Goal: Task Accomplishment & Management: Complete application form

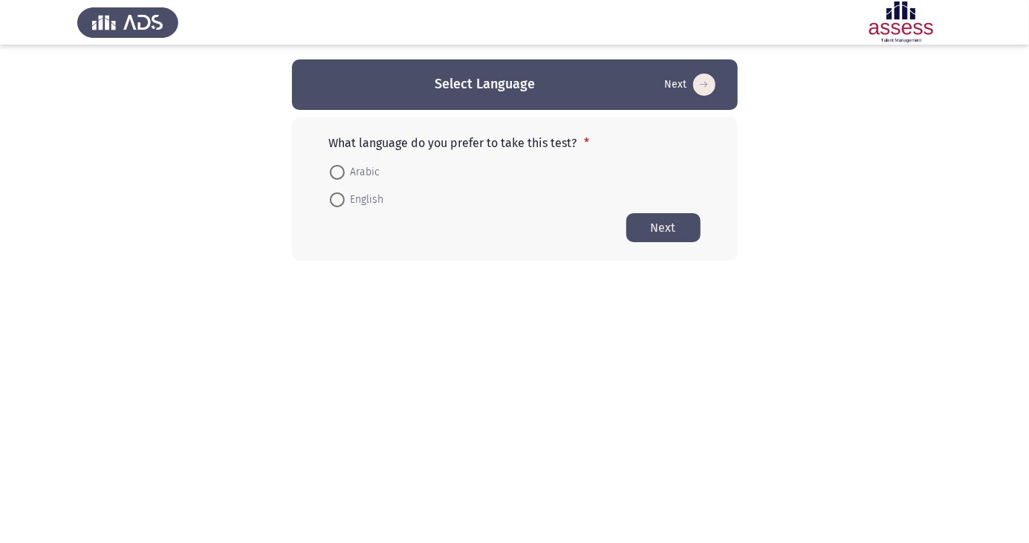
click at [337, 172] on span at bounding box center [337, 172] width 0 height 0
click at [337, 172] on input "Arabic" at bounding box center [337, 172] width 15 height 15
radio input "true"
click at [667, 235] on button "Next" at bounding box center [664, 227] width 74 height 29
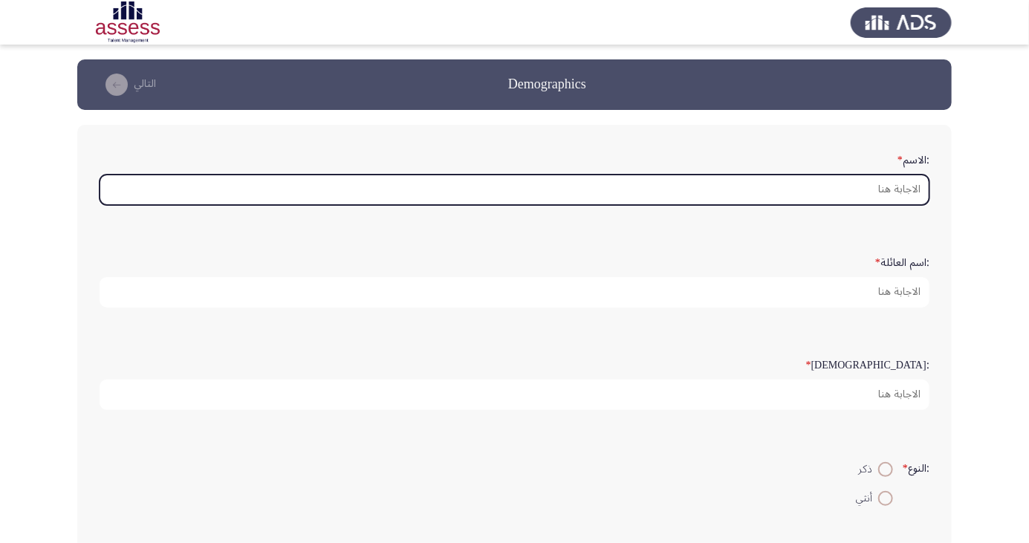
click at [901, 191] on input ":الاسم *" at bounding box center [515, 190] width 830 height 30
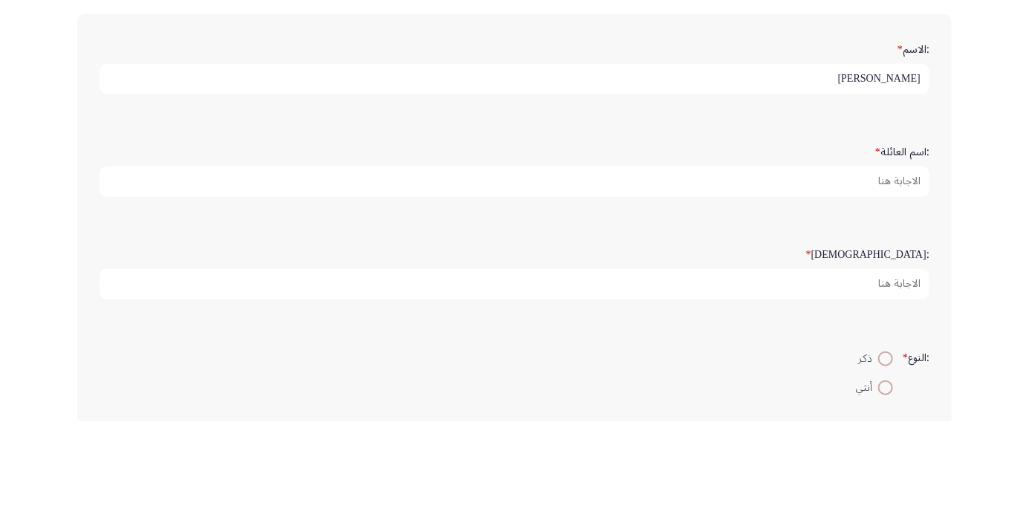
type input "[PERSON_NAME]"
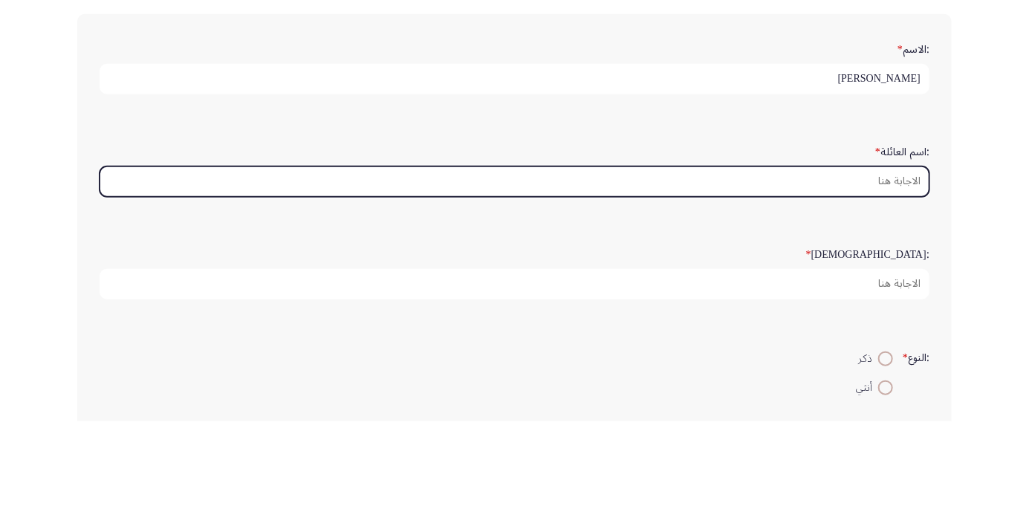
click at [896, 290] on input ":اسم العائلة *" at bounding box center [515, 292] width 830 height 30
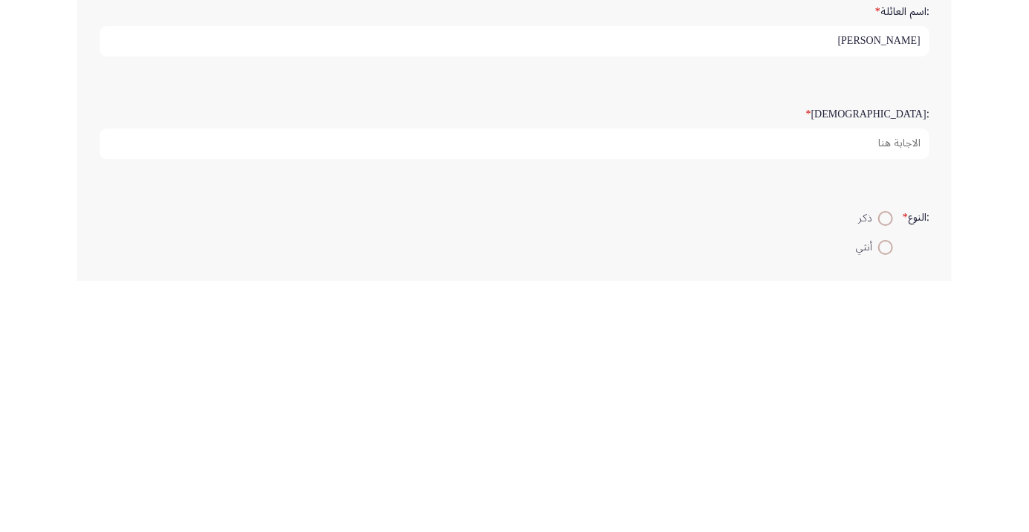
type input "[PERSON_NAME]"
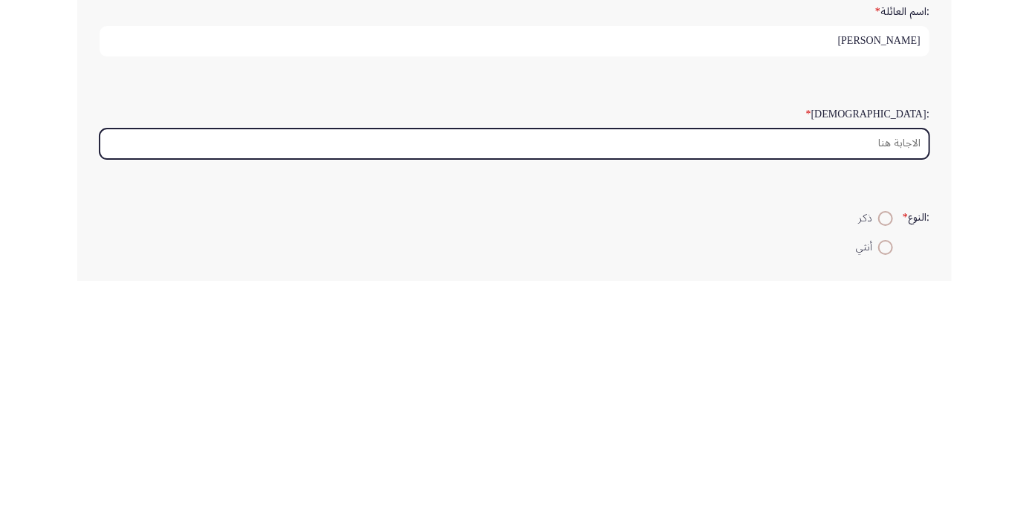
click at [890, 394] on input ":السن *" at bounding box center [515, 395] width 830 height 30
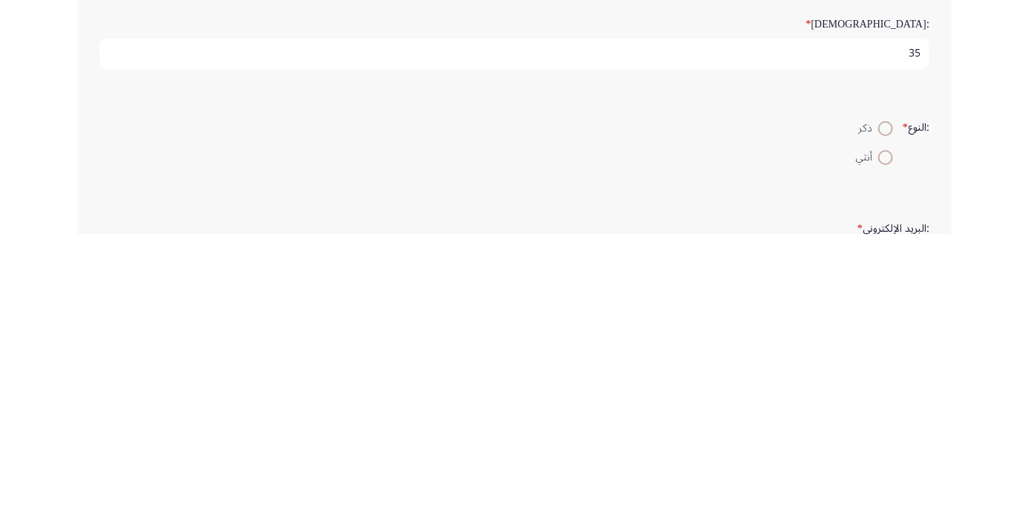
scroll to position [63, 0]
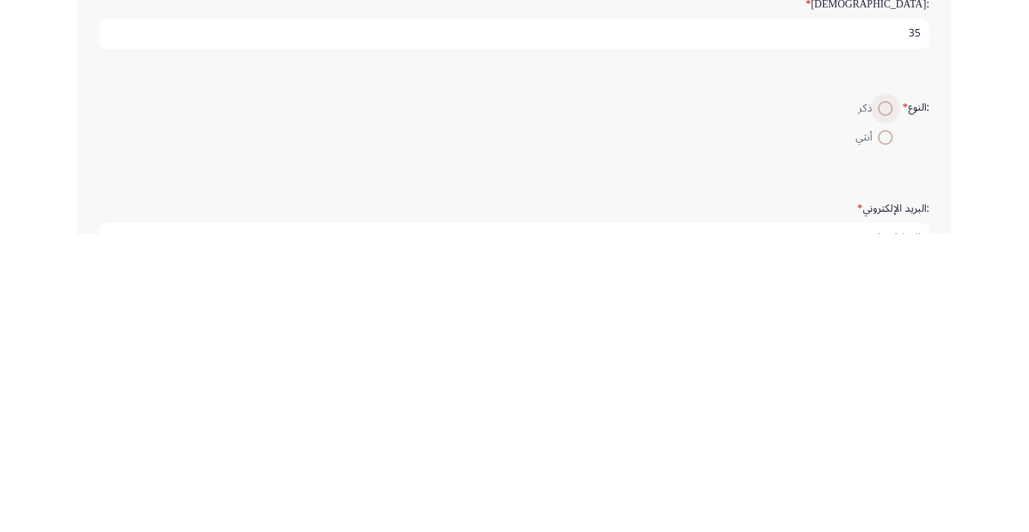
type input "35"
click at [879, 401] on span at bounding box center [885, 406] width 15 height 15
click at [879, 401] on input "ذكر" at bounding box center [885, 406] width 15 height 15
radio input "true"
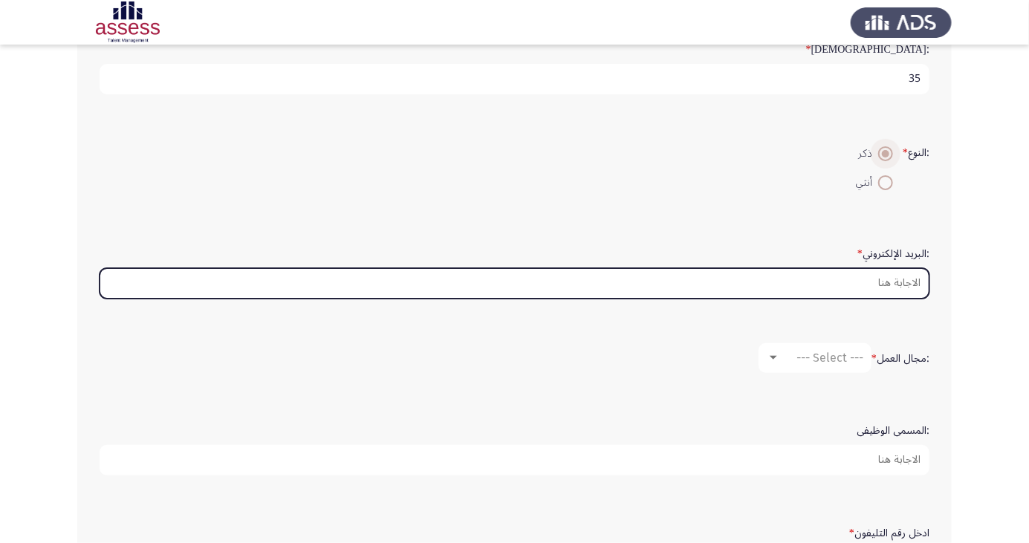
click at [904, 277] on input ":البريد الإلكتروني *" at bounding box center [515, 283] width 830 height 30
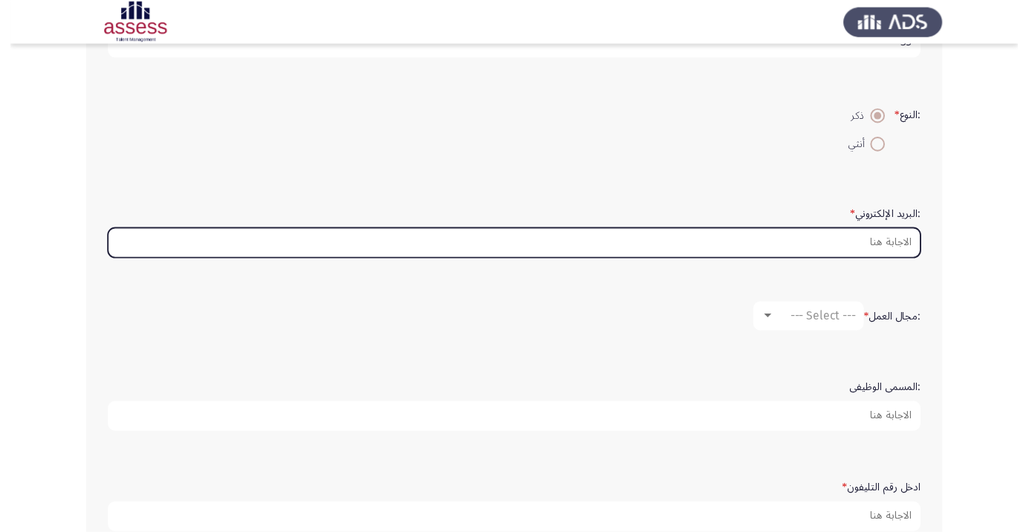
scroll to position [369, 0]
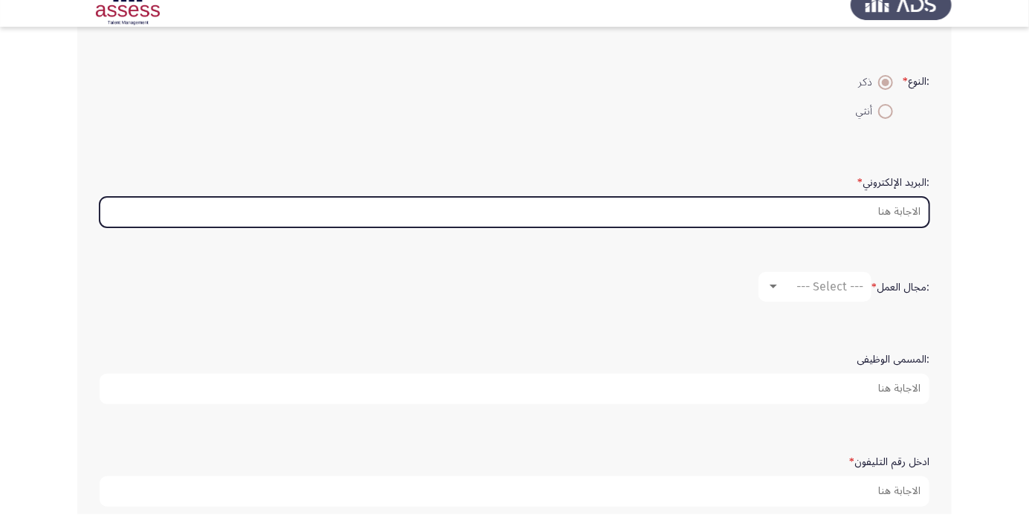
type input "A"
type input "[PERSON_NAME].hekal@"
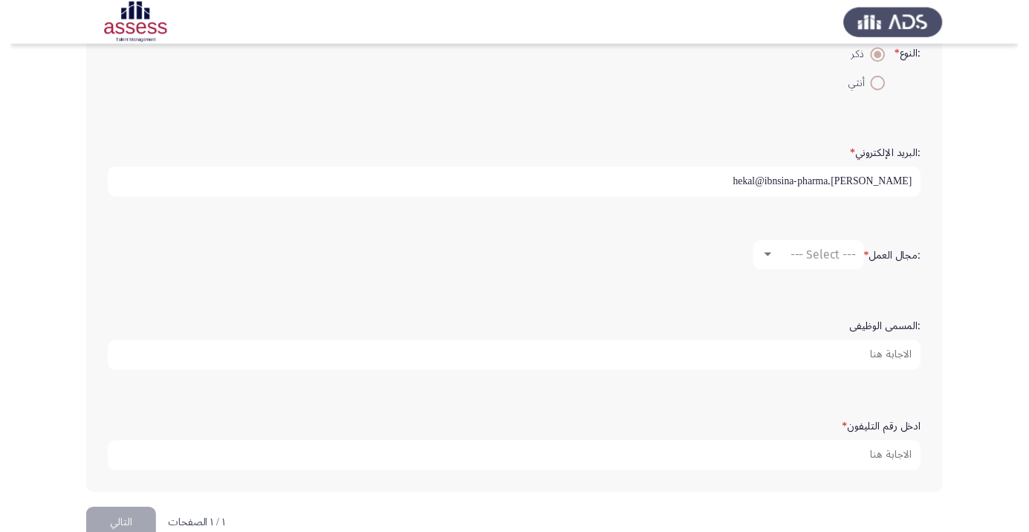
scroll to position [414, 0]
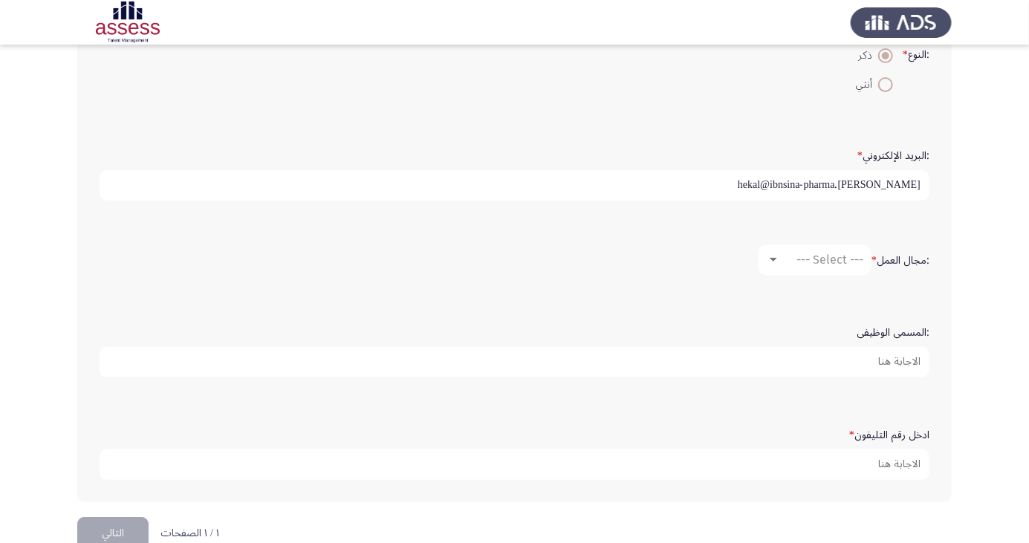
click at [751, 181] on input "[PERSON_NAME].hekal@ibnsina-pharma" at bounding box center [515, 185] width 830 height 30
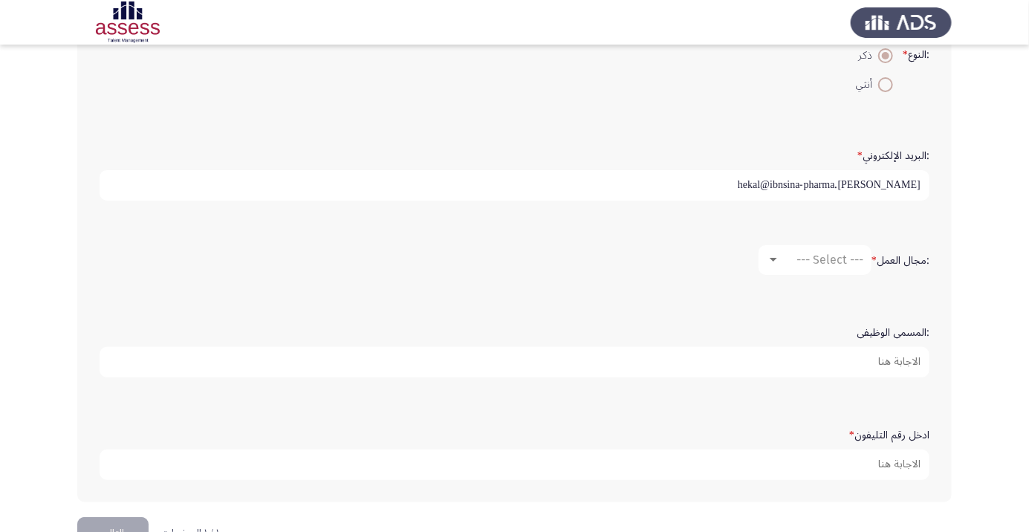
click at [918, 178] on input "[PERSON_NAME].hekal@ibnsina-pharma" at bounding box center [515, 185] width 830 height 30
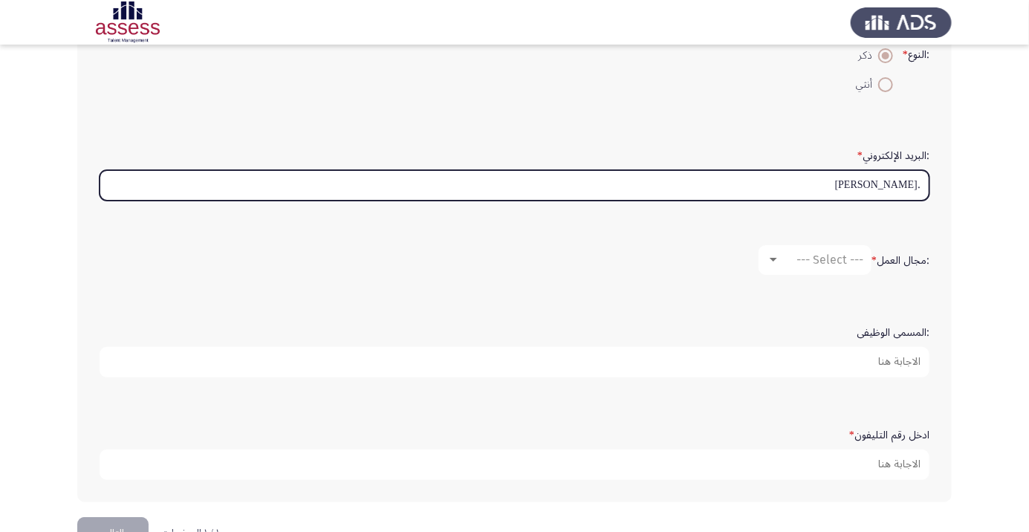
click at [917, 181] on input ".[PERSON_NAME]" at bounding box center [515, 185] width 830 height 30
click at [768, 180] on input ".[PERSON_NAME]" at bounding box center [515, 185] width 830 height 30
click at [919, 179] on input ".[PERSON_NAME]" at bounding box center [515, 185] width 830 height 30
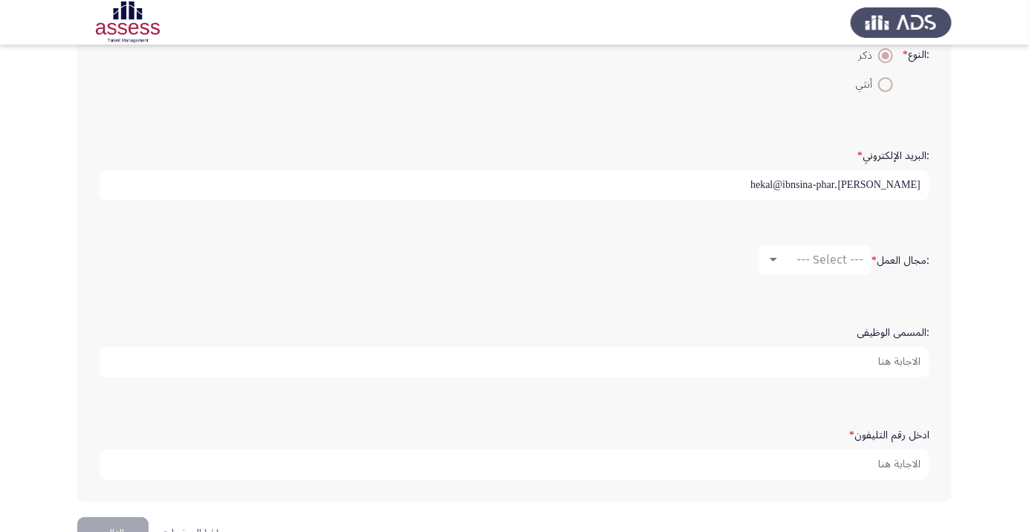
click at [768, 184] on input "[PERSON_NAME].hekal@ibnsina-phar" at bounding box center [515, 185] width 830 height 30
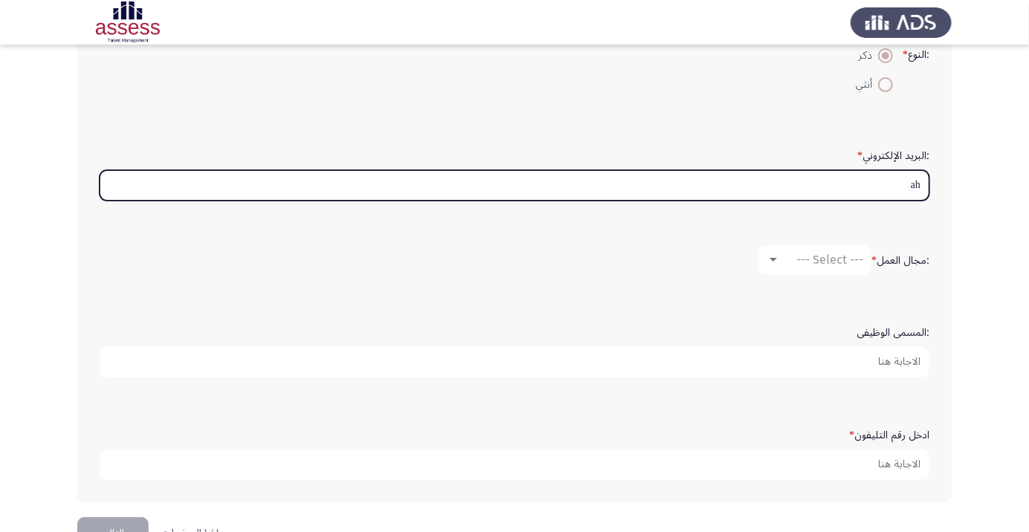
type input "a"
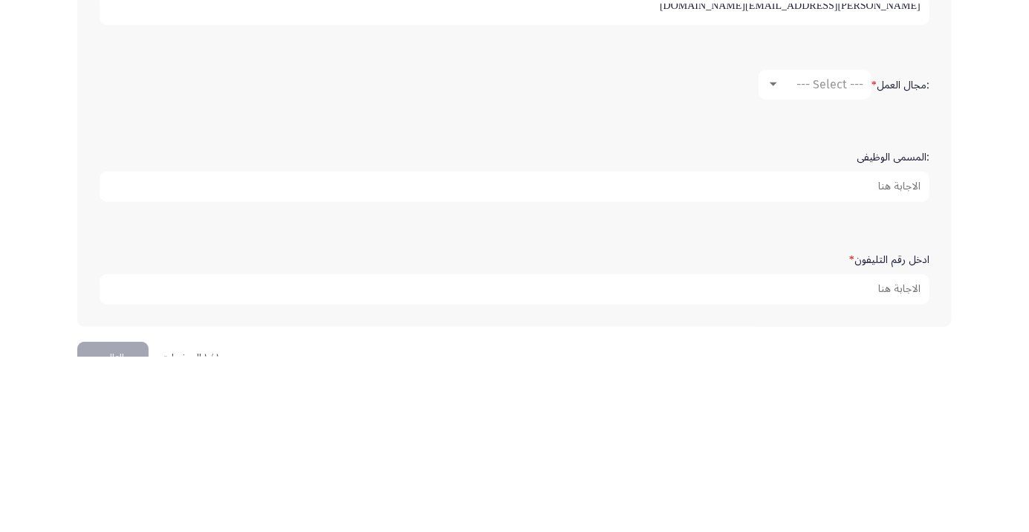
type input "[PERSON_NAME][EMAIL_ADDRESS][DOMAIN_NAME]"
click at [816, 257] on span "--- Select ---" at bounding box center [830, 260] width 67 height 14
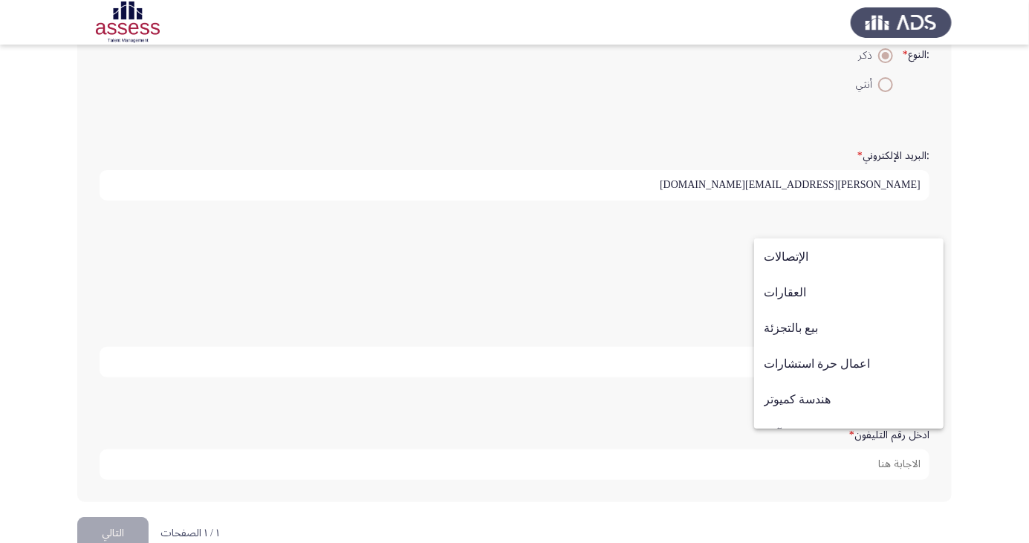
scroll to position [488, 0]
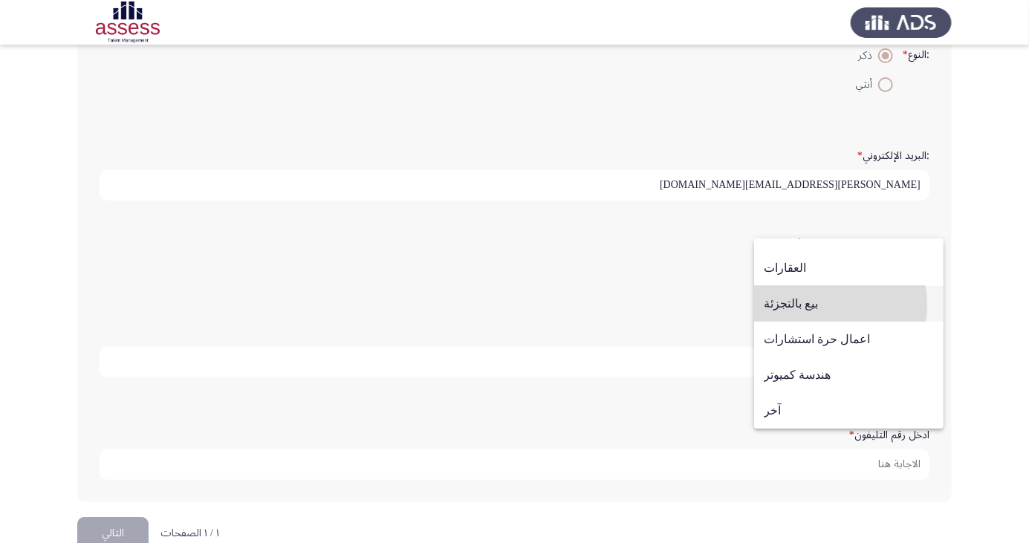
click at [806, 305] on span "بيع بالتجزئة" at bounding box center [849, 304] width 170 height 36
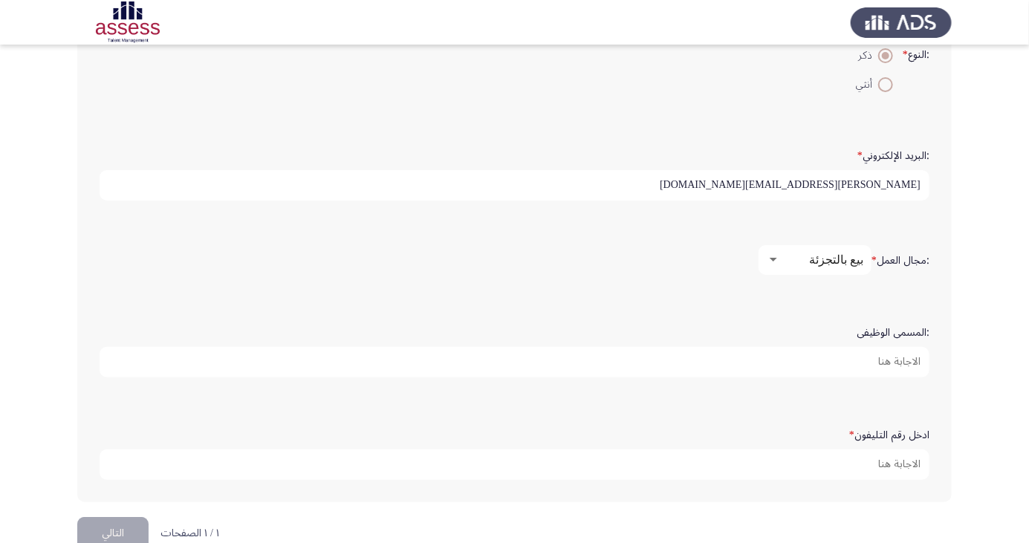
click at [904, 360] on input ":المسمى الوظيفى" at bounding box center [515, 362] width 830 height 30
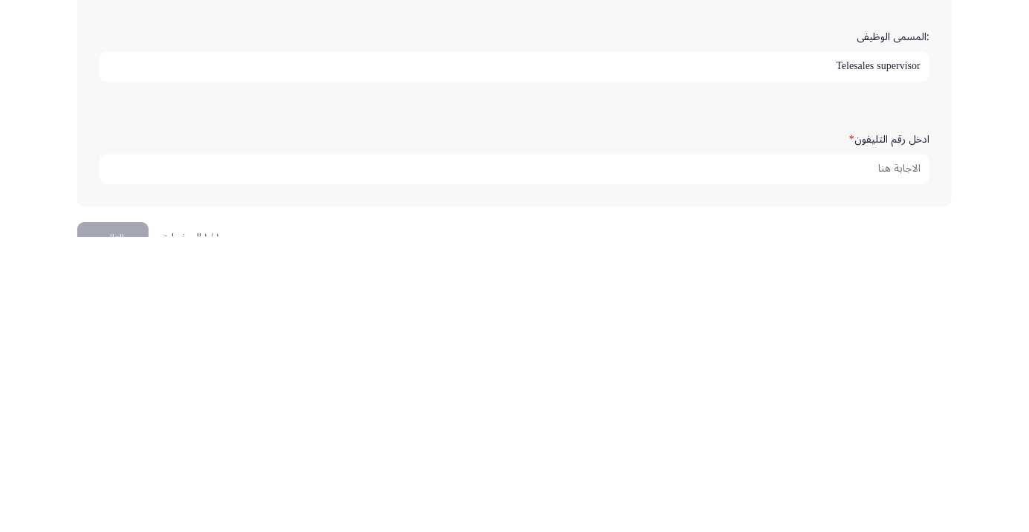
scroll to position [416, 0]
type input "Telesales supervisor"
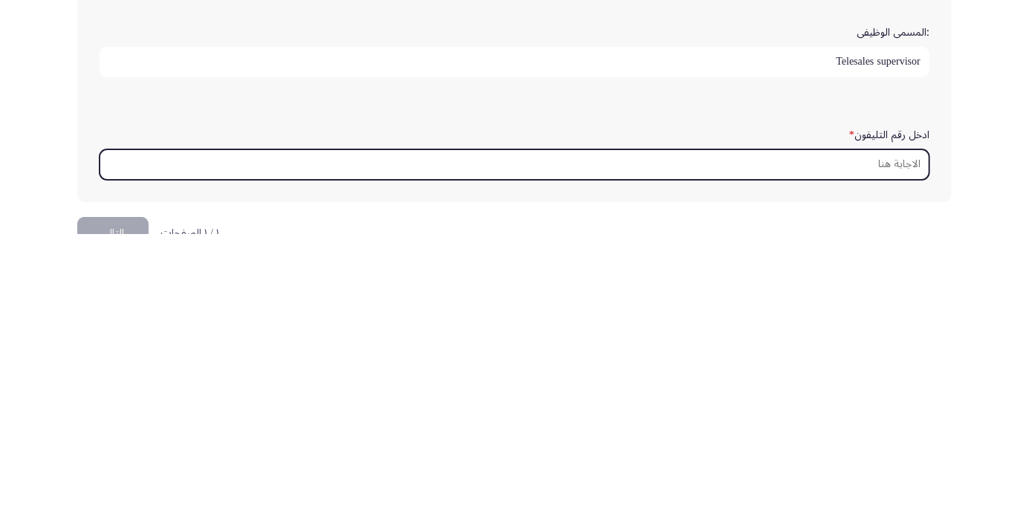
click at [914, 460] on input "ادخل رقم التليفون *" at bounding box center [515, 462] width 830 height 30
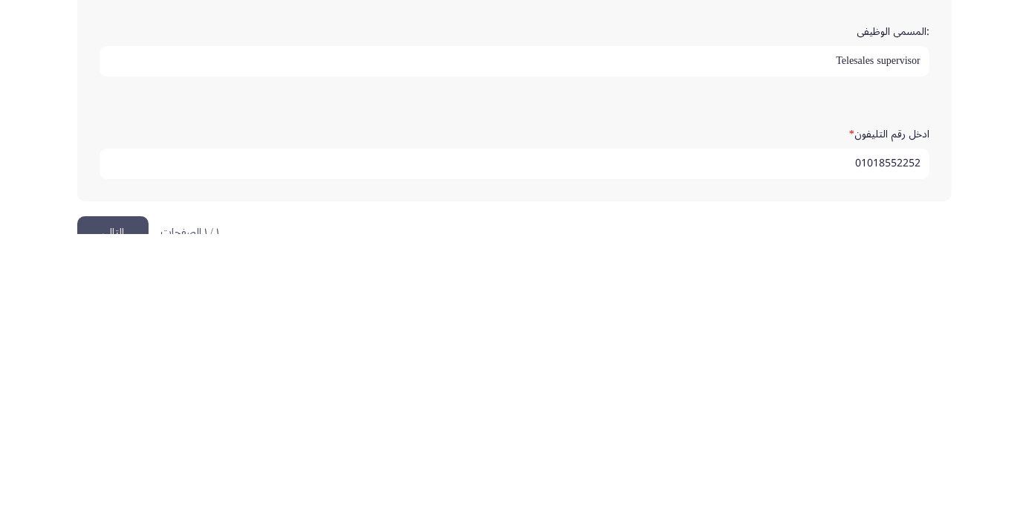
scroll to position [453, 0]
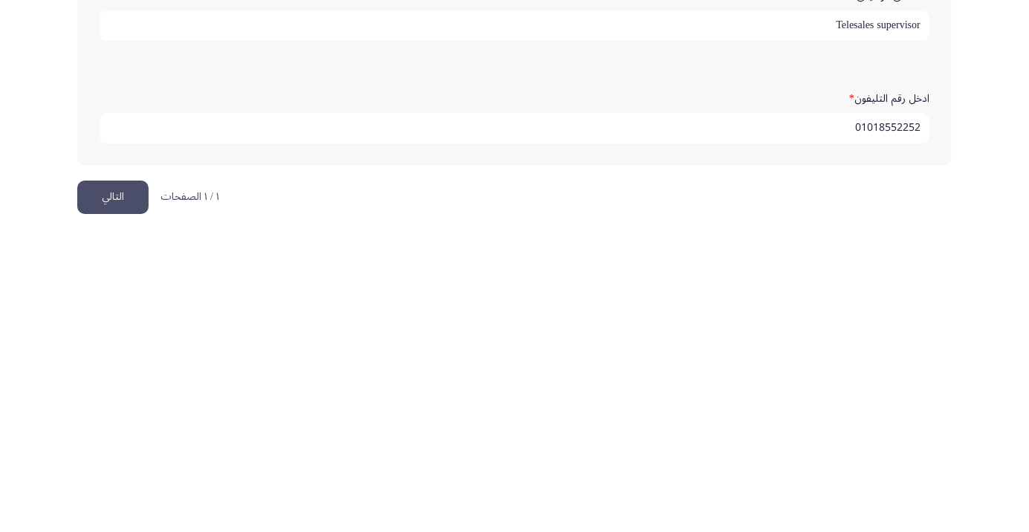
type input "01018552252"
click at [592, 499] on html "Demographics التالي :الاسم * [PERSON_NAME] :اسم العائلة * [PERSON_NAME] :السن *…" at bounding box center [514, 42] width 1029 height 991
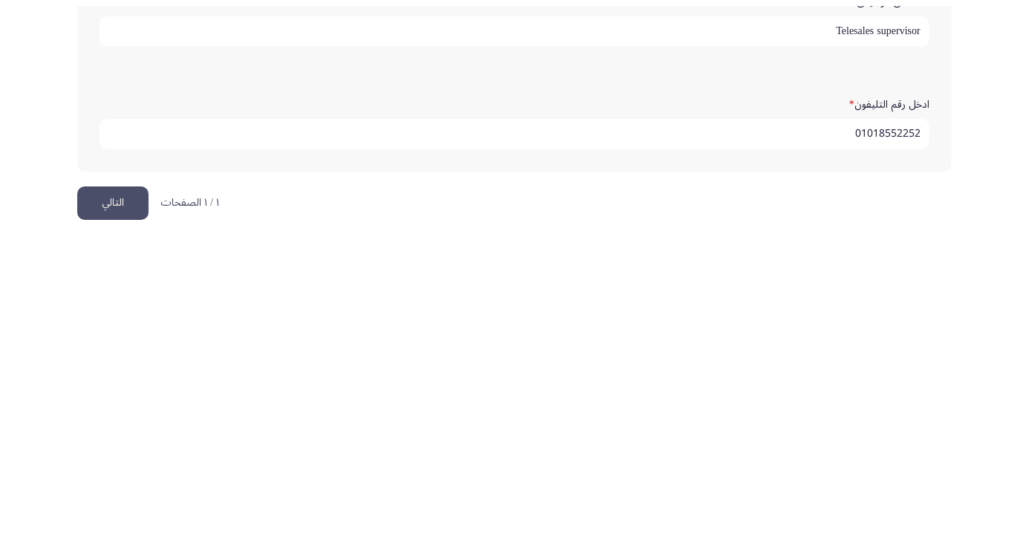
scroll to position [441, 0]
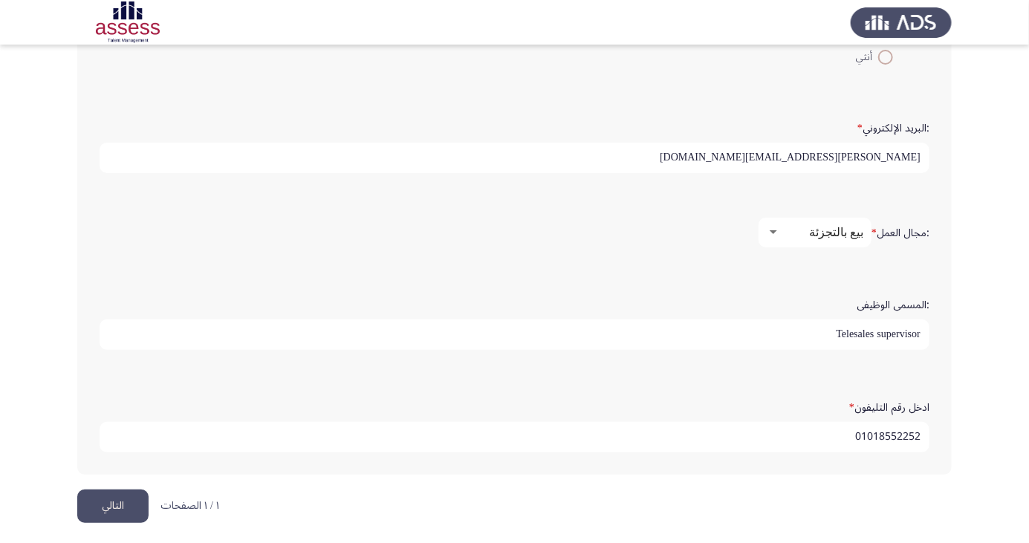
click at [129, 503] on button "التالي" at bounding box center [112, 506] width 71 height 33
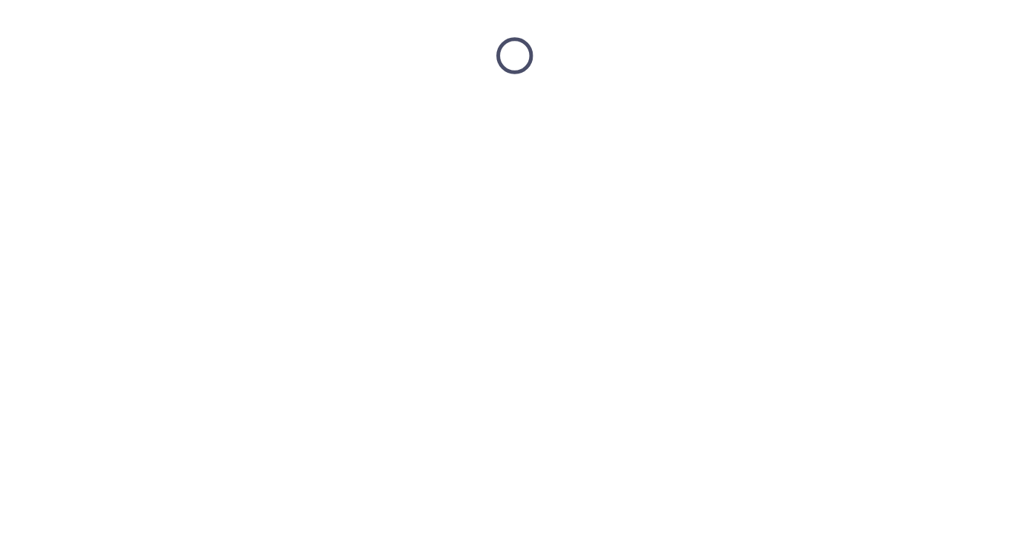
scroll to position [0, 0]
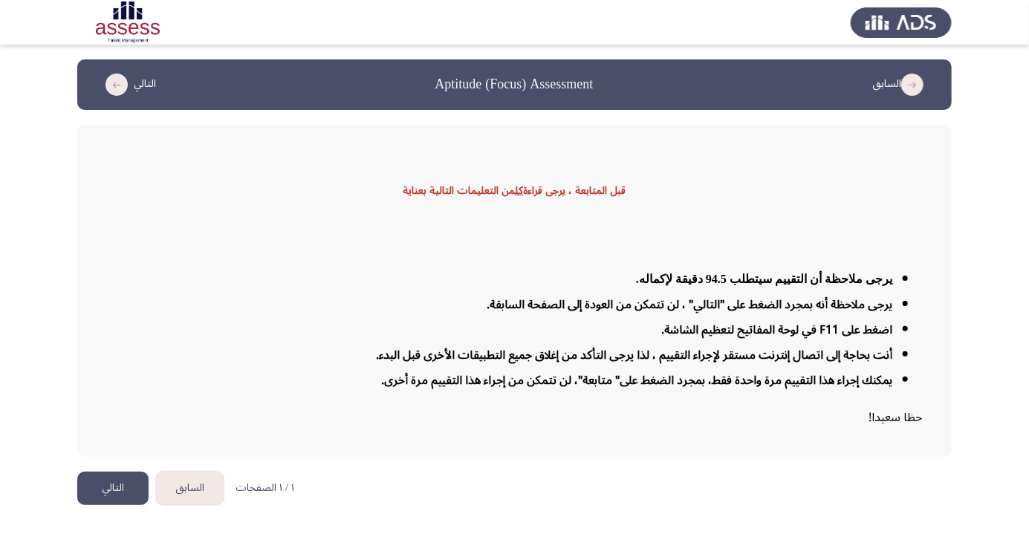
click at [108, 505] on button "التالي" at bounding box center [112, 488] width 71 height 33
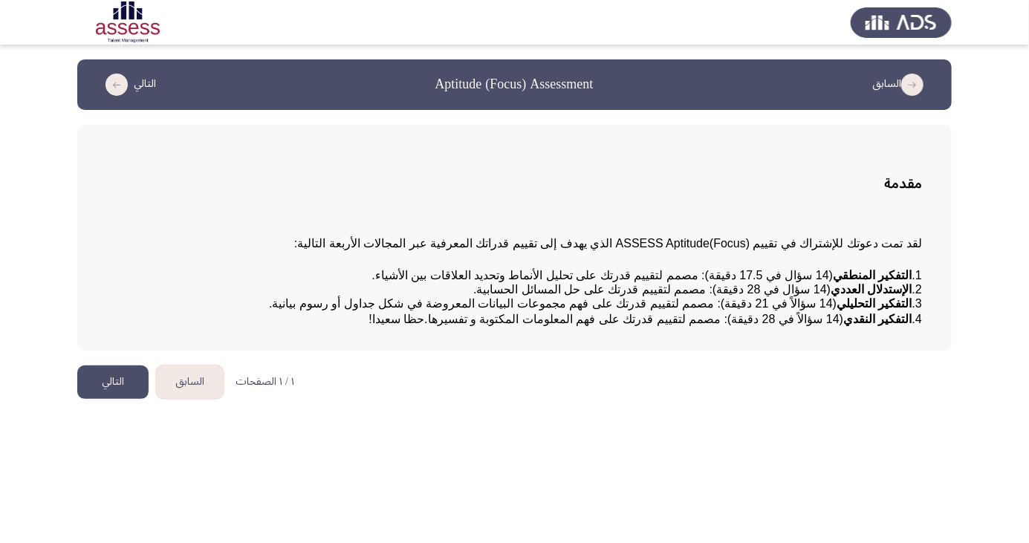
click at [874, 414] on html "السابق Aptitude (Focus) Assessment التالي مقدمة لقد تمت دعوتك للإشتراك في تقييم…" at bounding box center [514, 207] width 1029 height 414
click at [898, 414] on html "السابق Aptitude (Focus) Assessment التالي مقدمة لقد تمت دعوتك للإشتراك في تقييم…" at bounding box center [514, 207] width 1029 height 414
click at [118, 399] on button "التالي" at bounding box center [112, 382] width 71 height 33
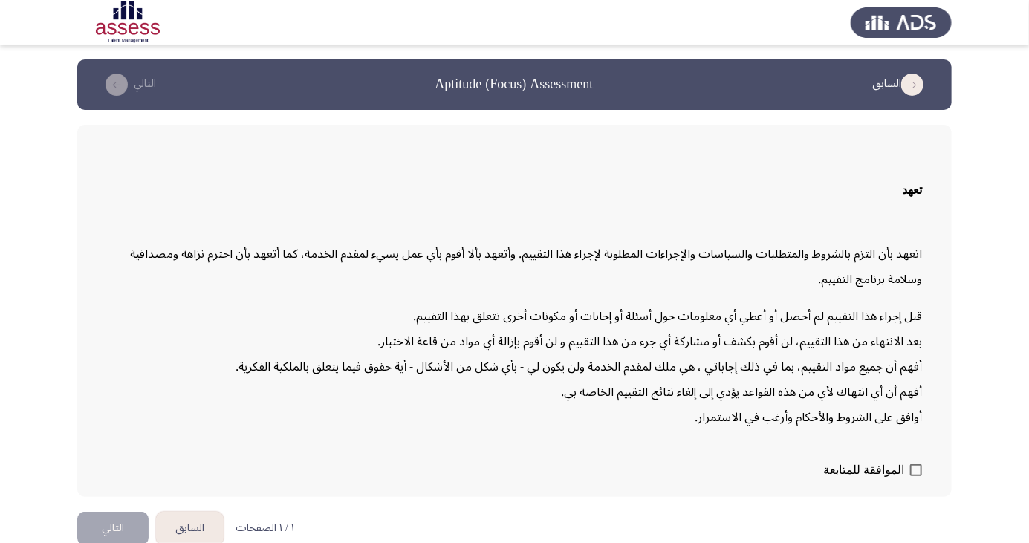
scroll to position [31, 0]
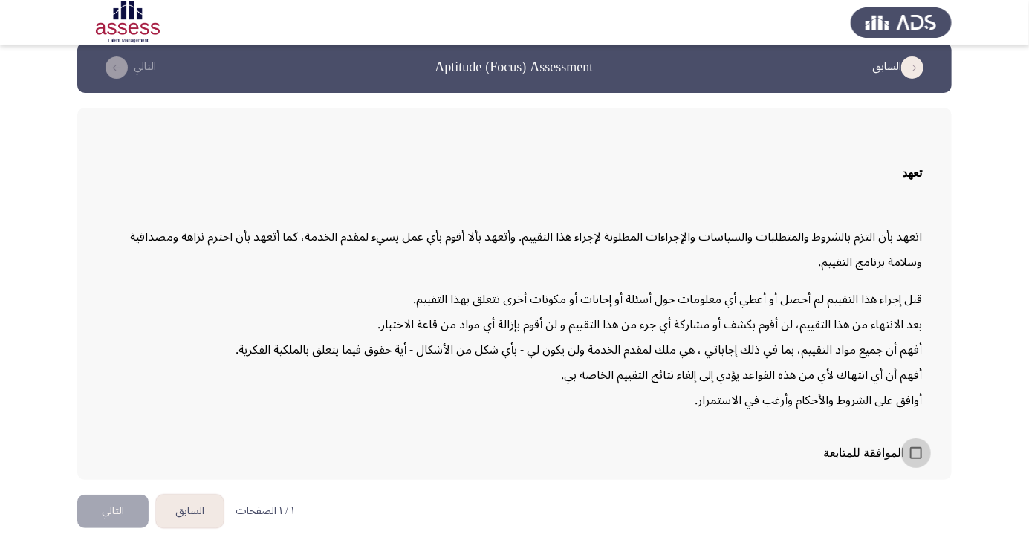
click at [915, 459] on span at bounding box center [916, 453] width 12 height 12
click at [916, 460] on input "الموافقة للمتابعة" at bounding box center [916, 459] width 1 height 1
checkbox input "true"
click at [123, 528] on button "التالي" at bounding box center [112, 511] width 71 height 33
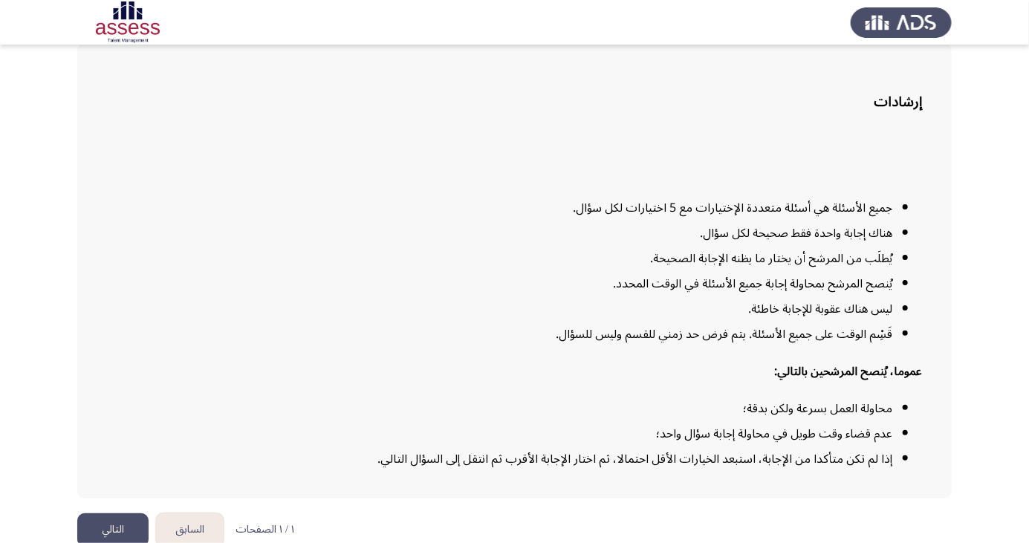
scroll to position [109, 0]
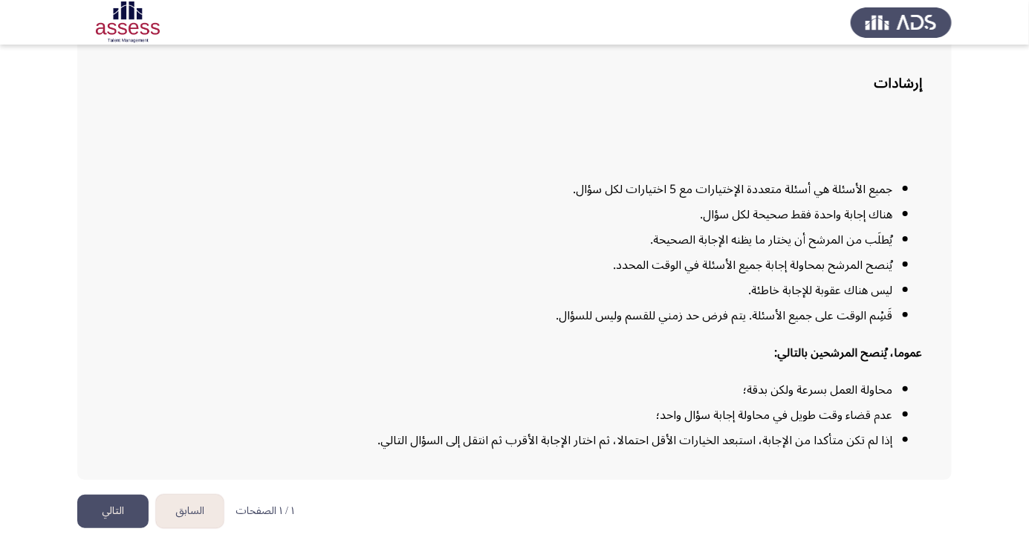
click at [109, 528] on button "التالي" at bounding box center [112, 511] width 71 height 33
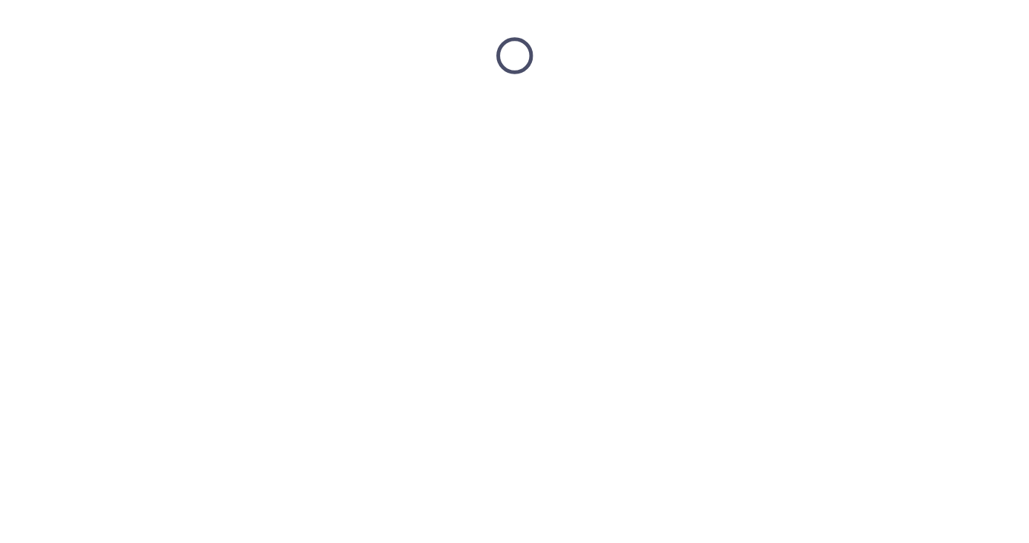
scroll to position [0, 0]
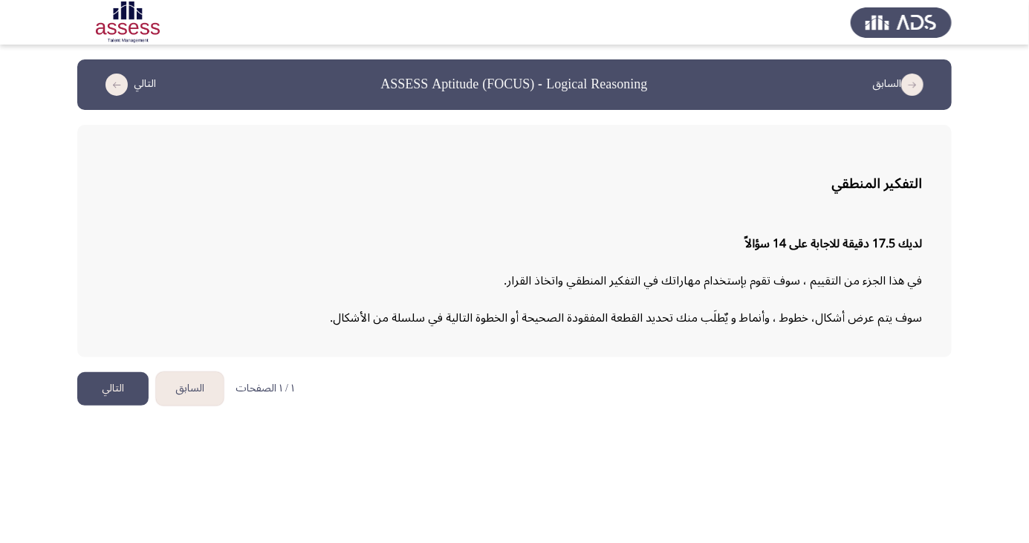
click at [931, 398] on html "السابق ASSESS Aptitude (FOCUS) - Logical Reasoning التالي التفكير المنطقي لديك …" at bounding box center [514, 210] width 1029 height 421
click at [108, 392] on button "التالي" at bounding box center [112, 388] width 71 height 33
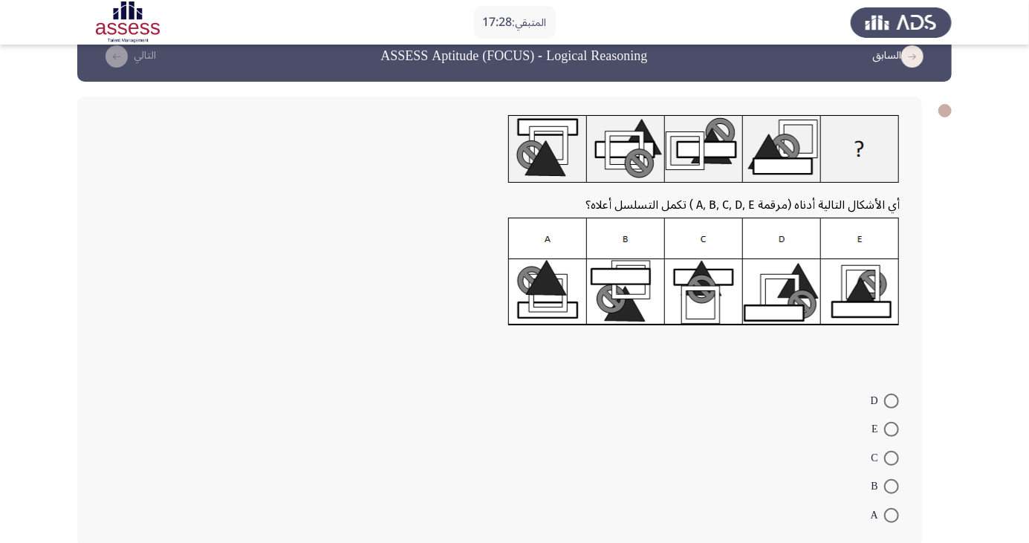
scroll to position [35, 0]
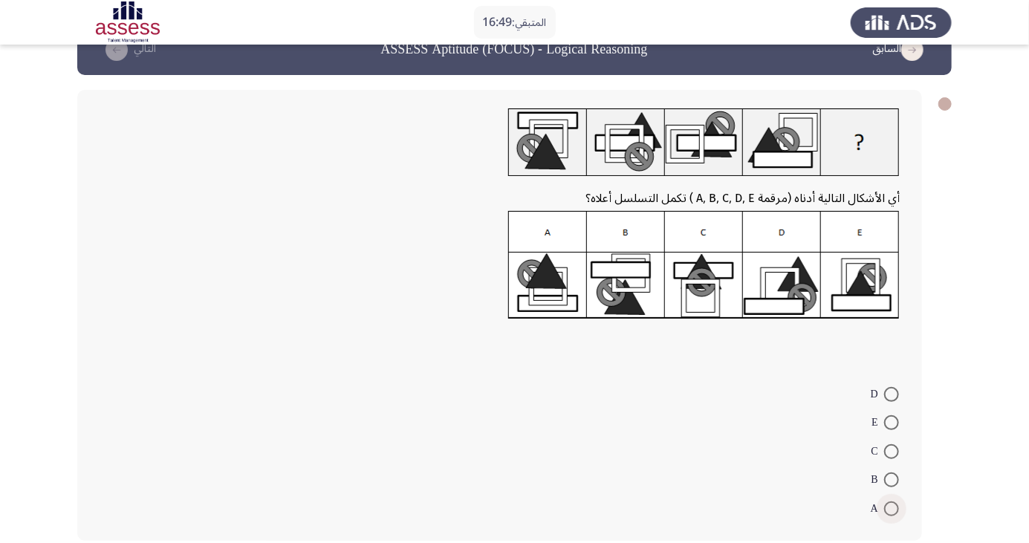
click at [892, 508] on span at bounding box center [891, 509] width 15 height 15
click at [892, 508] on input "A" at bounding box center [891, 509] width 15 height 15
radio input "true"
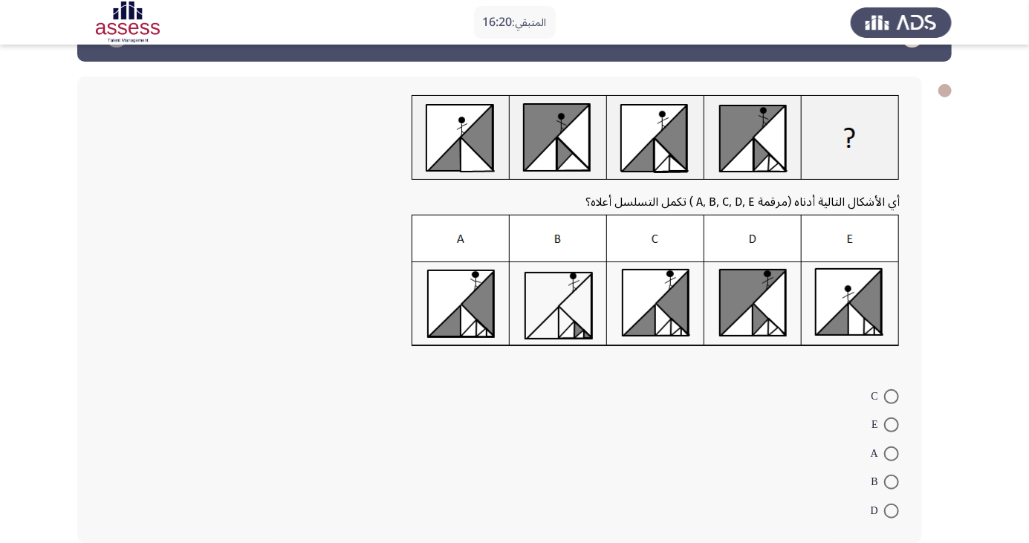
scroll to position [51, 0]
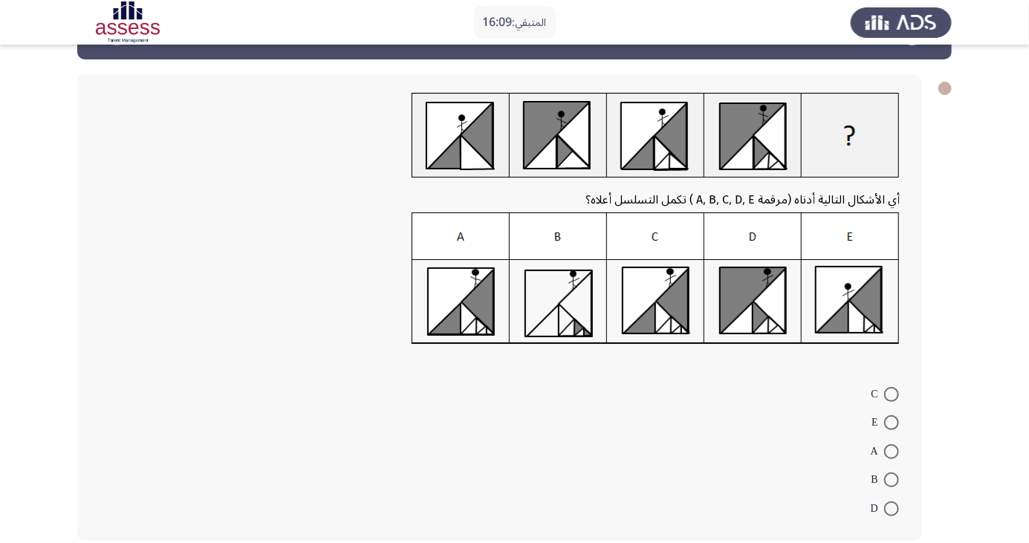
click at [892, 450] on span at bounding box center [891, 451] width 15 height 15
click at [892, 450] on input "A" at bounding box center [891, 451] width 15 height 15
radio input "true"
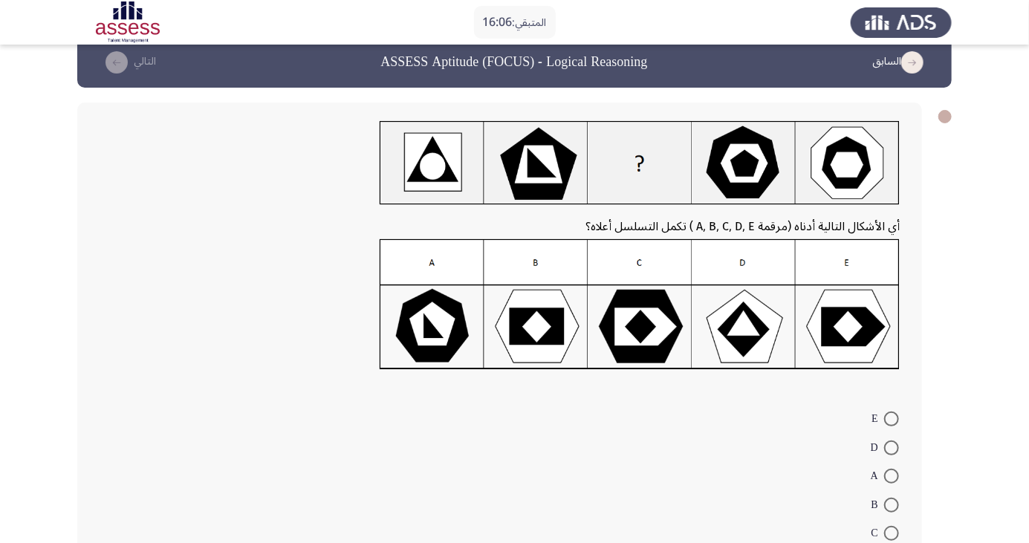
scroll to position [48, 0]
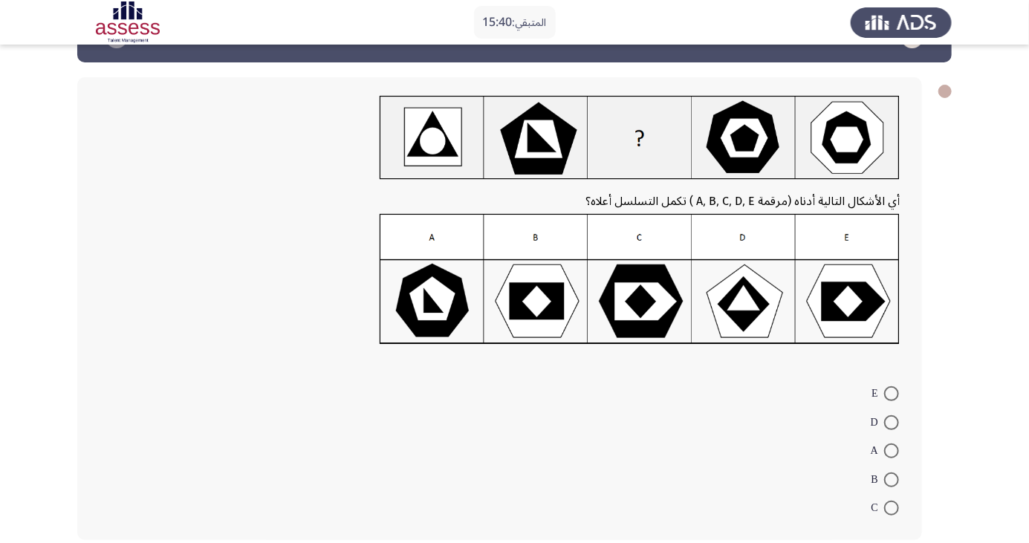
click at [815, 462] on form "E D A B C" at bounding box center [500, 450] width 800 height 143
click at [812, 467] on form "E D A B C" at bounding box center [500, 450] width 800 height 143
click at [792, 475] on form "E D A B C" at bounding box center [500, 450] width 800 height 143
click at [892, 479] on span at bounding box center [891, 480] width 15 height 15
click at [892, 479] on input "B" at bounding box center [891, 480] width 15 height 15
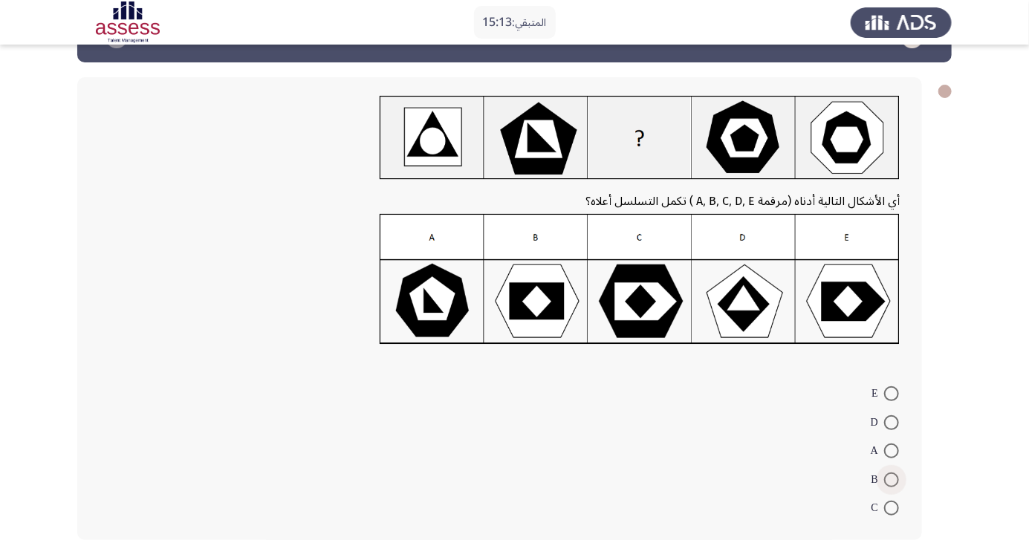
radio input "true"
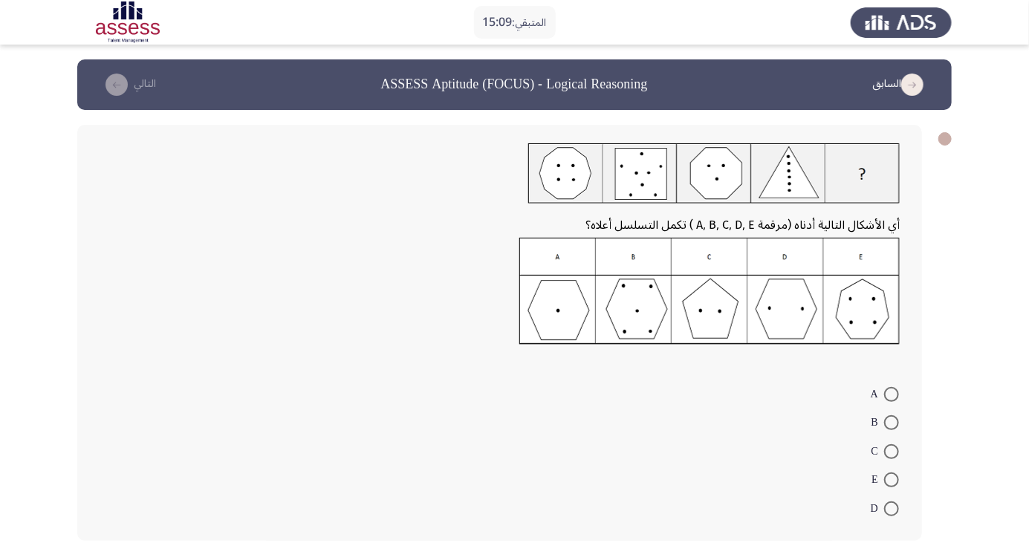
scroll to position [0, 0]
click at [892, 422] on span at bounding box center [891, 422] width 15 height 15
click at [892, 422] on input "B" at bounding box center [891, 422] width 15 height 15
radio input "true"
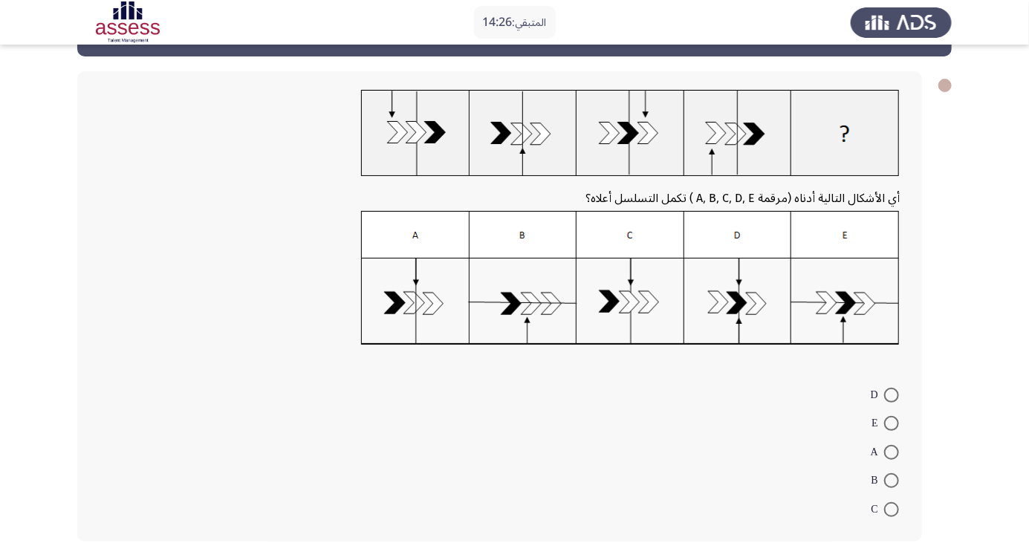
scroll to position [54, 0]
click at [892, 479] on span at bounding box center [891, 480] width 15 height 15
click at [892, 479] on input "B" at bounding box center [891, 480] width 15 height 15
radio input "true"
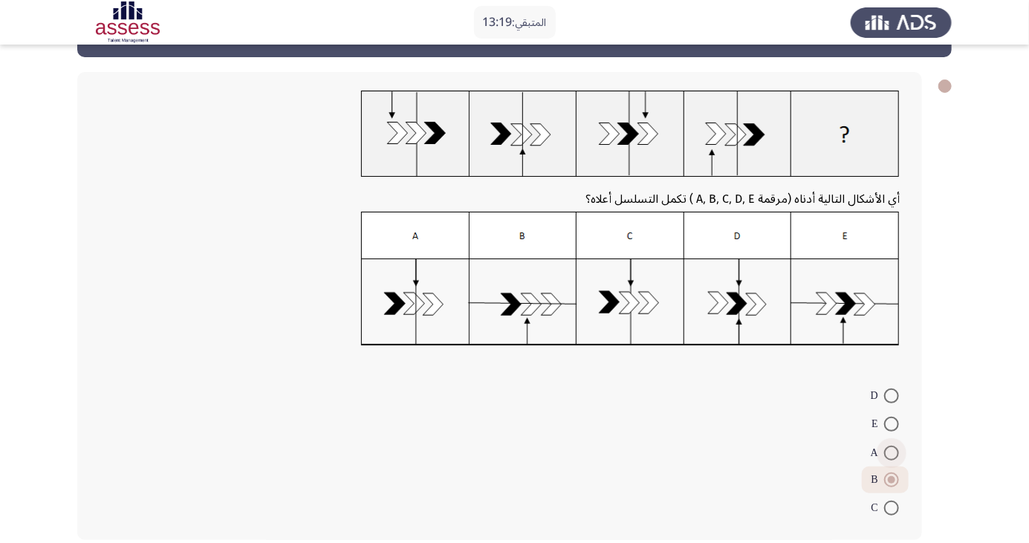
click at [892, 452] on span at bounding box center [891, 453] width 15 height 15
click at [892, 452] on input "A" at bounding box center [891, 453] width 15 height 15
radio input "true"
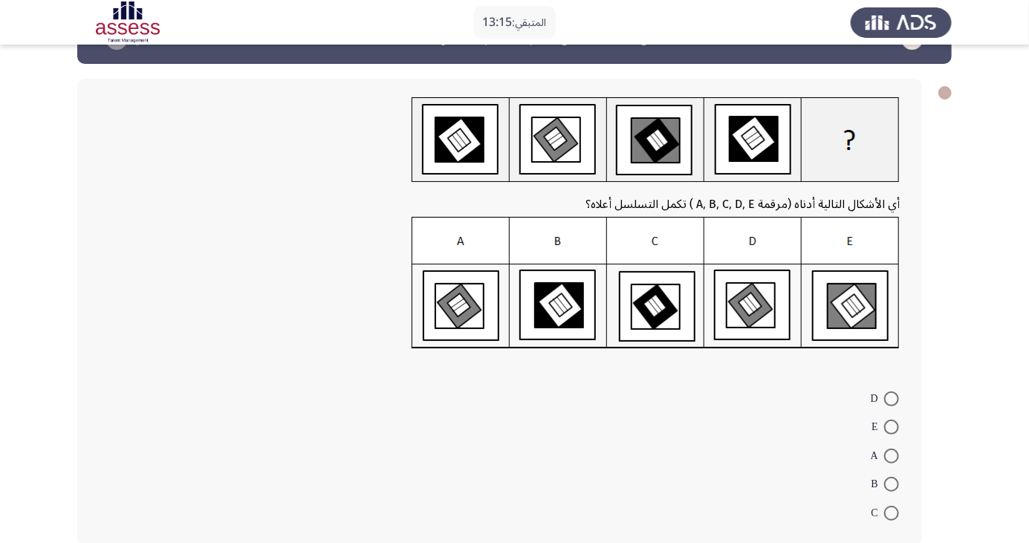
scroll to position [51, 0]
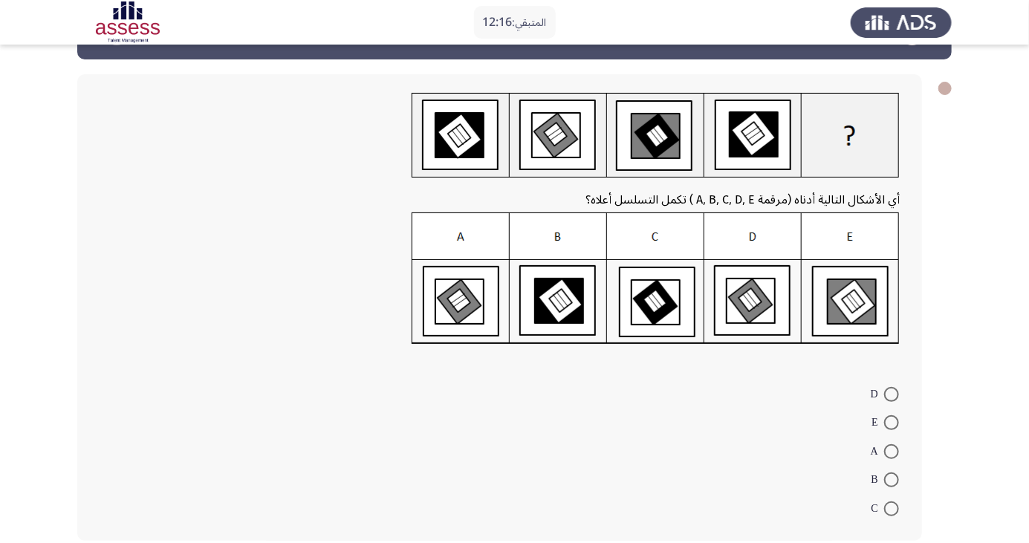
click at [892, 508] on span at bounding box center [891, 509] width 15 height 15
click at [892, 508] on input "C" at bounding box center [891, 509] width 15 height 15
radio input "true"
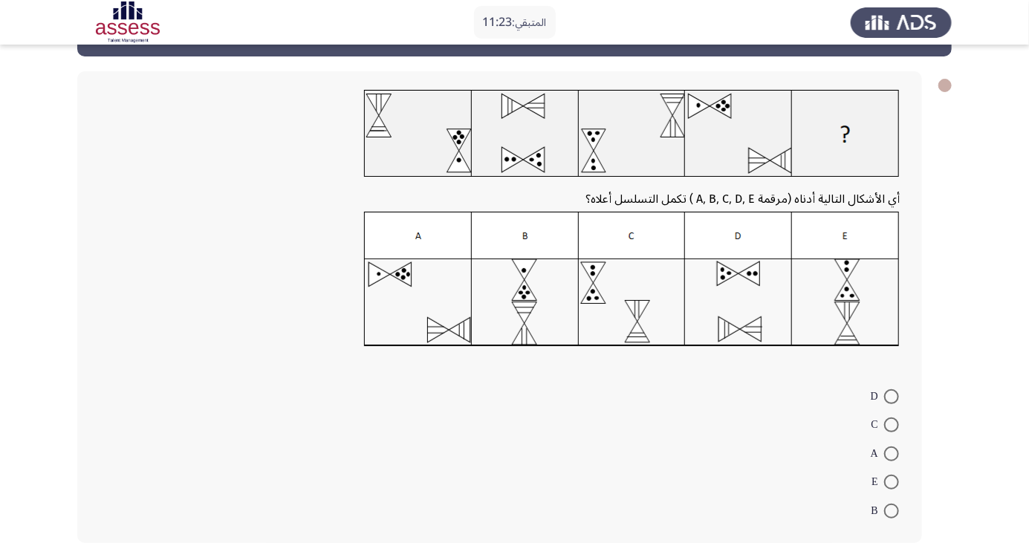
scroll to position [56, 0]
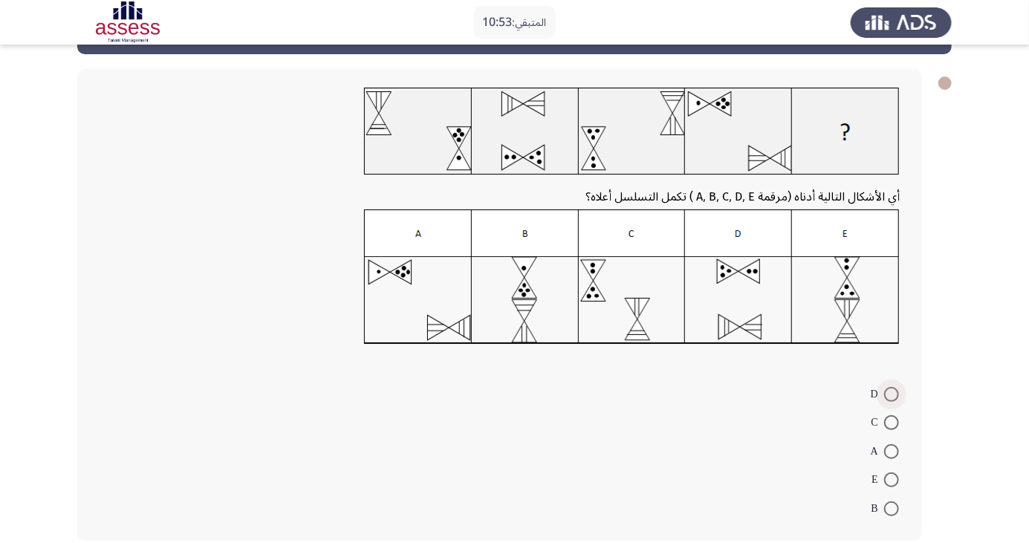
click at [892, 393] on span at bounding box center [891, 394] width 15 height 15
click at [892, 393] on input "D" at bounding box center [891, 394] width 15 height 15
radio input "true"
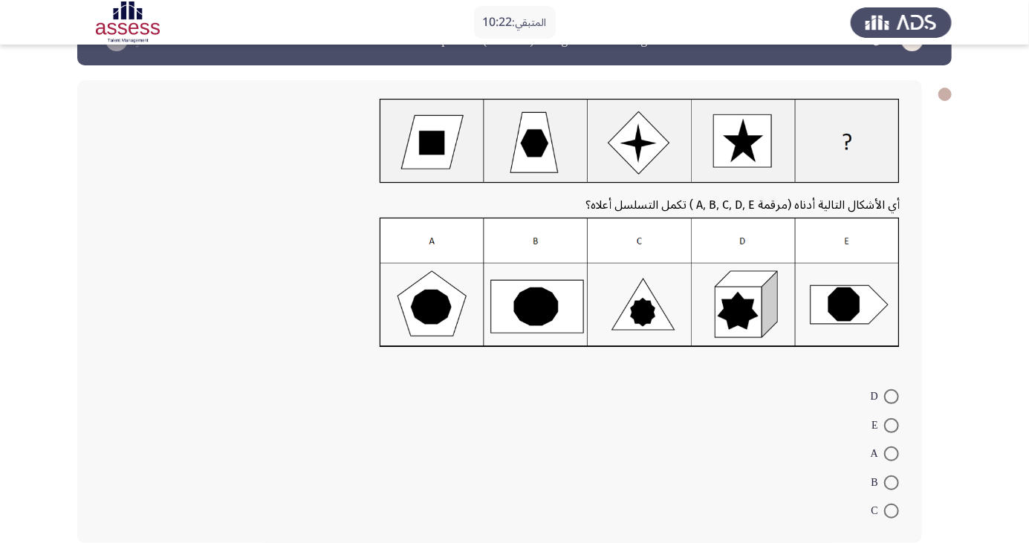
scroll to position [48, 0]
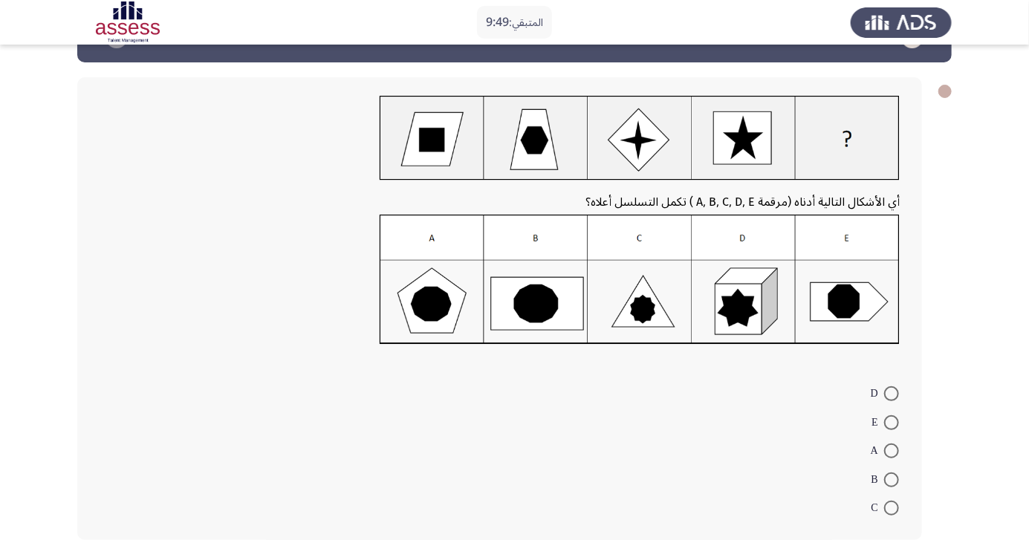
click at [892, 450] on span at bounding box center [891, 451] width 15 height 15
click at [892, 450] on input "A" at bounding box center [891, 451] width 15 height 15
radio input "true"
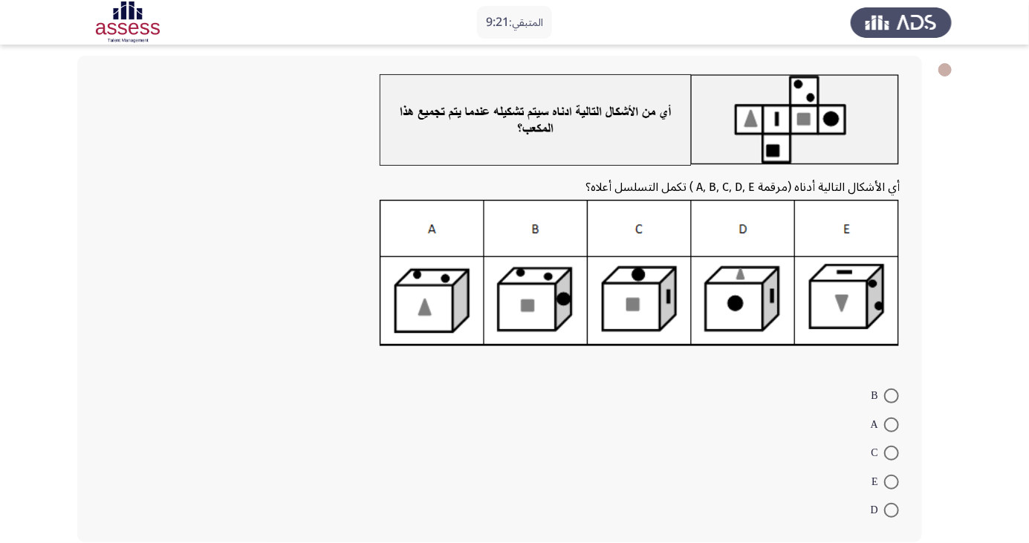
scroll to position [71, 0]
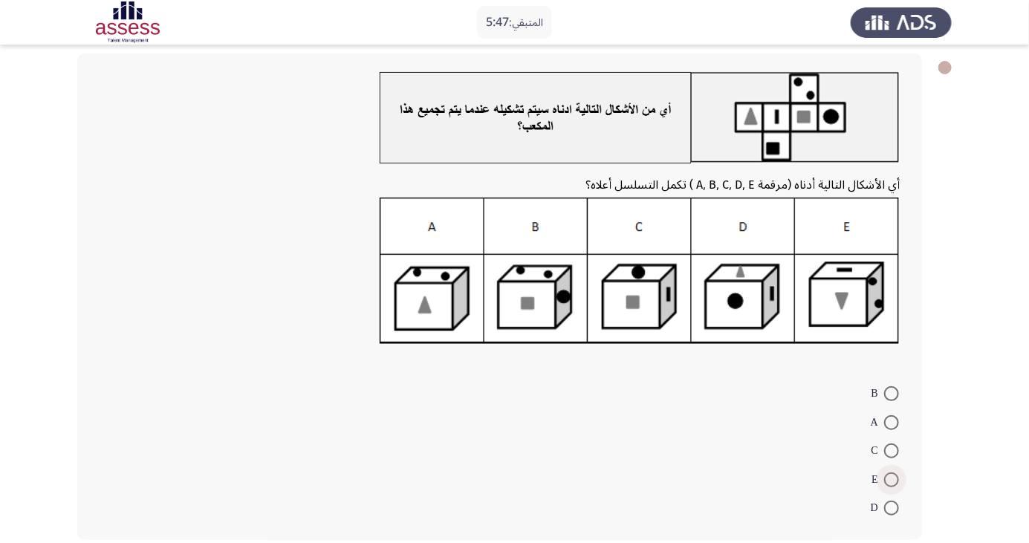
click at [892, 479] on span at bounding box center [891, 480] width 15 height 15
click at [892, 479] on input "E" at bounding box center [891, 480] width 15 height 15
radio input "true"
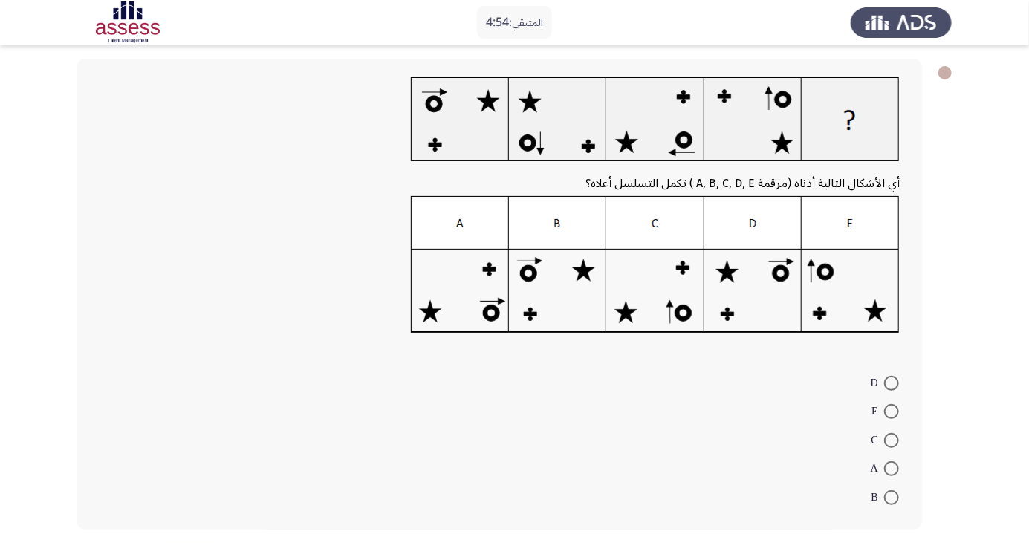
scroll to position [65, 0]
click at [892, 383] on span at bounding box center [891, 384] width 15 height 15
click at [892, 383] on input "D" at bounding box center [891, 384] width 15 height 15
radio input "true"
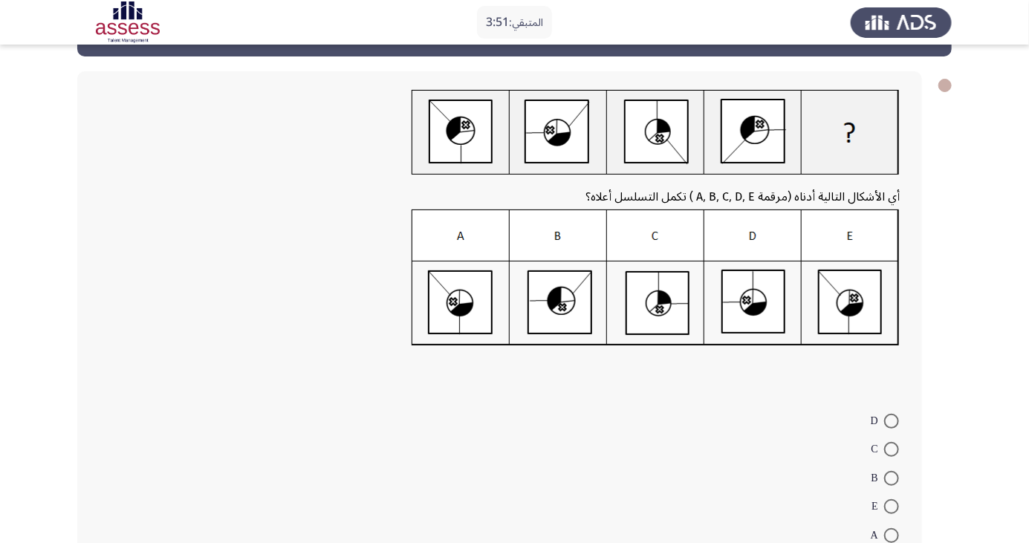
scroll to position [46, 0]
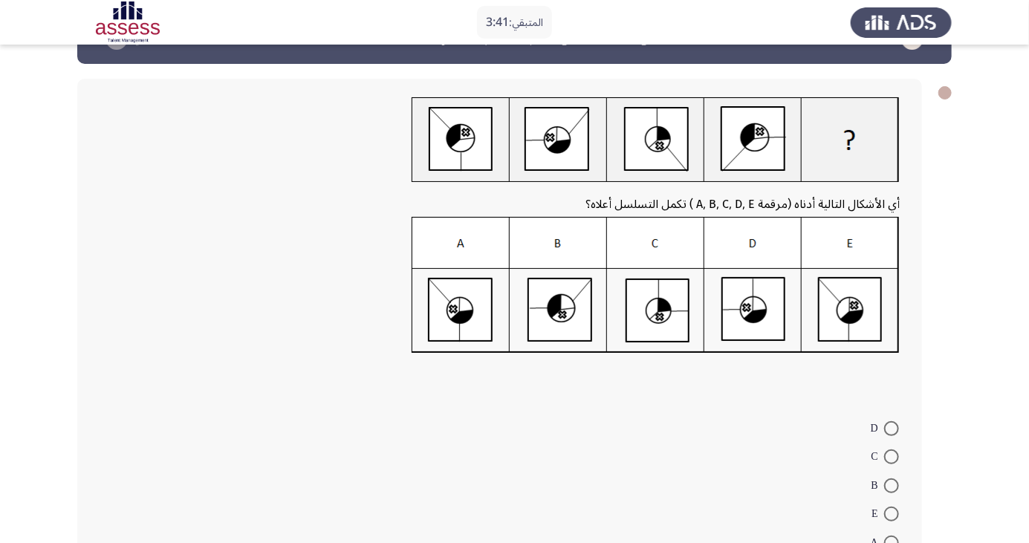
click at [892, 456] on span at bounding box center [891, 457] width 15 height 15
click at [892, 456] on input "C" at bounding box center [891, 457] width 15 height 15
radio input "true"
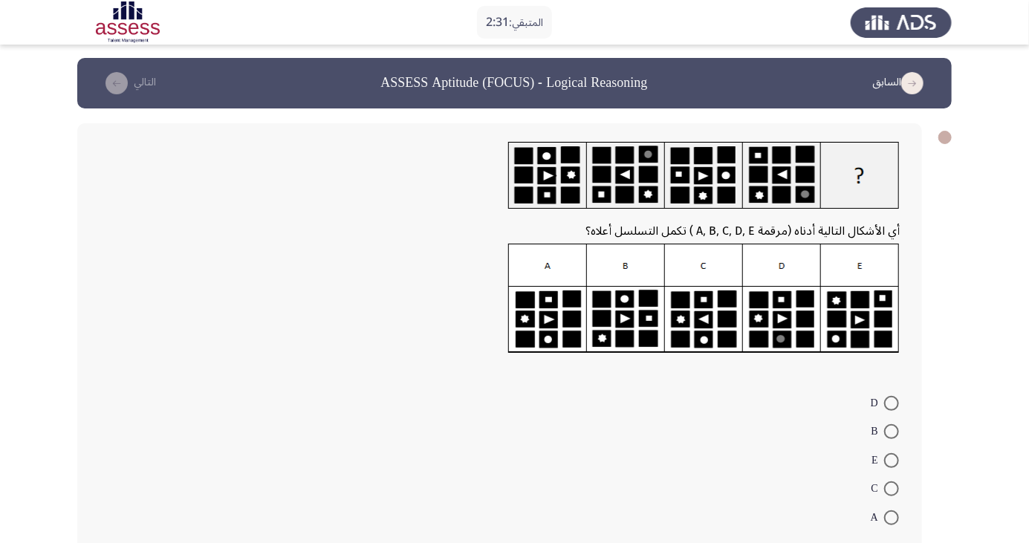
scroll to position [11, 0]
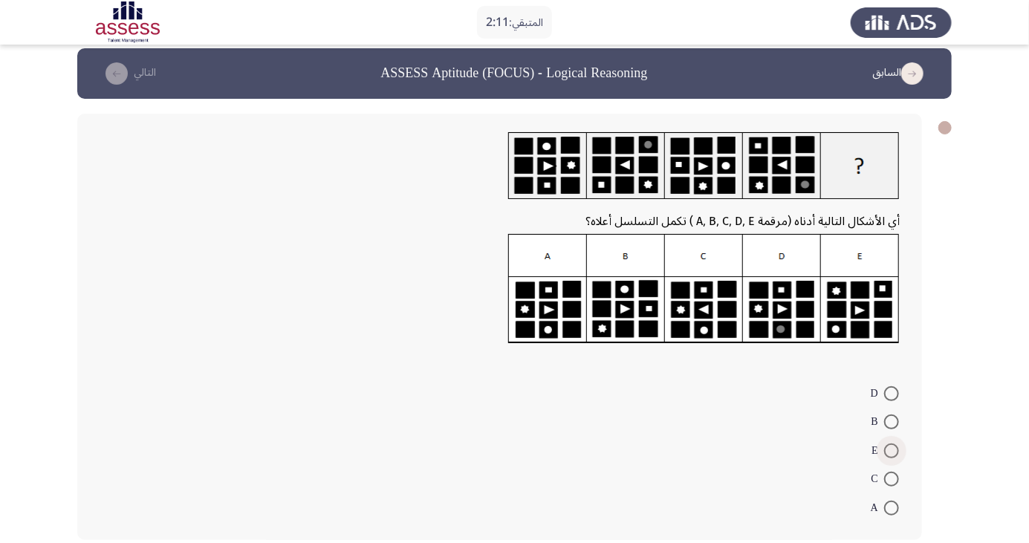
click at [896, 453] on span at bounding box center [891, 451] width 15 height 15
click at [896, 453] on input "E" at bounding box center [891, 451] width 15 height 15
radio input "true"
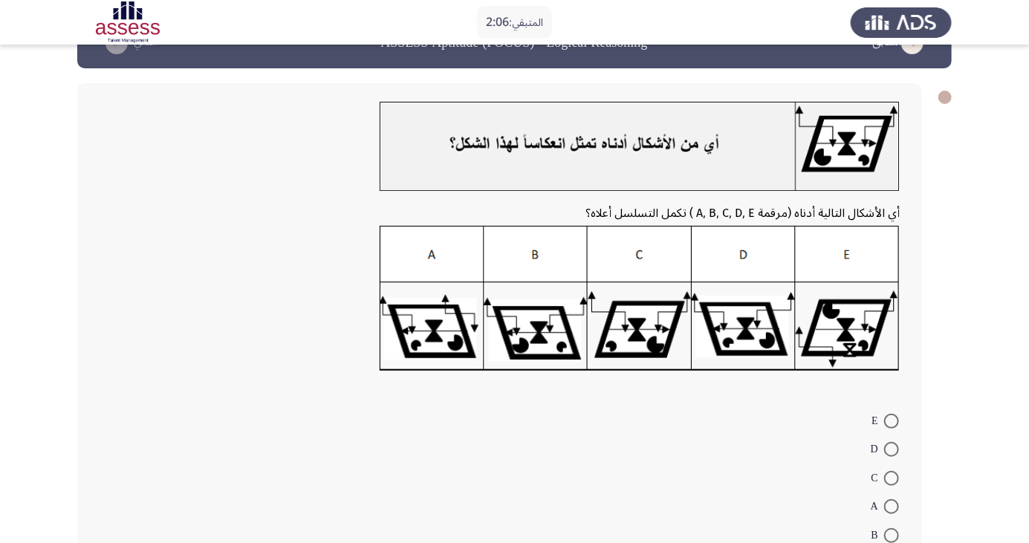
scroll to position [69, 0]
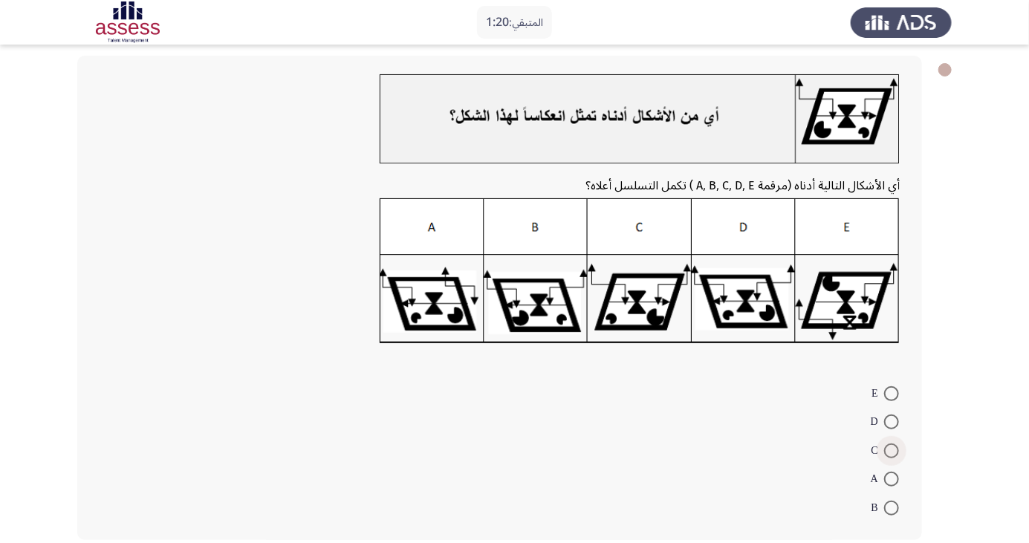
click at [892, 450] on span at bounding box center [891, 451] width 15 height 15
click at [892, 450] on input "C" at bounding box center [891, 451] width 15 height 15
radio input "true"
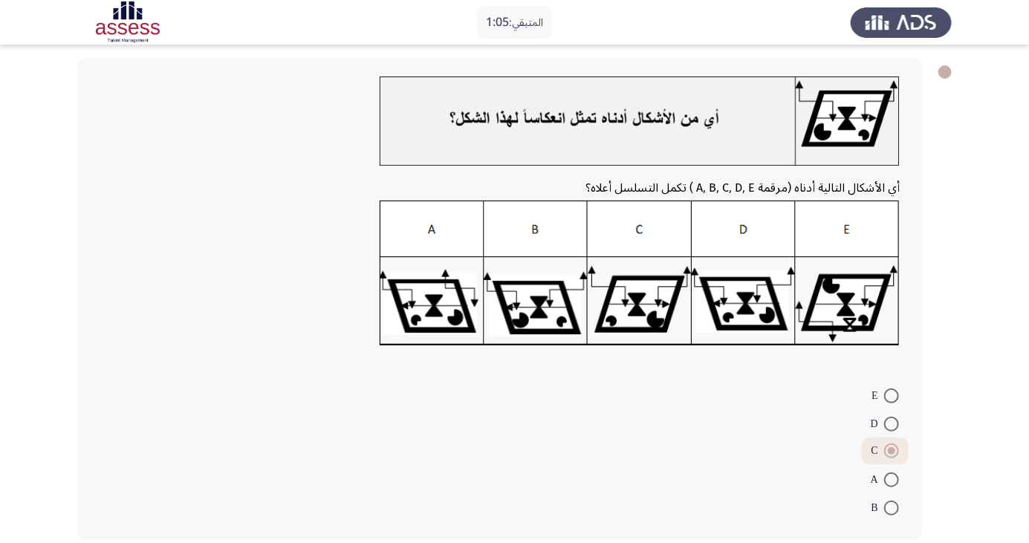
click at [892, 508] on span at bounding box center [891, 508] width 15 height 15
click at [892, 508] on input "B" at bounding box center [891, 508] width 15 height 15
radio input "true"
click at [892, 481] on span at bounding box center [891, 481] width 15 height 15
click at [892, 481] on input "A" at bounding box center [891, 481] width 15 height 15
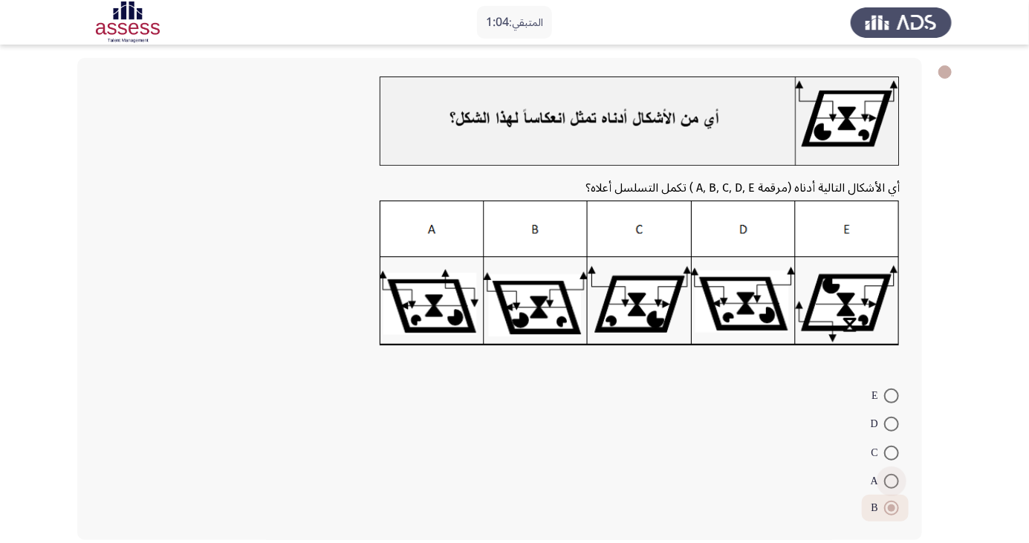
radio input "true"
click at [896, 428] on span at bounding box center [891, 424] width 15 height 15
click at [896, 428] on input "D" at bounding box center [891, 424] width 15 height 15
radio input "true"
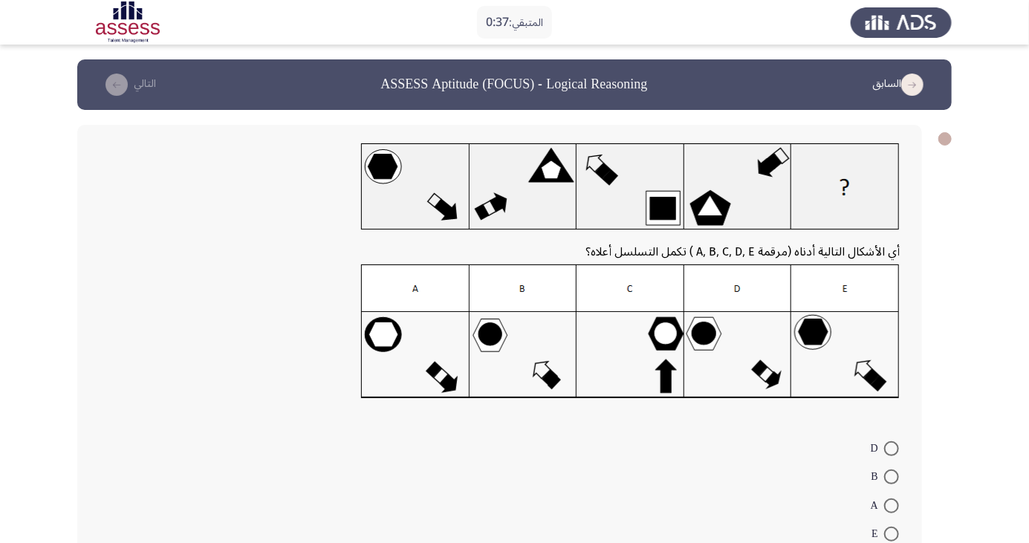
scroll to position [54, 0]
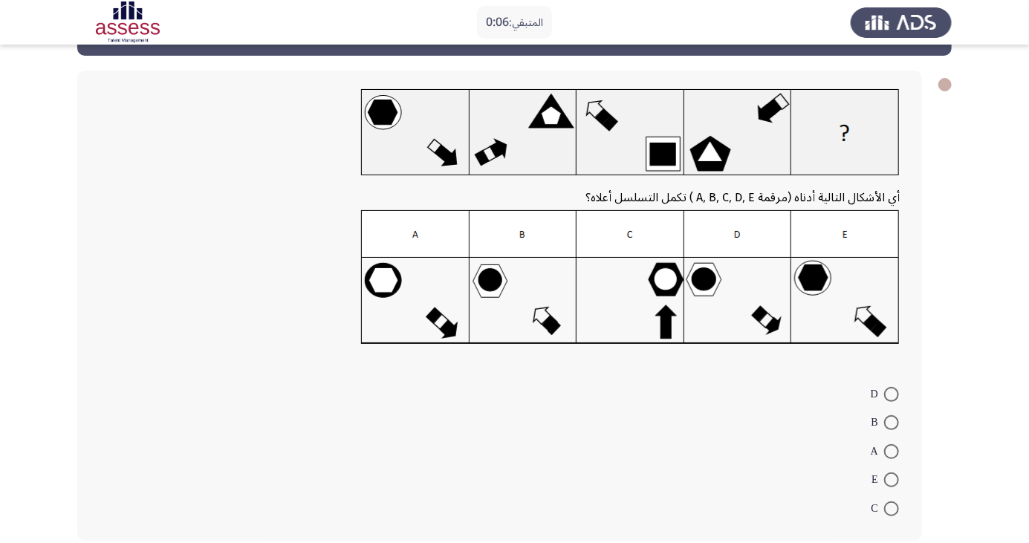
click at [892, 479] on span at bounding box center [891, 480] width 15 height 15
click at [892, 479] on input "E" at bounding box center [891, 480] width 15 height 15
radio input "true"
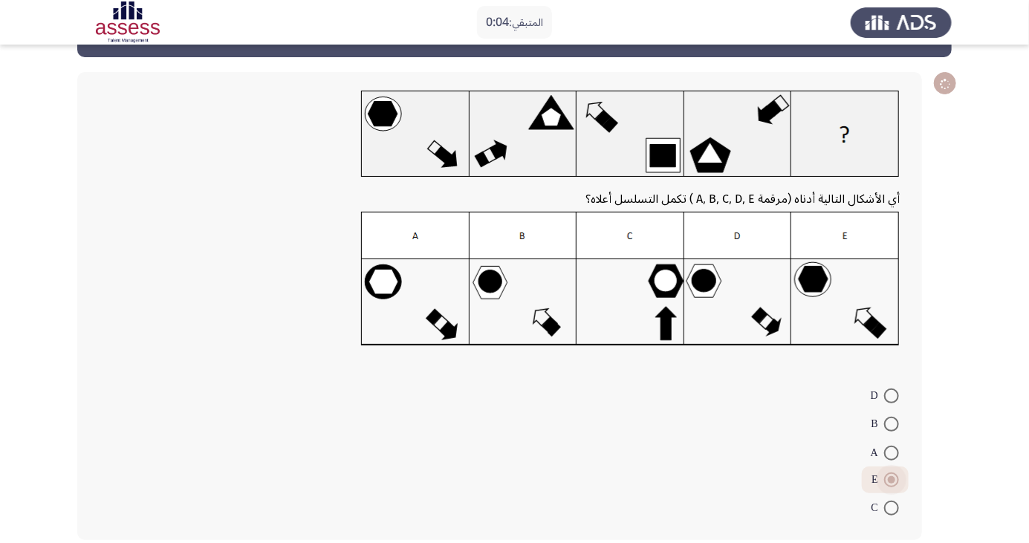
click at [893, 479] on span at bounding box center [891, 479] width 7 height 7
click at [893, 479] on input "E" at bounding box center [891, 480] width 15 height 15
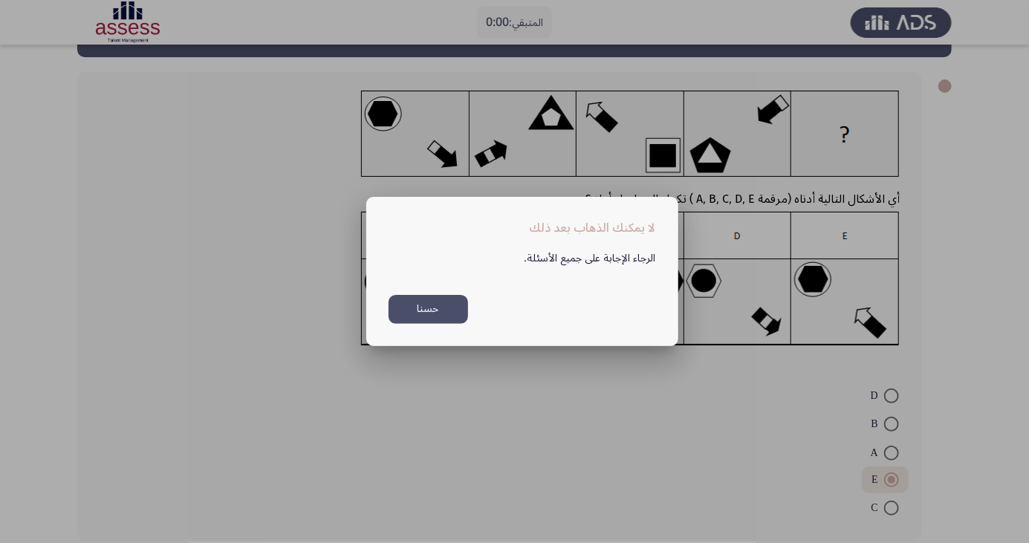
click at [422, 324] on button "حسنا" at bounding box center [429, 309] width 80 height 29
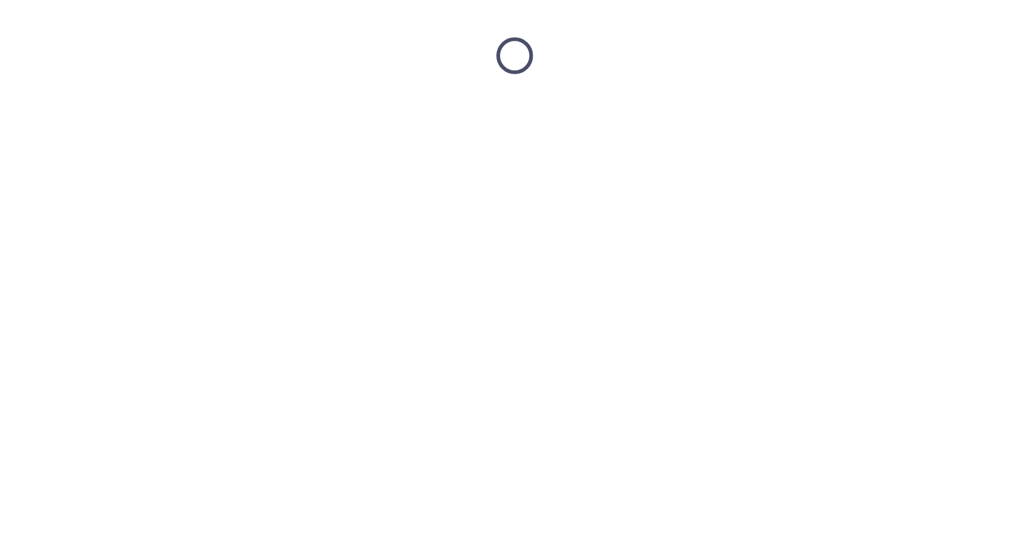
scroll to position [0, 0]
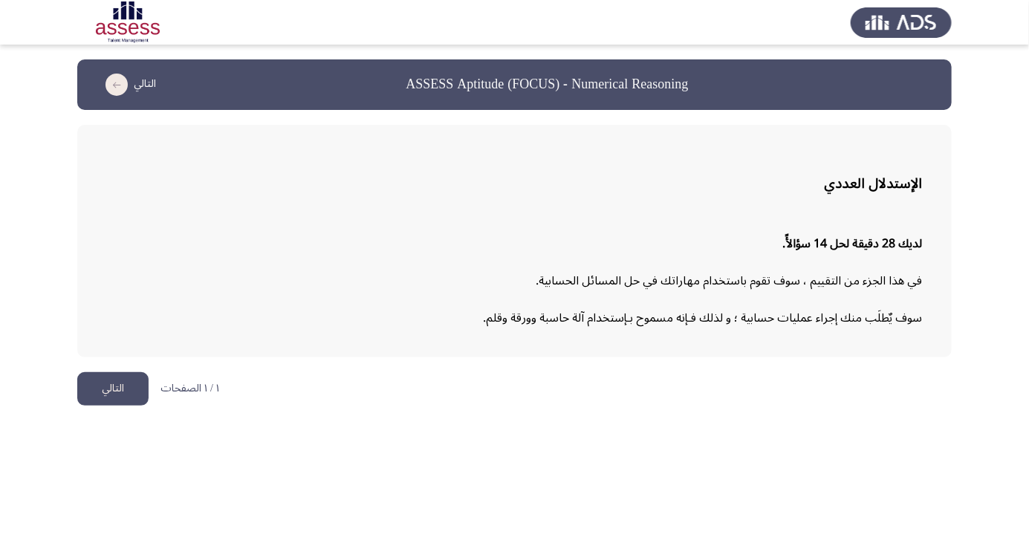
click at [109, 399] on button "التالي" at bounding box center [112, 388] width 71 height 33
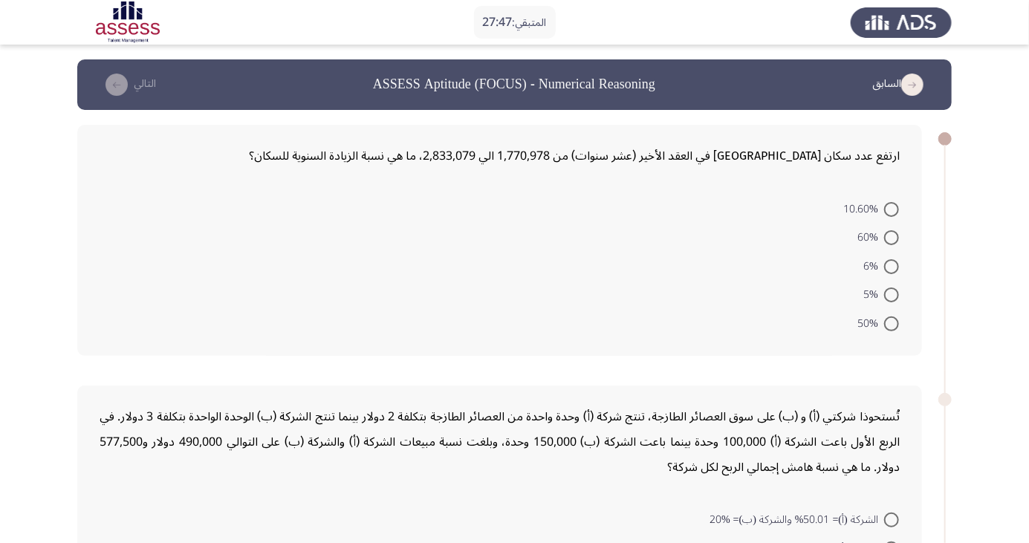
scroll to position [4, 0]
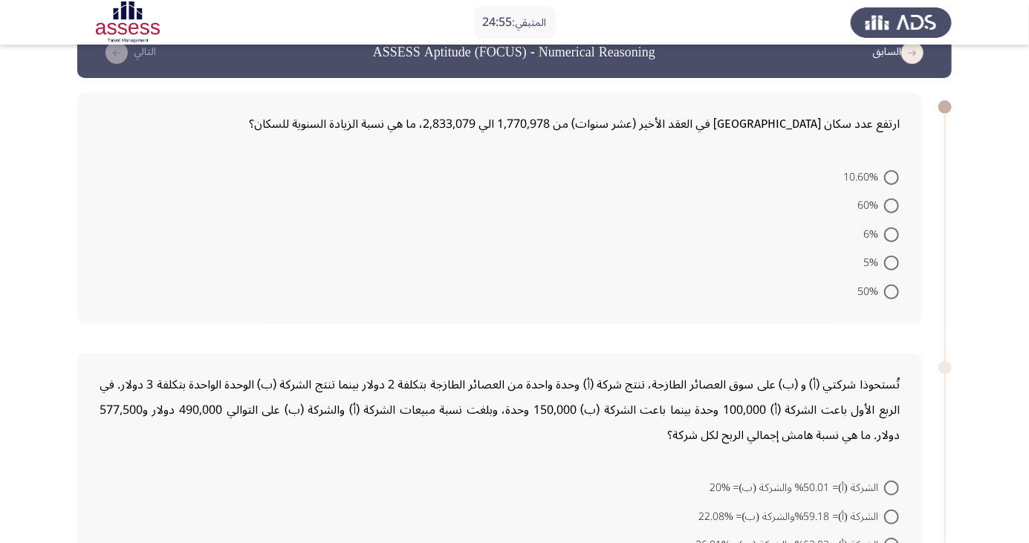
scroll to position [34, 0]
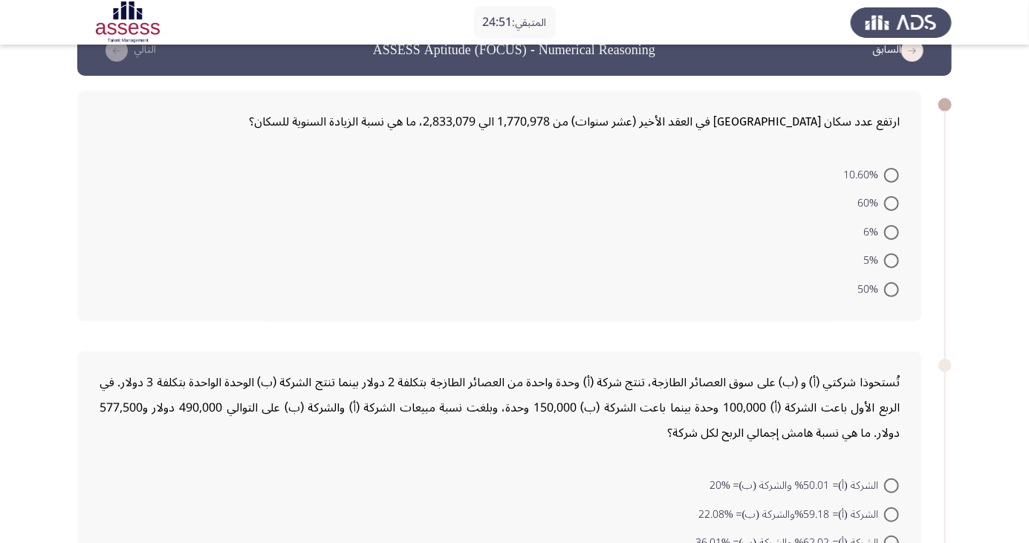
click at [892, 202] on span at bounding box center [891, 203] width 15 height 15
click at [892, 202] on input "60%" at bounding box center [891, 203] width 15 height 15
radio input "true"
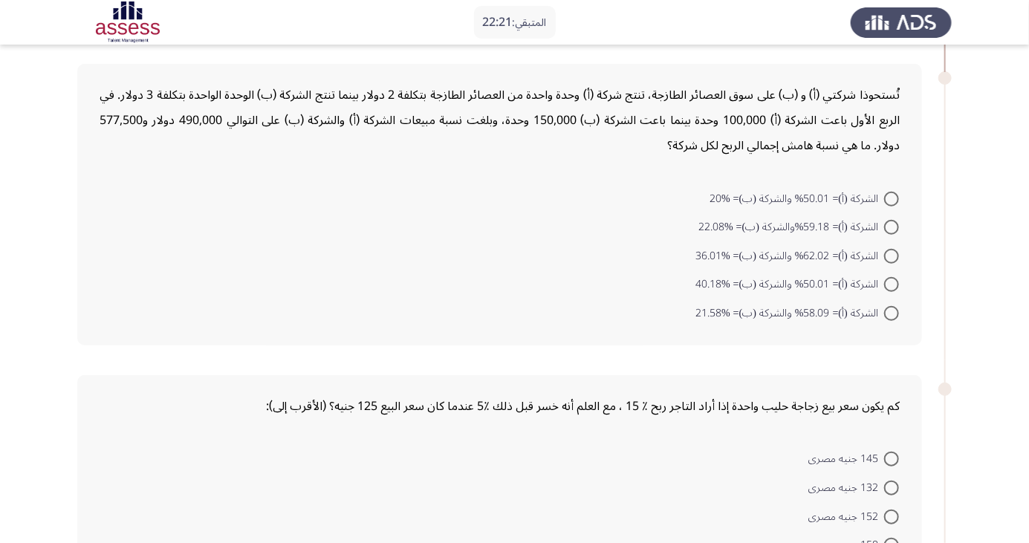
scroll to position [297, 0]
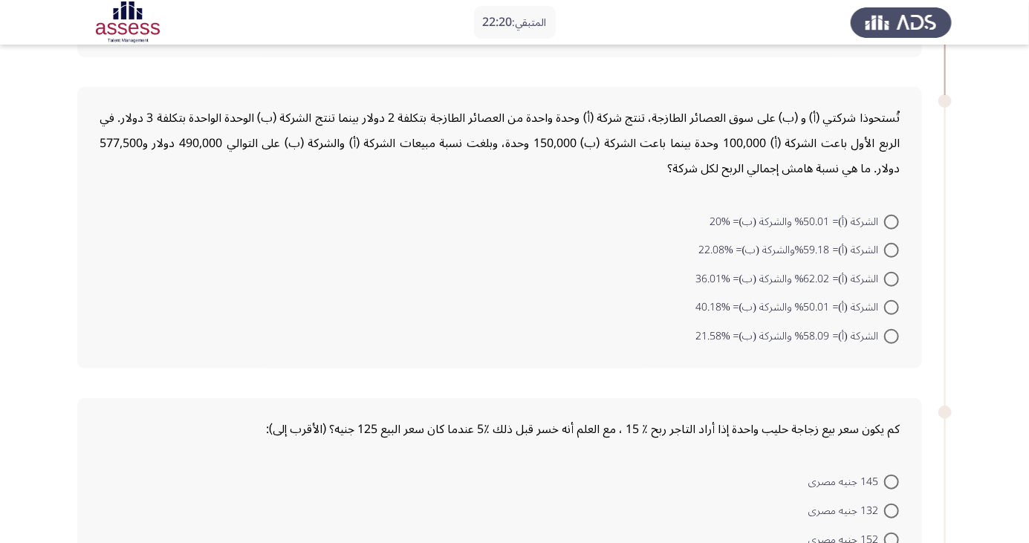
click at [892, 250] on span at bounding box center [891, 250] width 15 height 15
click at [892, 250] on input "الشركة (أ)= 59.18%والشركة (ب)= %22.08" at bounding box center [891, 250] width 15 height 15
radio input "true"
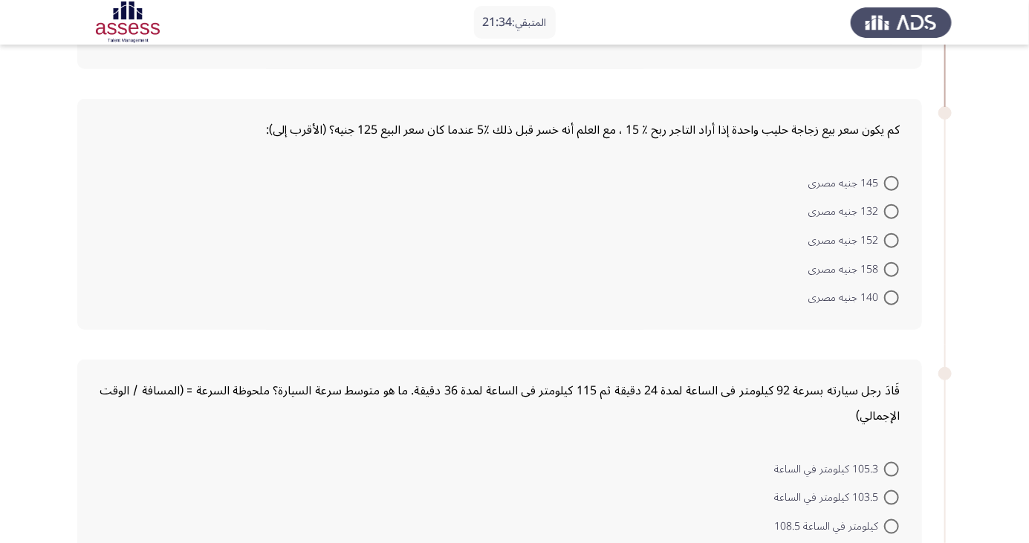
scroll to position [593, 0]
click at [892, 239] on span at bounding box center [891, 241] width 15 height 15
click at [892, 239] on input "152 جنيه مصرى" at bounding box center [891, 241] width 15 height 15
radio input "true"
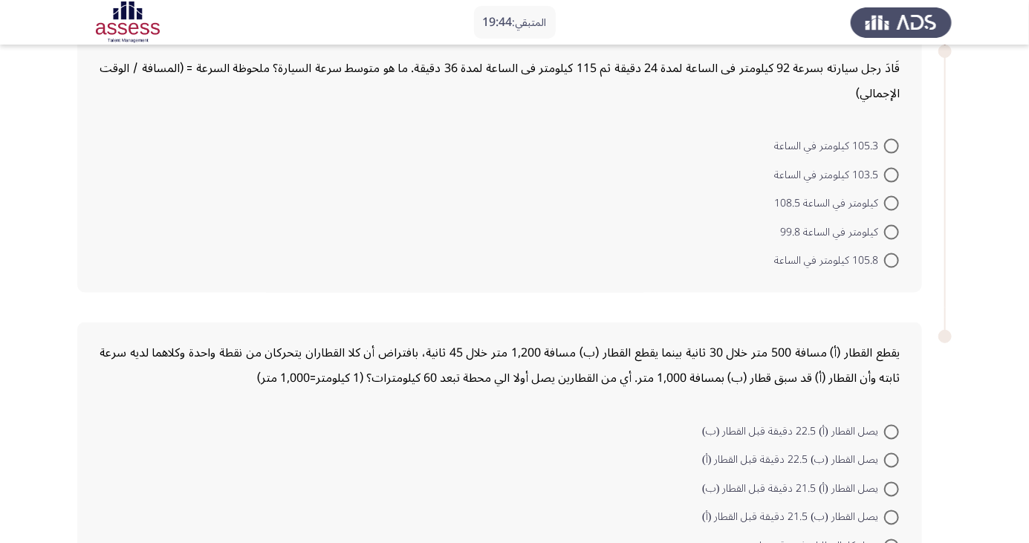
scroll to position [918, 0]
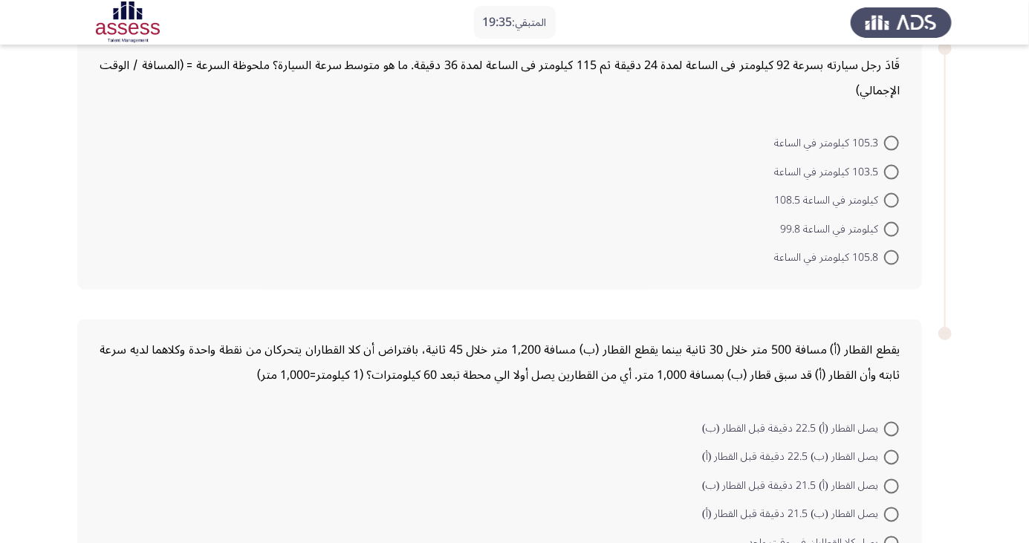
click at [892, 198] on span at bounding box center [891, 200] width 15 height 15
click at [892, 198] on input "كيلومتر في الساعة 108.5" at bounding box center [891, 200] width 15 height 15
radio input "true"
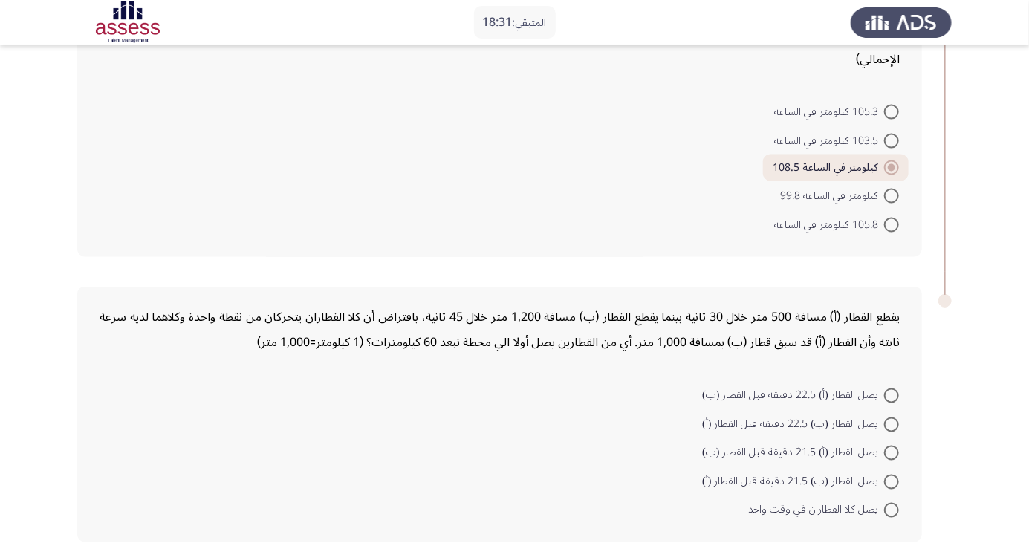
click at [892, 422] on span at bounding box center [891, 425] width 15 height 15
click at [892, 422] on input "يصل القطار (ب) 22.5 دقيقة قبل القطار (أ)" at bounding box center [891, 425] width 15 height 15
radio input "true"
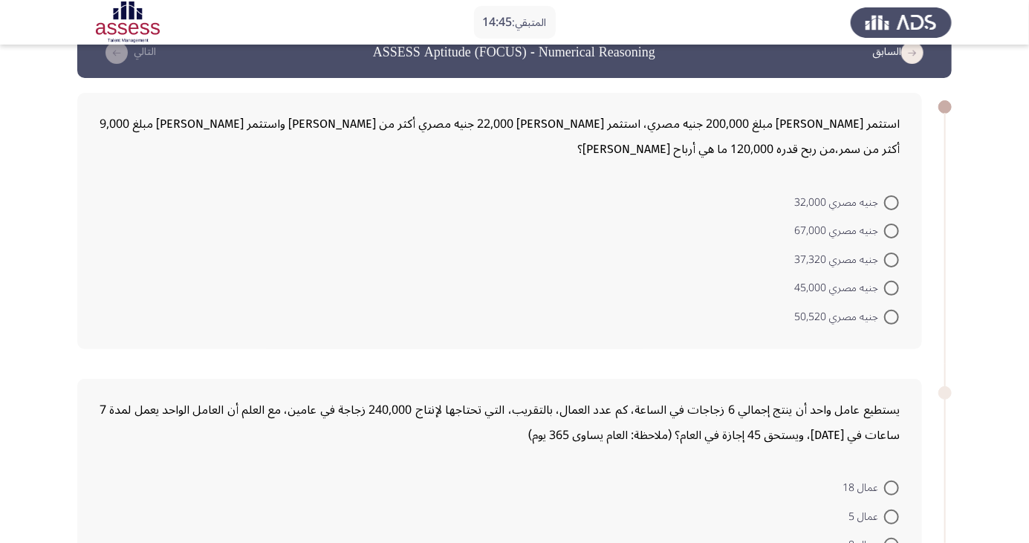
scroll to position [33, 0]
click at [892, 258] on span at bounding box center [891, 259] width 15 height 15
click at [892, 258] on input "جنيه مصري 37,320" at bounding box center [891, 259] width 15 height 15
radio input "true"
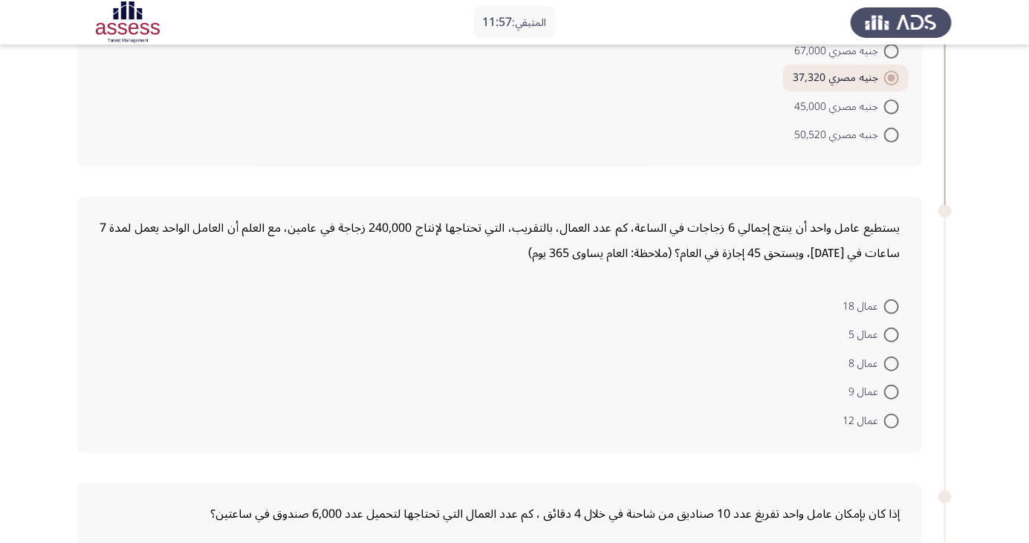
scroll to position [235, 0]
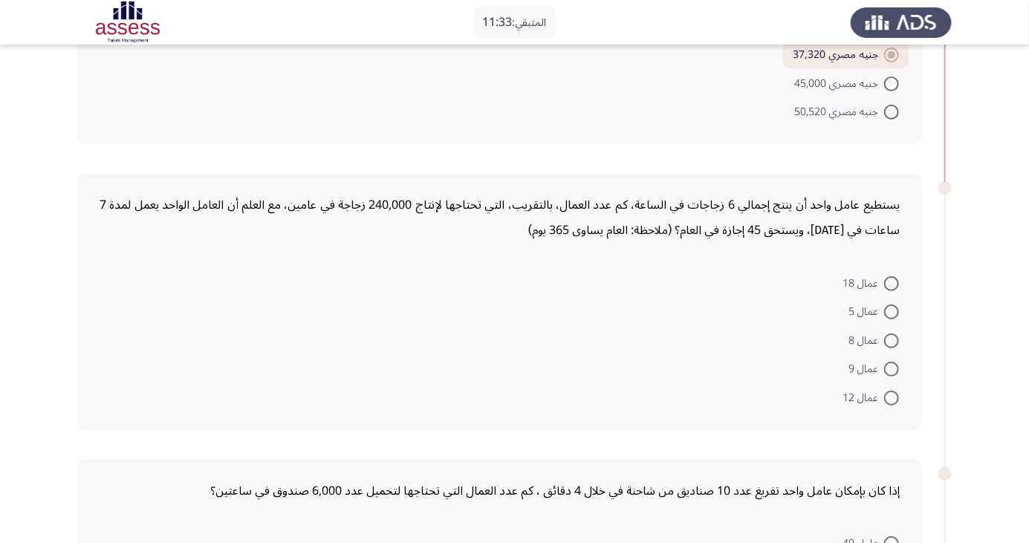
click at [892, 369] on span at bounding box center [891, 369] width 15 height 15
click at [892, 369] on input "عمال 9" at bounding box center [891, 369] width 15 height 15
radio input "true"
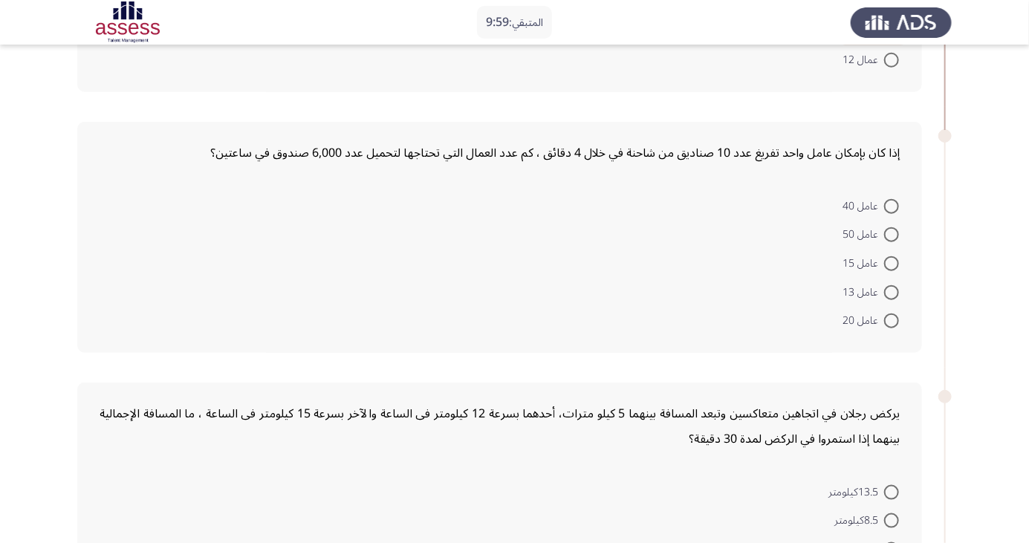
scroll to position [571, 0]
click at [892, 262] on span at bounding box center [891, 263] width 15 height 15
click at [892, 262] on input "عامل 15" at bounding box center [891, 263] width 15 height 15
radio input "true"
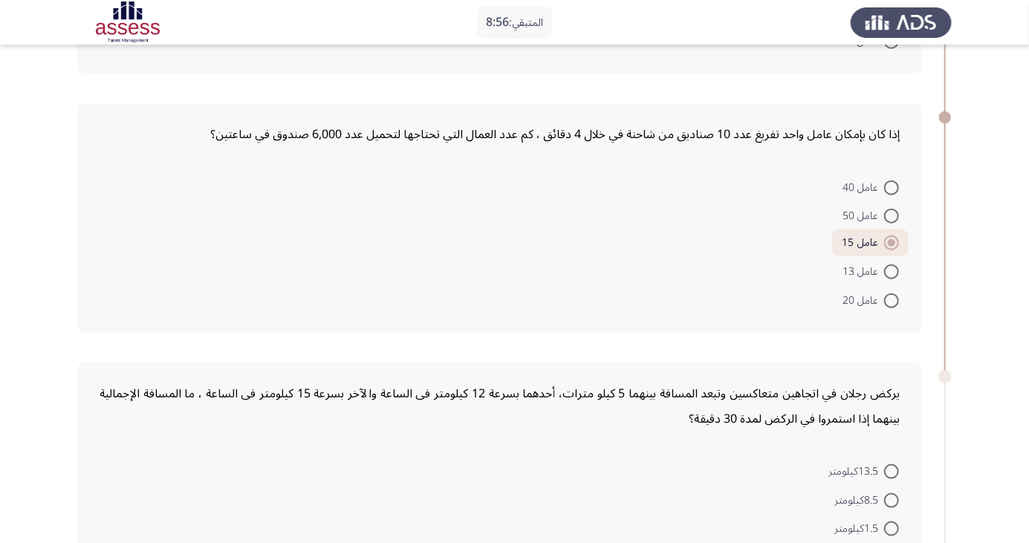
scroll to position [603, 0]
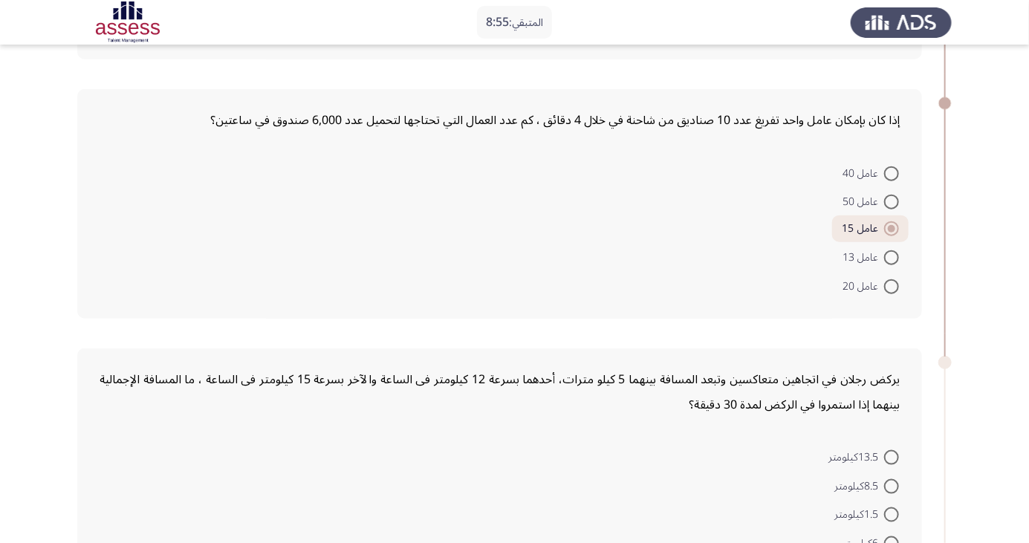
click at [892, 285] on span at bounding box center [891, 286] width 15 height 15
click at [892, 285] on input "عامل 20" at bounding box center [891, 286] width 15 height 15
radio input "true"
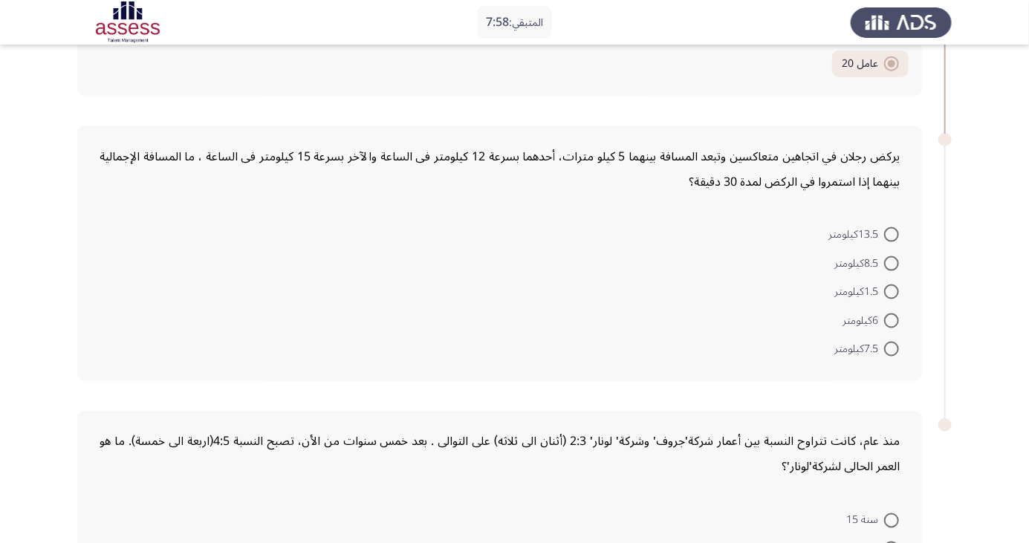
scroll to position [826, 0]
click at [892, 262] on span at bounding box center [891, 264] width 15 height 15
click at [892, 262] on input "8.5كيلومتر" at bounding box center [891, 264] width 15 height 15
radio input "true"
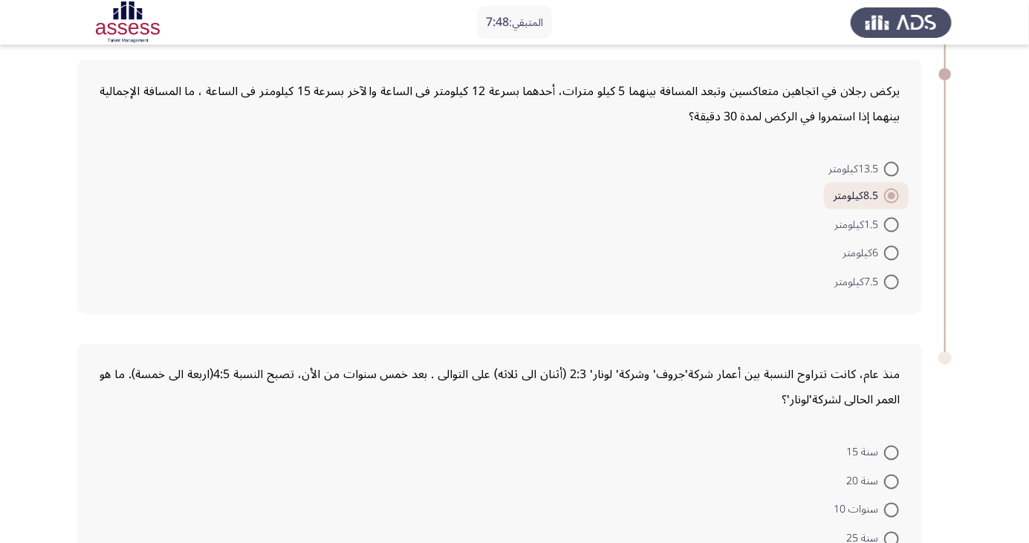
scroll to position [949, 0]
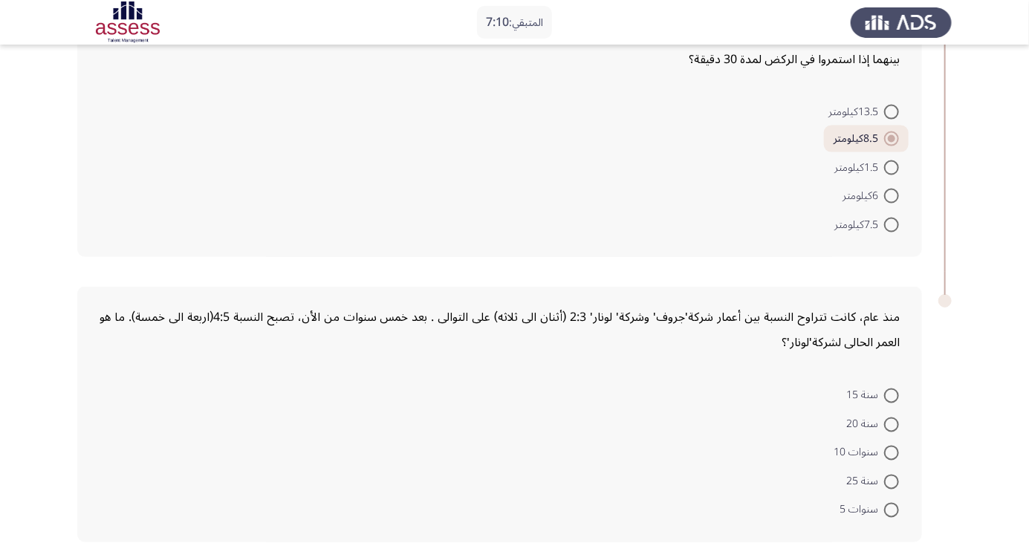
click at [892, 451] on span at bounding box center [891, 453] width 15 height 15
click at [892, 451] on input "سنوات 10" at bounding box center [891, 453] width 15 height 15
radio input "true"
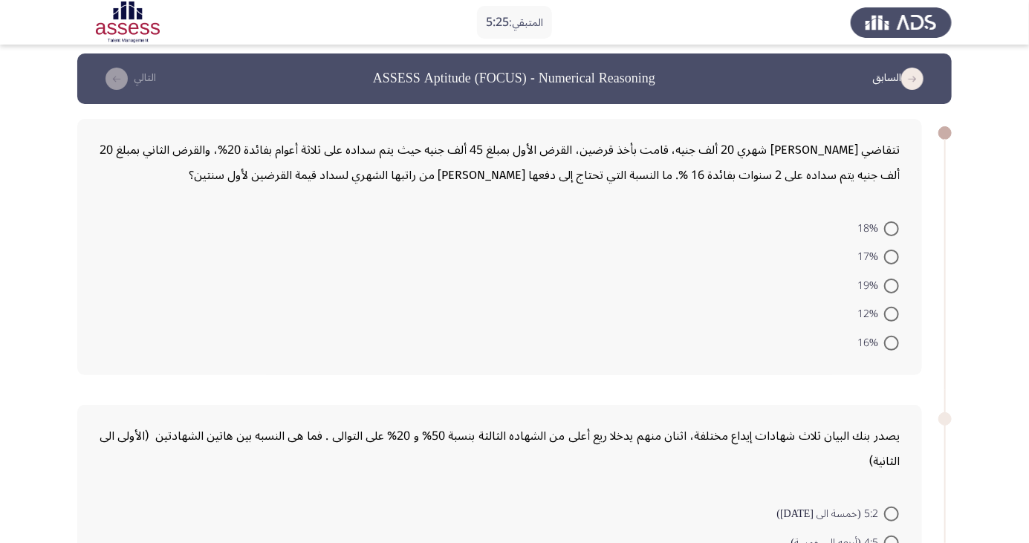
scroll to position [0, 0]
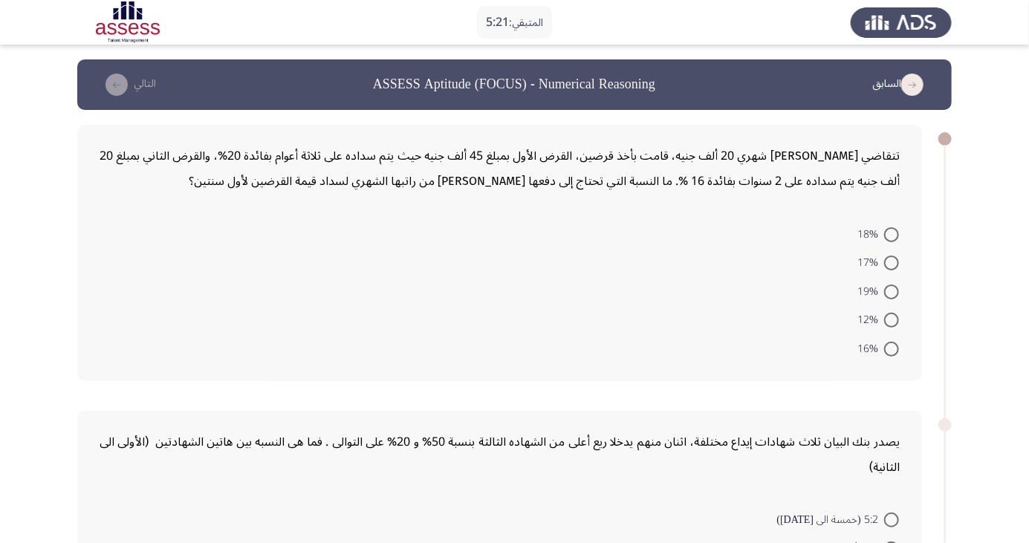
click at [892, 348] on span at bounding box center [891, 349] width 15 height 15
click at [892, 348] on input "16%" at bounding box center [891, 349] width 15 height 15
radio input "true"
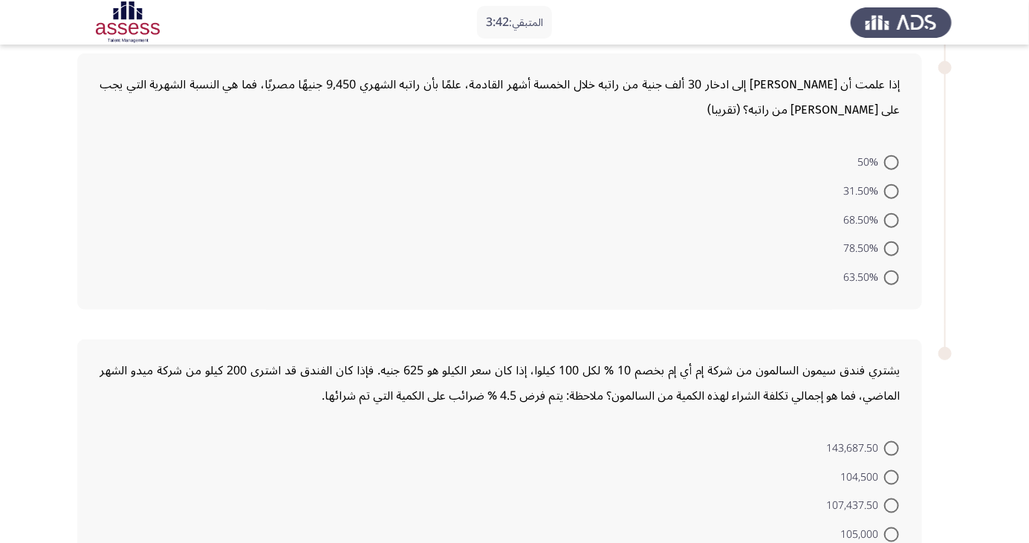
scroll to position [695, 0]
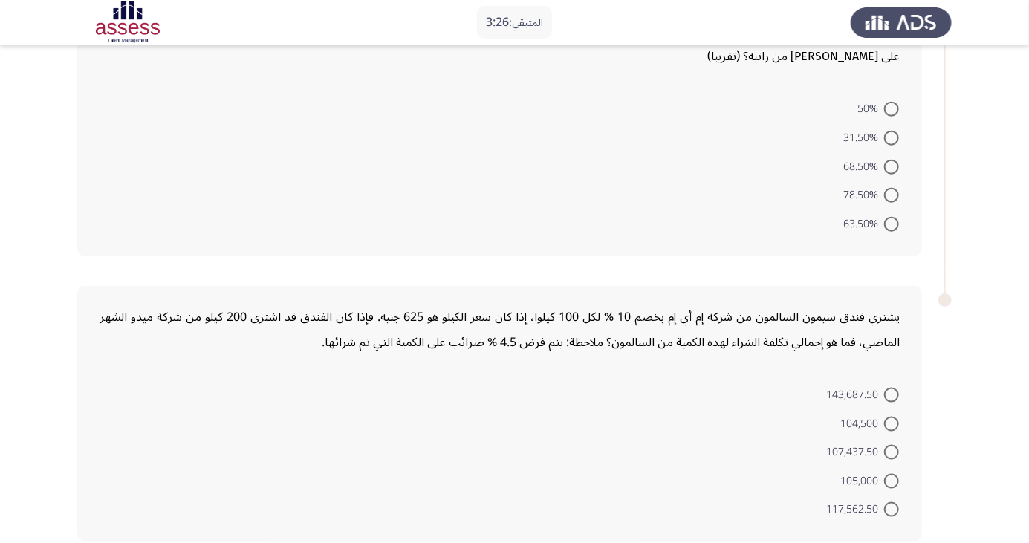
click at [892, 508] on span at bounding box center [891, 509] width 15 height 15
click at [892, 508] on input "117,562.50" at bounding box center [891, 509] width 15 height 15
radio input "true"
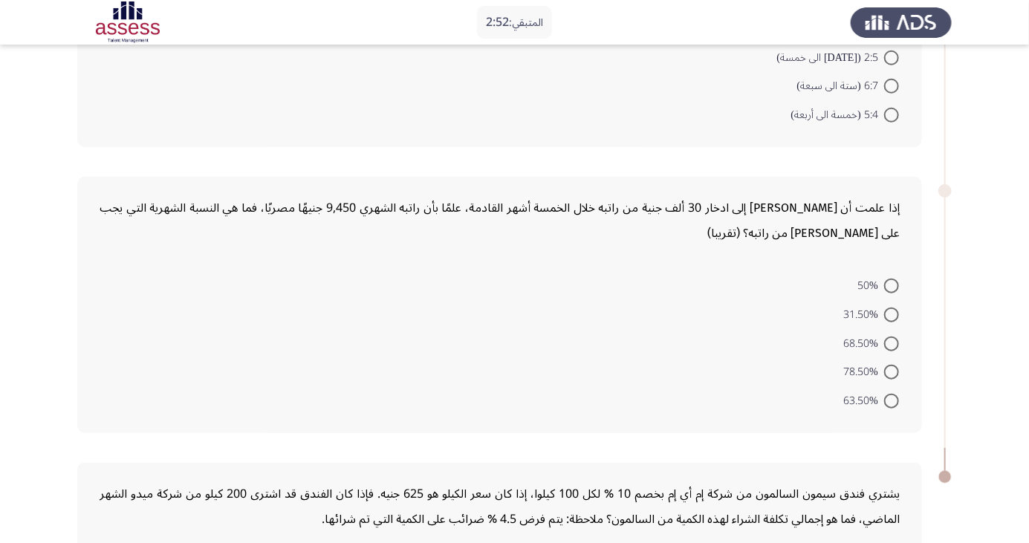
scroll to position [536, 0]
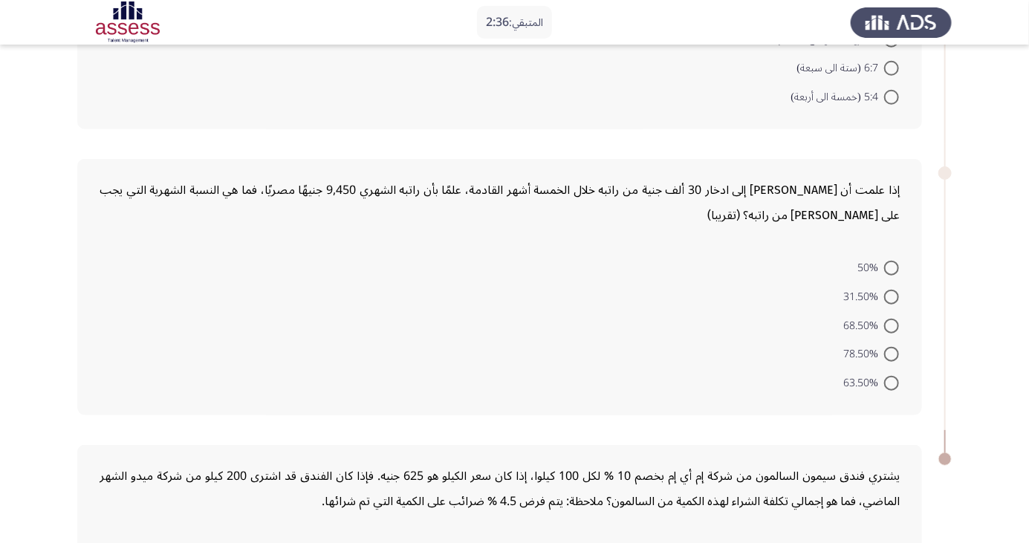
click at [892, 381] on span at bounding box center [891, 383] width 15 height 15
click at [892, 381] on input "63.50%" at bounding box center [891, 383] width 15 height 15
radio input "true"
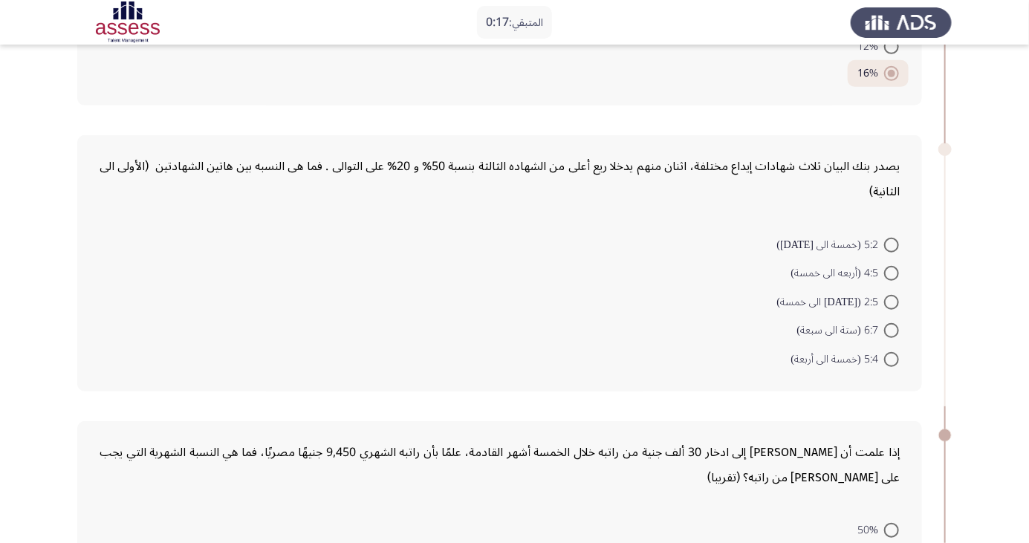
scroll to position [264, 0]
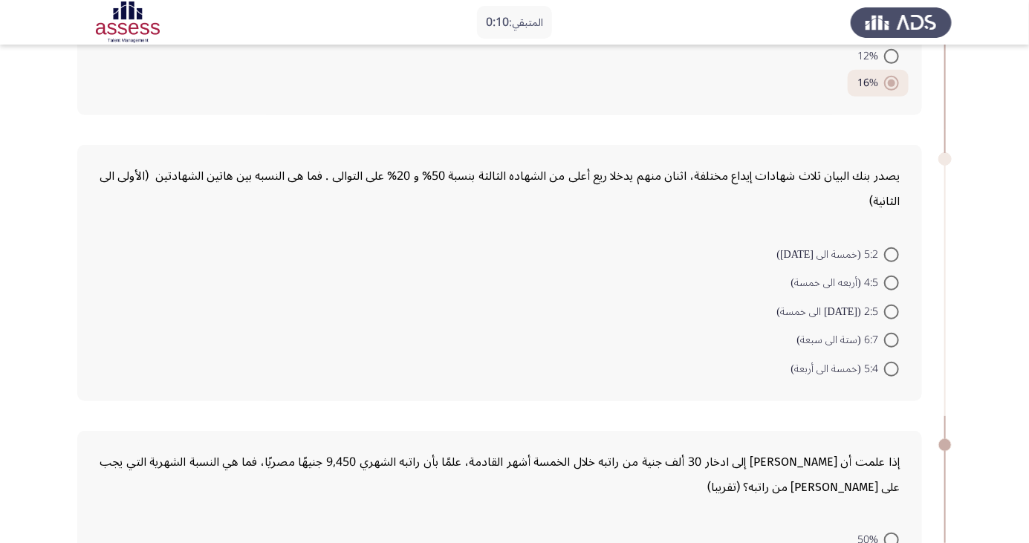
click at [892, 367] on span at bounding box center [891, 369] width 15 height 15
click at [892, 367] on input "5:4 (خمسة الى أربعة)" at bounding box center [891, 369] width 15 height 15
radio input "true"
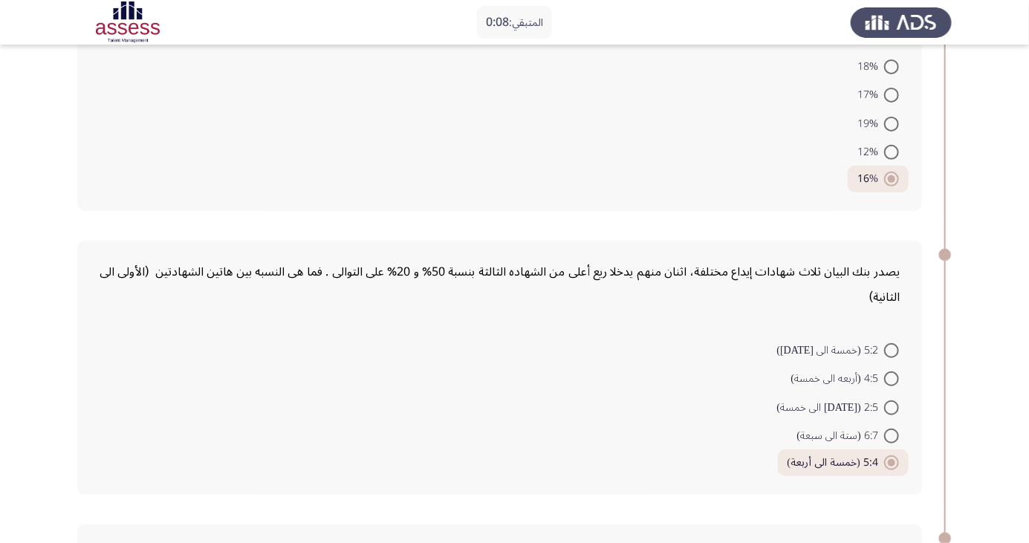
scroll to position [689, 0]
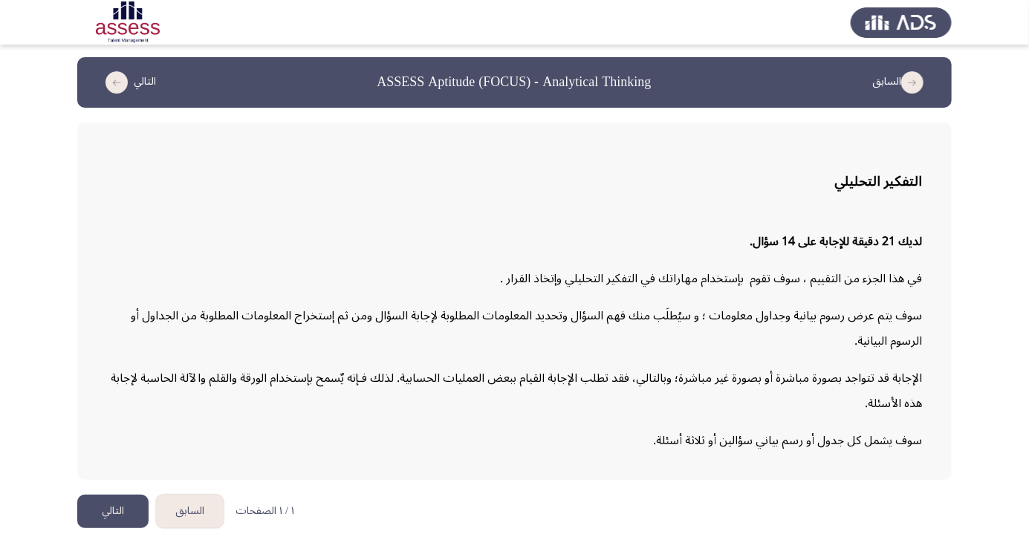
scroll to position [61, 0]
click at [102, 508] on button "التالي" at bounding box center [112, 511] width 71 height 33
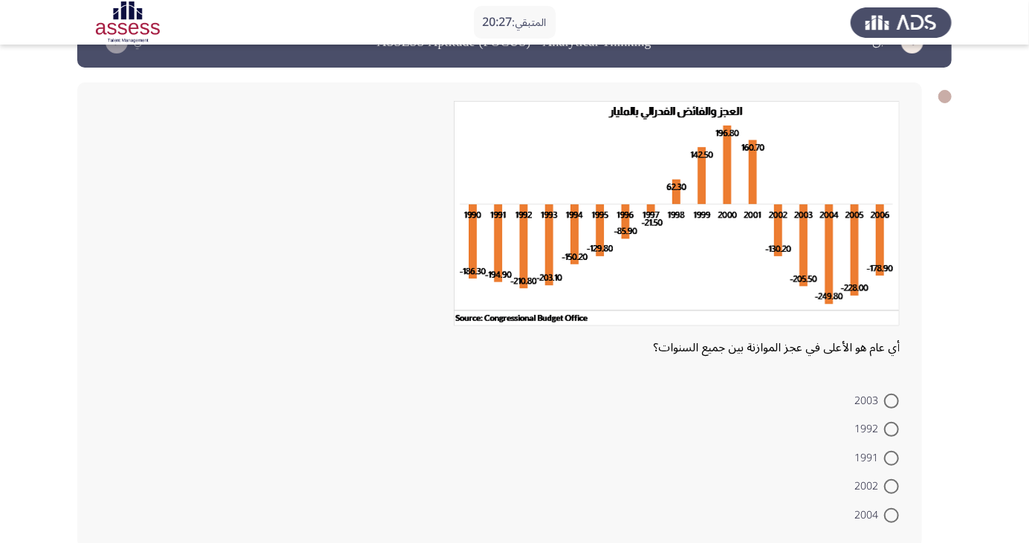
scroll to position [49, 0]
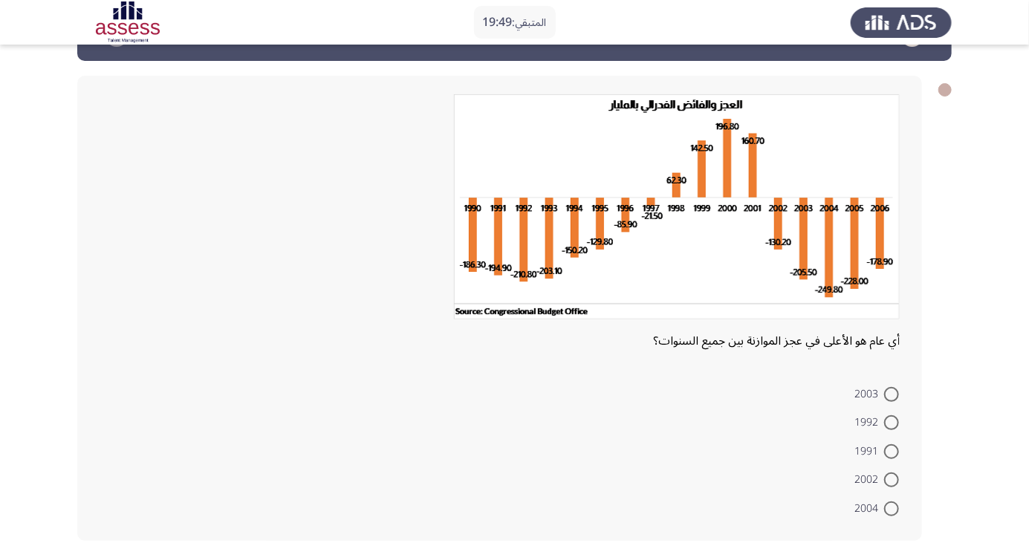
click at [892, 508] on span at bounding box center [891, 509] width 15 height 15
click at [892, 508] on input "2004" at bounding box center [891, 509] width 15 height 15
radio input "true"
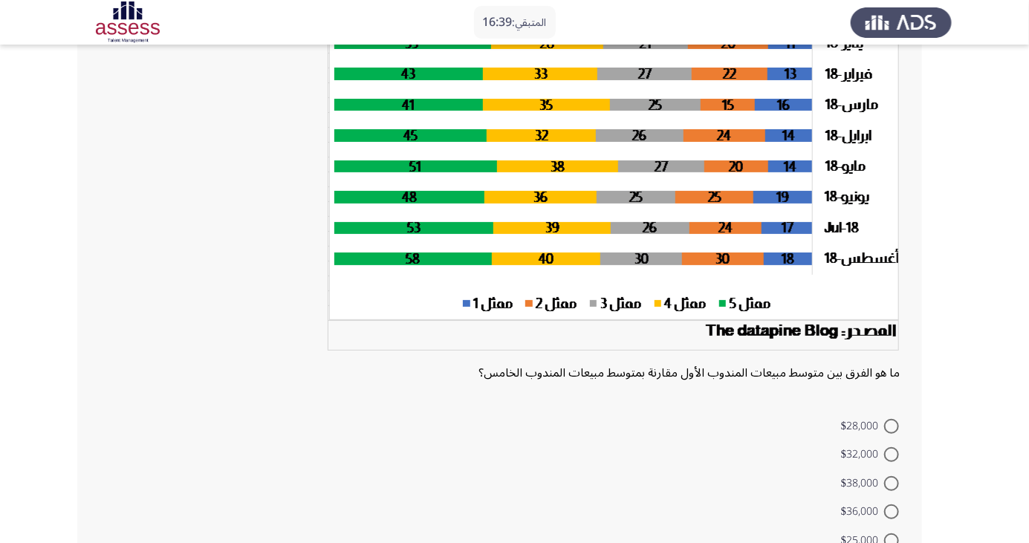
scroll to position [150, 0]
click at [892, 511] on span at bounding box center [891, 512] width 15 height 15
click at [892, 511] on input "$36,000" at bounding box center [891, 512] width 15 height 15
radio input "true"
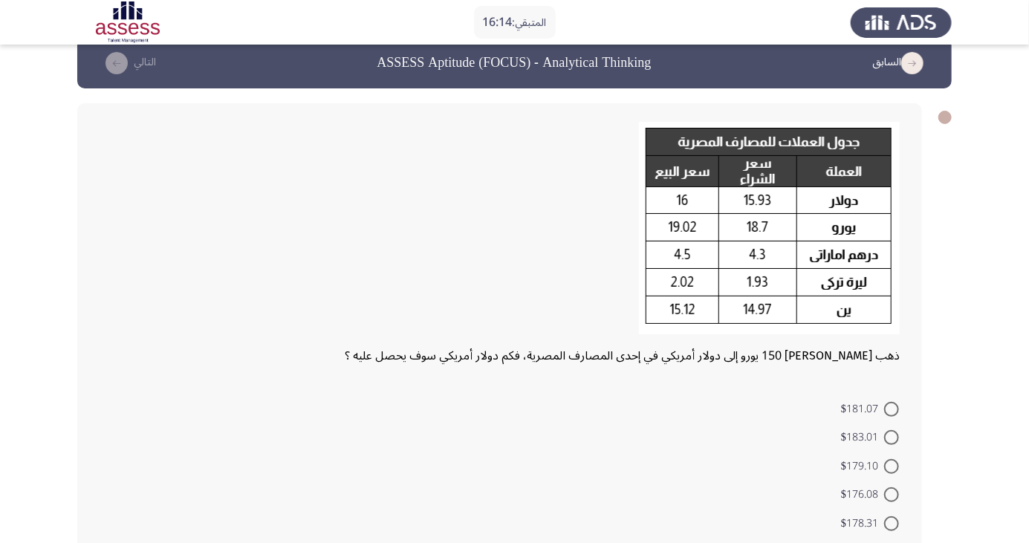
scroll to position [36, 0]
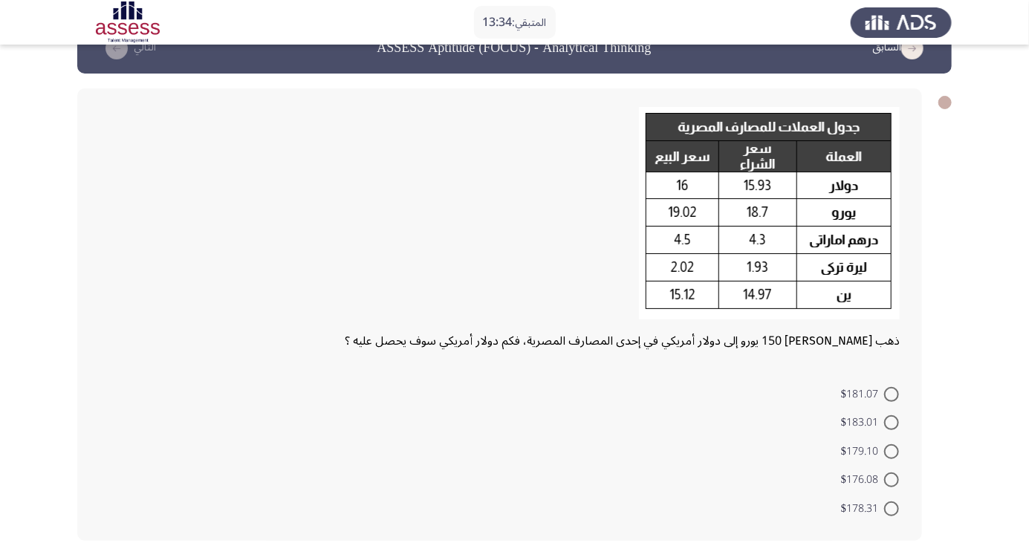
click at [892, 479] on span at bounding box center [891, 480] width 15 height 15
click at [892, 479] on input "$176.08" at bounding box center [891, 480] width 15 height 15
radio input "true"
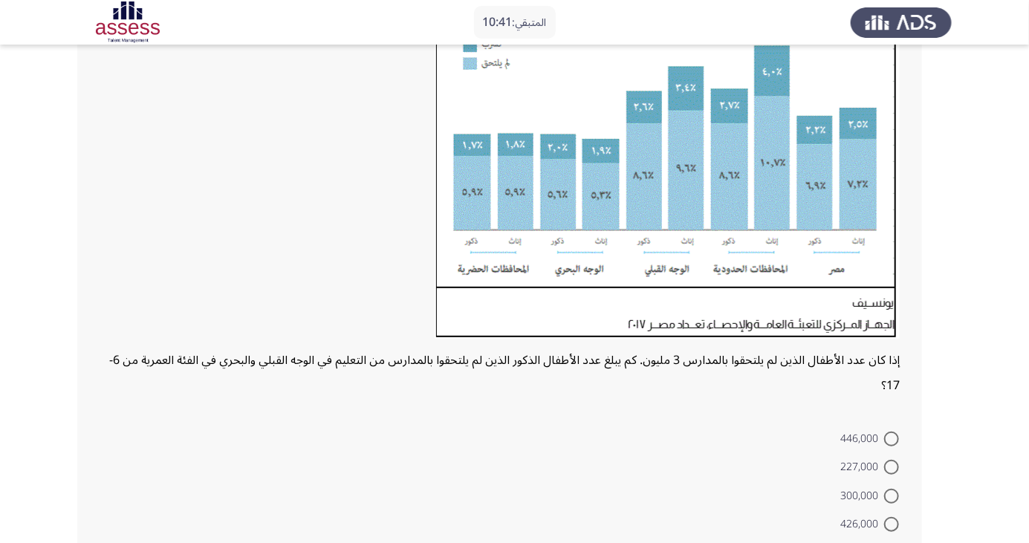
scroll to position [188, 0]
click at [892, 523] on span at bounding box center [891, 524] width 15 height 15
click at [892, 523] on input "426,000" at bounding box center [891, 524] width 15 height 15
radio input "true"
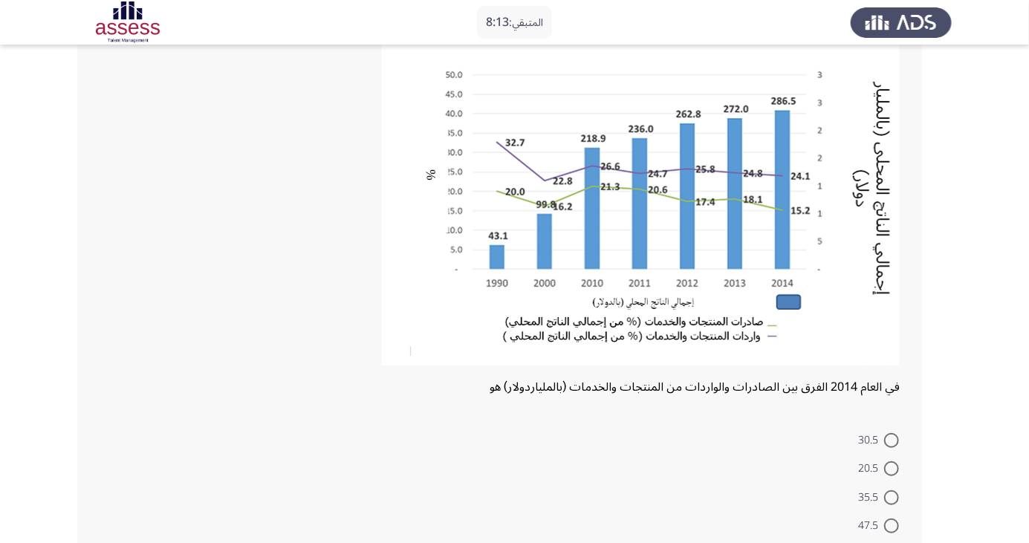
scroll to position [117, 0]
click at [892, 469] on span at bounding box center [891, 469] width 15 height 15
click at [892, 469] on input "20.5" at bounding box center [891, 469] width 15 height 15
radio input "true"
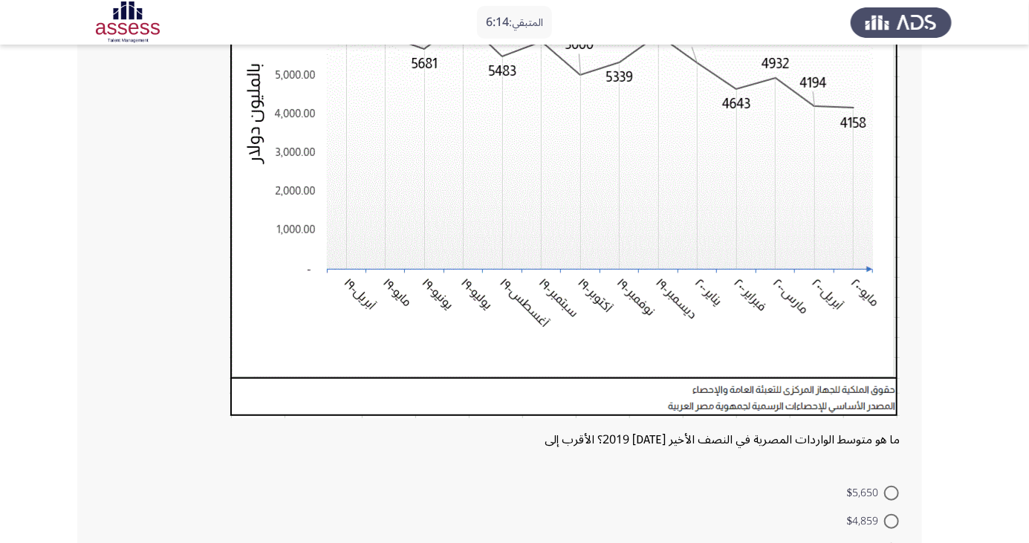
scroll to position [351, 0]
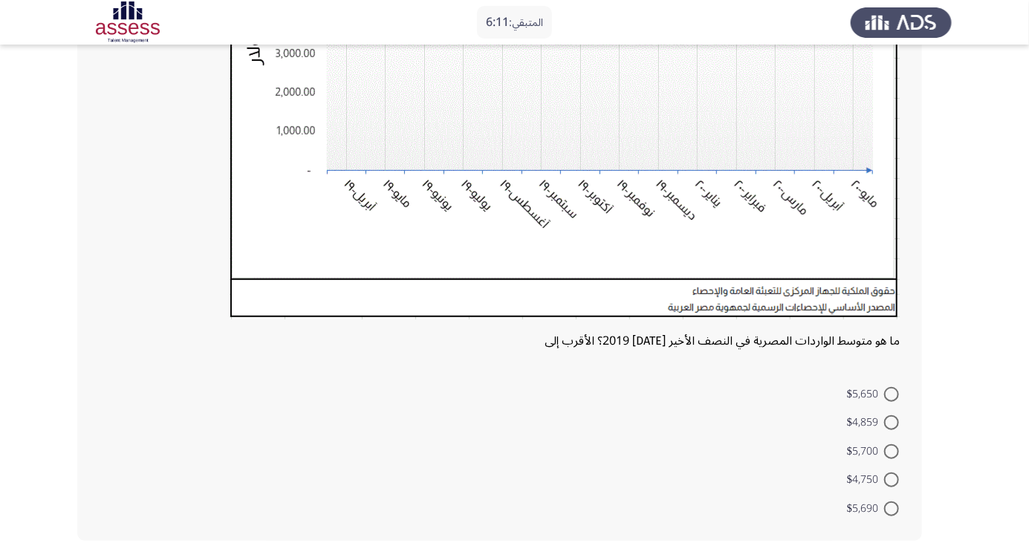
click at [892, 508] on span at bounding box center [891, 509] width 15 height 15
click at [892, 508] on input "$5,690" at bounding box center [891, 509] width 15 height 15
radio input "true"
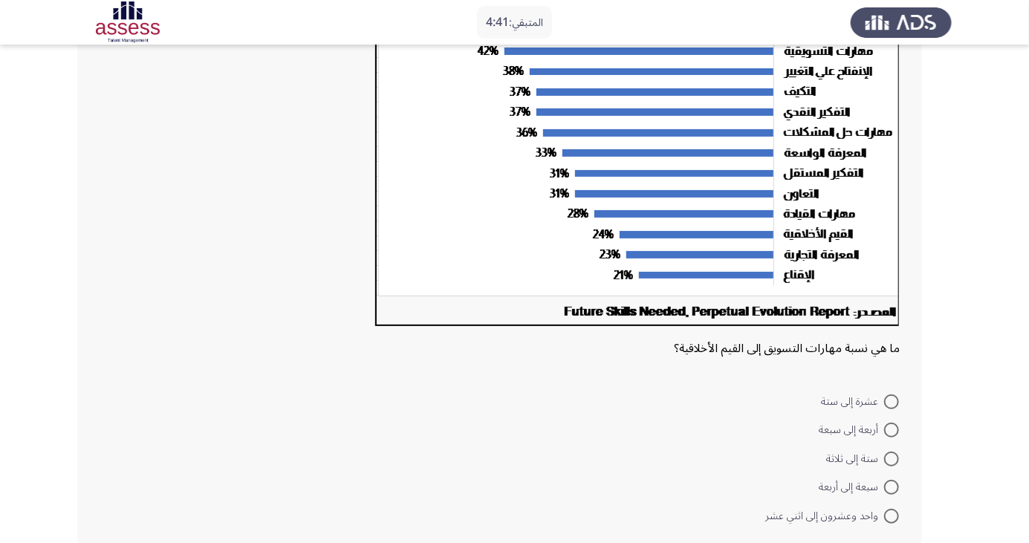
scroll to position [213, 0]
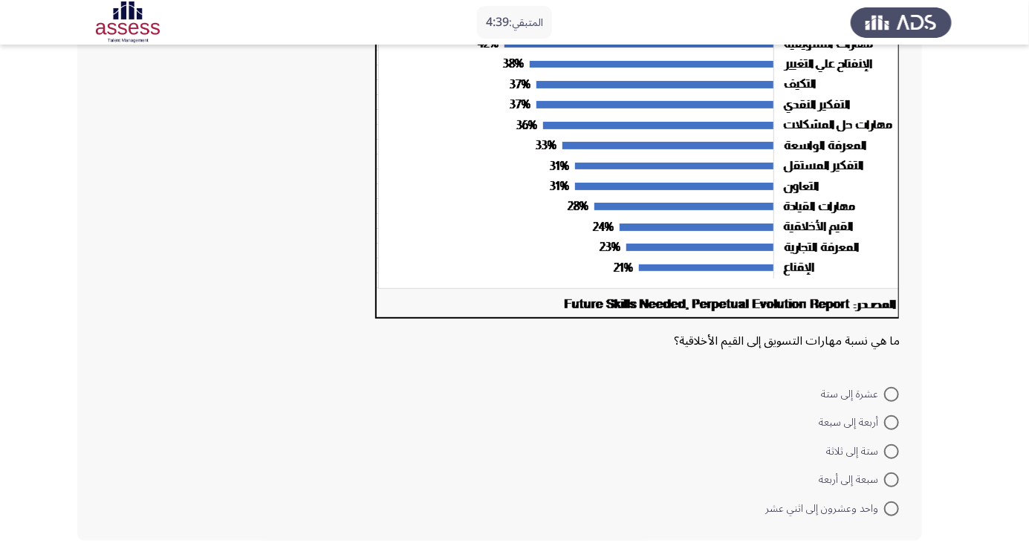
click at [892, 508] on span at bounding box center [891, 509] width 15 height 15
click at [892, 508] on input "واحد وعشرون إلى اثني عشر" at bounding box center [891, 509] width 15 height 15
radio input "true"
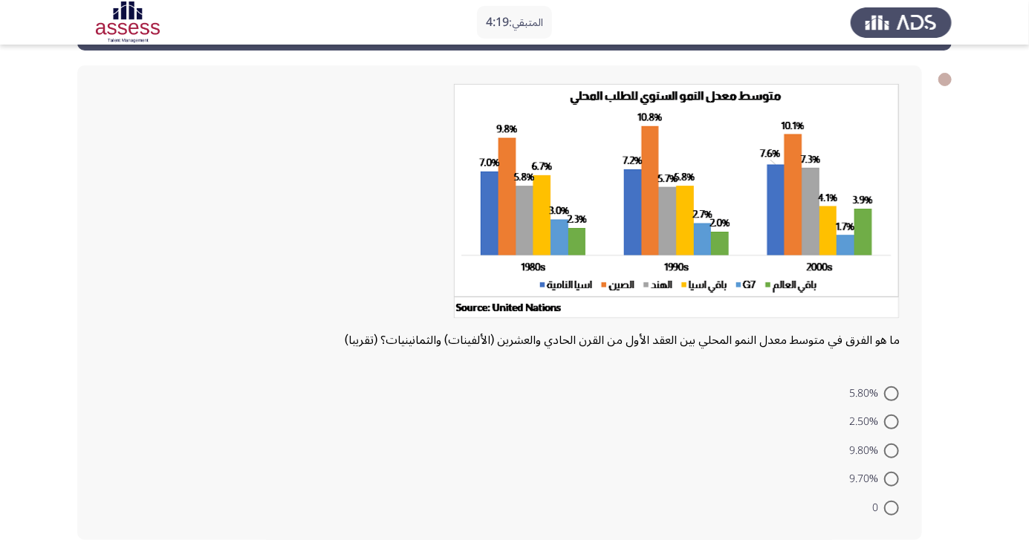
scroll to position [59, 0]
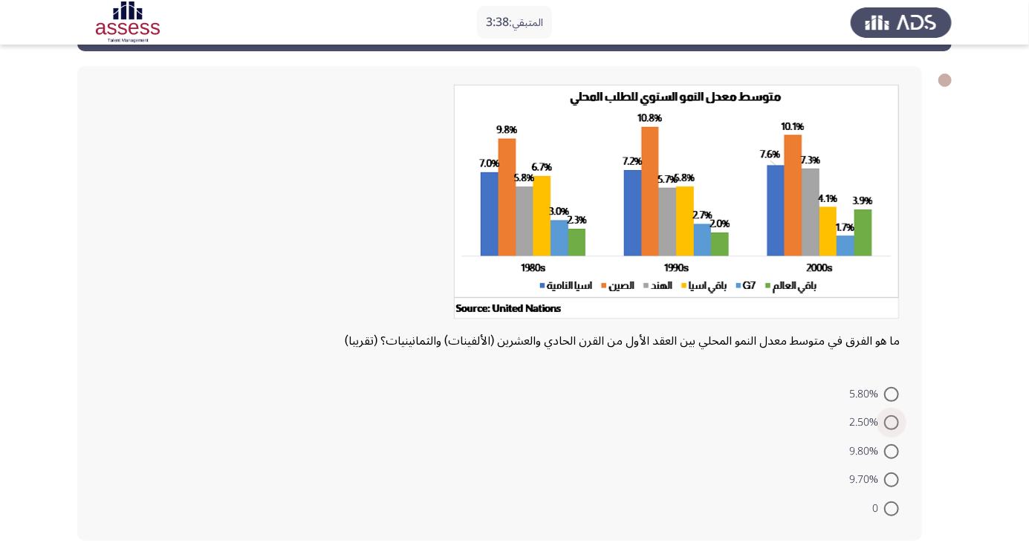
click at [892, 422] on span at bounding box center [891, 422] width 15 height 15
click at [892, 422] on input "2.50%" at bounding box center [891, 422] width 15 height 15
radio input "true"
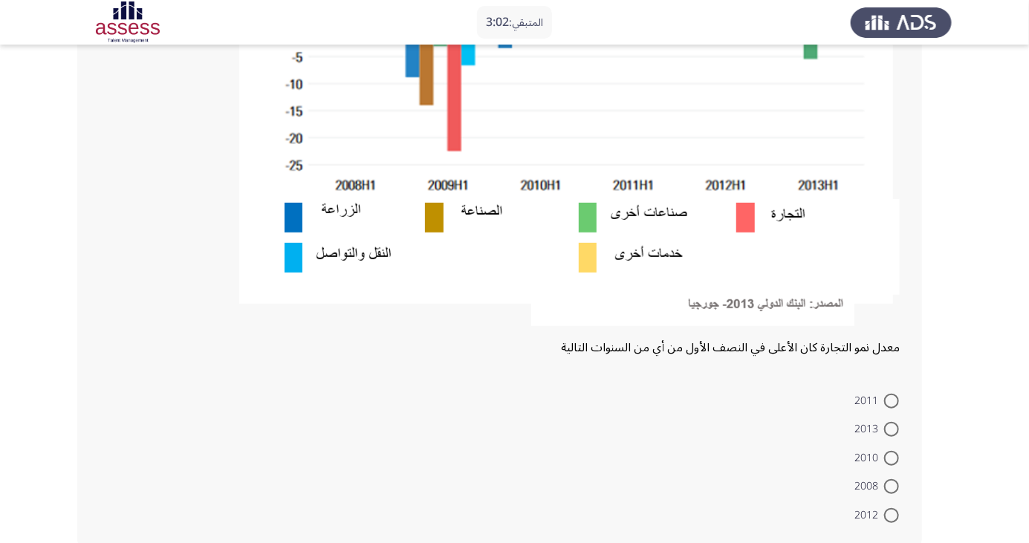
scroll to position [367, 0]
click at [892, 485] on span at bounding box center [891, 485] width 15 height 15
click at [892, 485] on input "2008" at bounding box center [891, 485] width 15 height 15
radio input "true"
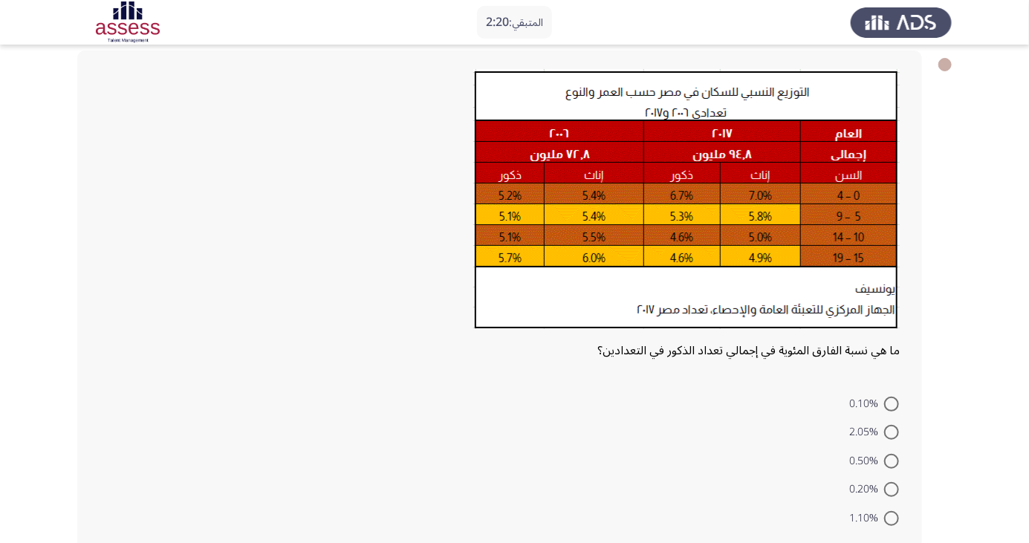
scroll to position [84, 0]
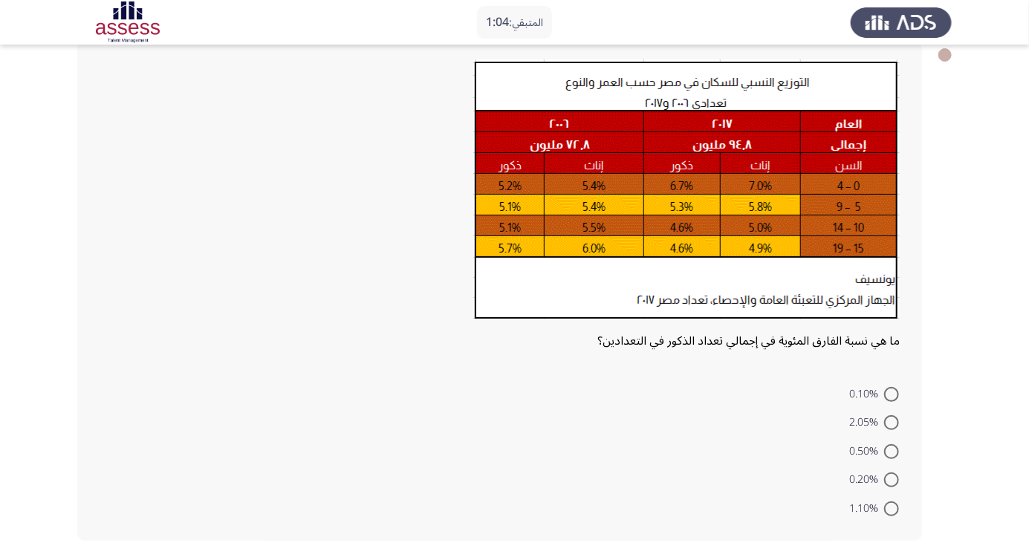
click at [892, 508] on span at bounding box center [891, 509] width 15 height 15
click at [892, 508] on input "1.10%" at bounding box center [891, 509] width 15 height 15
radio input "true"
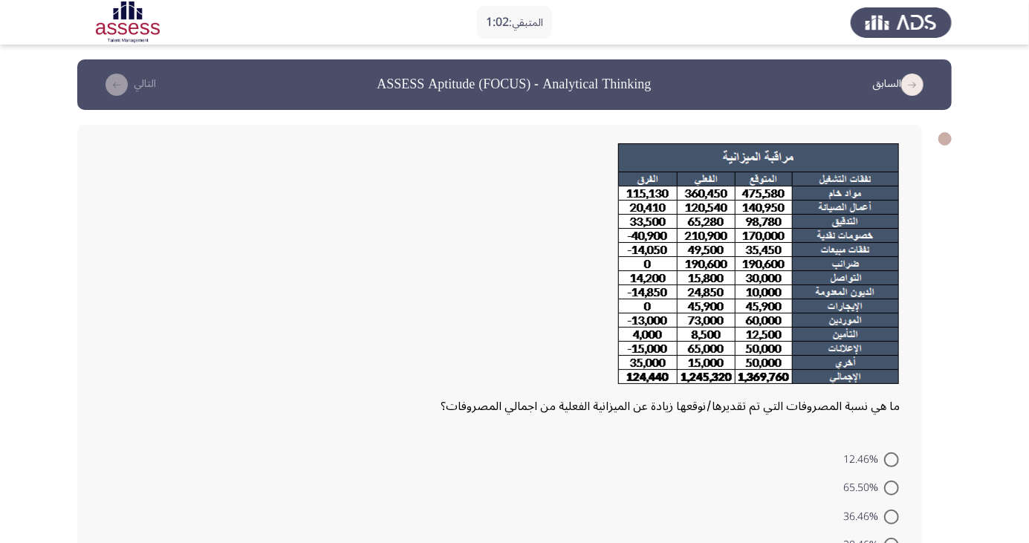
scroll to position [65, 0]
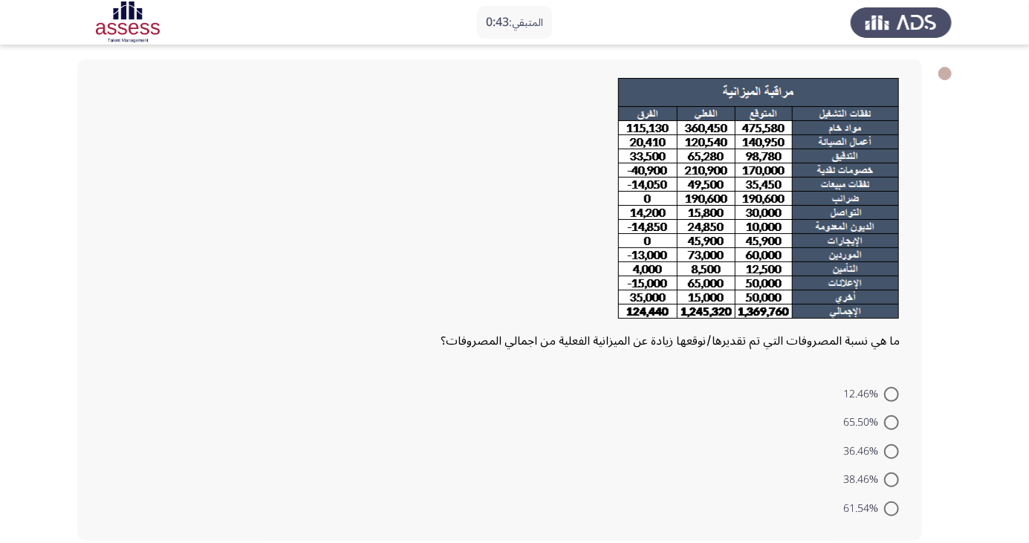
click at [899, 446] on span at bounding box center [891, 451] width 15 height 15
click at [899, 446] on input "36.46%" at bounding box center [891, 451] width 15 height 15
radio input "true"
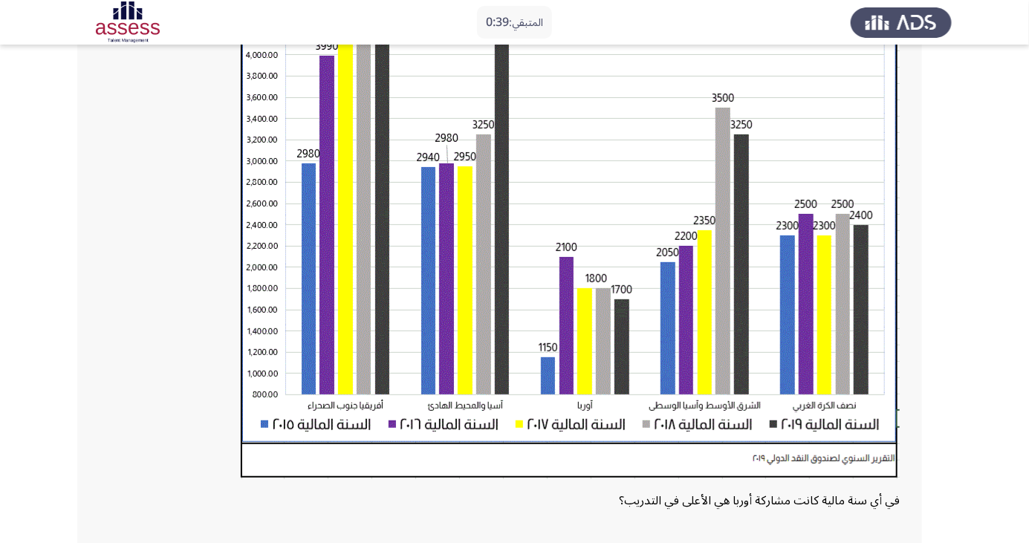
scroll to position [369, 0]
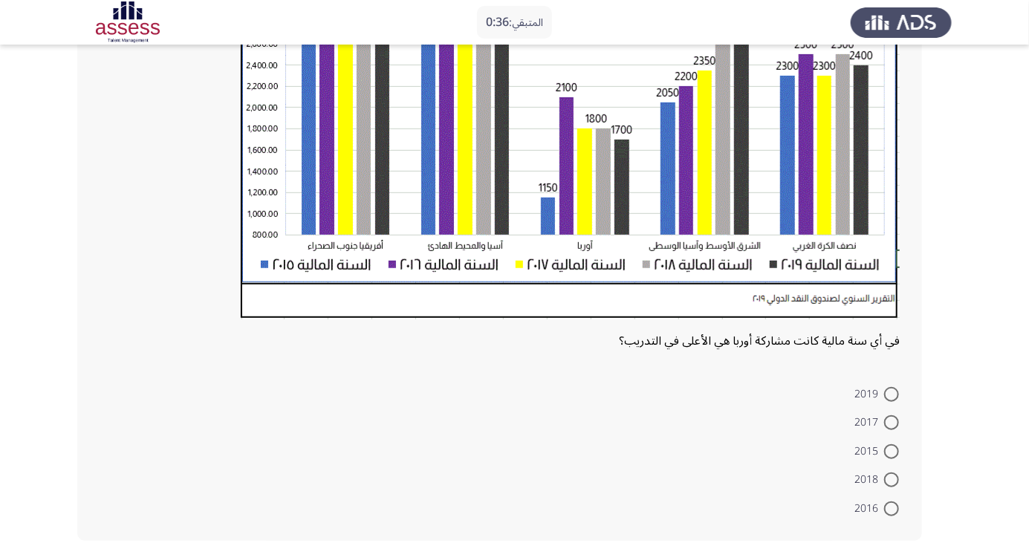
click at [892, 450] on span at bounding box center [891, 451] width 15 height 15
click at [892, 450] on input "2015" at bounding box center [891, 451] width 15 height 15
radio input "true"
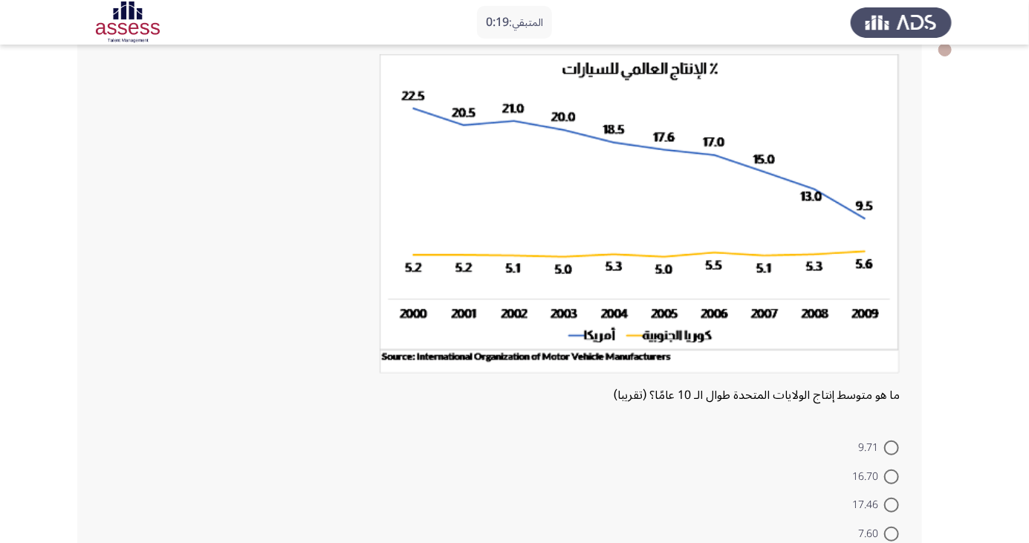
scroll to position [94, 0]
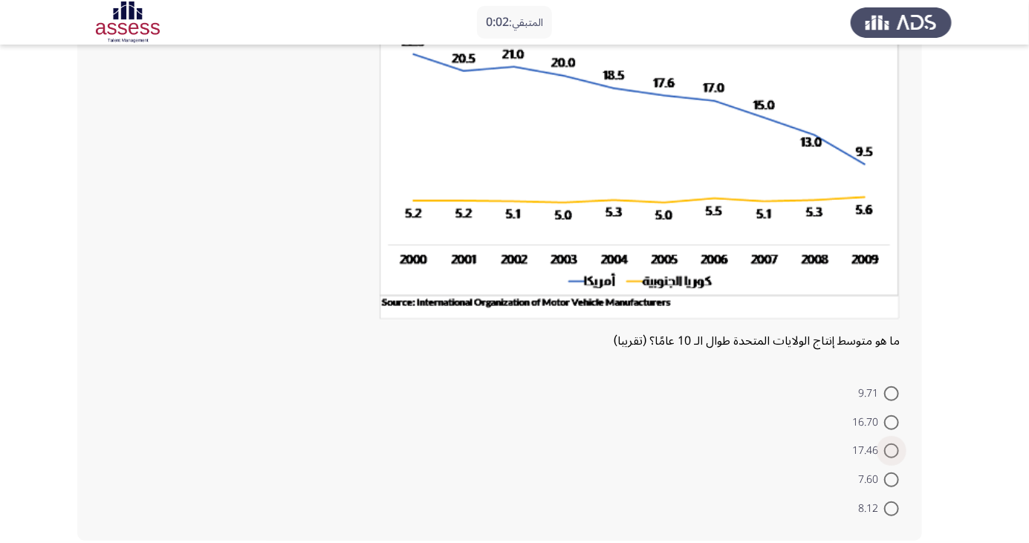
click at [892, 450] on span at bounding box center [891, 451] width 15 height 15
click at [892, 450] on input "17.46" at bounding box center [891, 451] width 15 height 15
radio input "true"
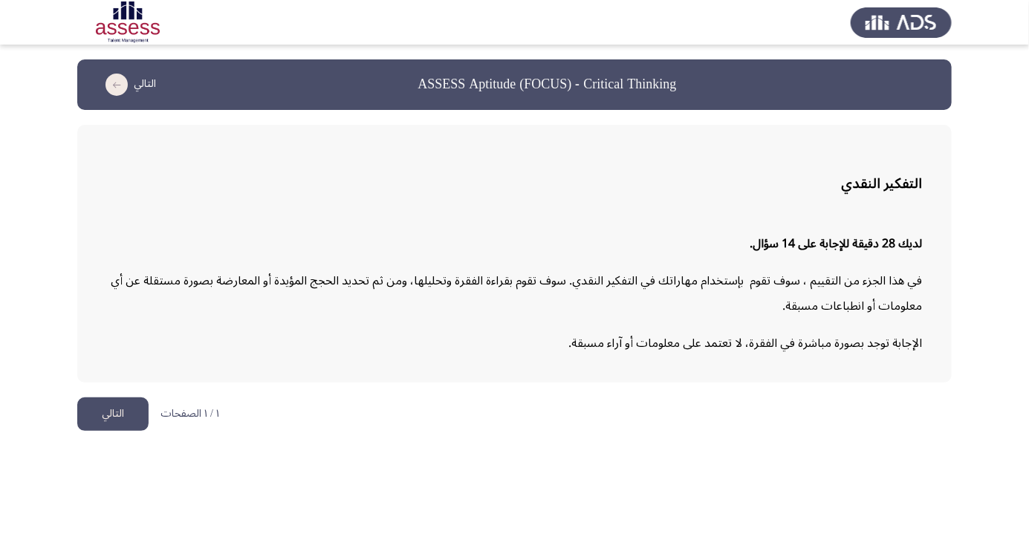
click at [105, 421] on button "التالي" at bounding box center [112, 414] width 71 height 33
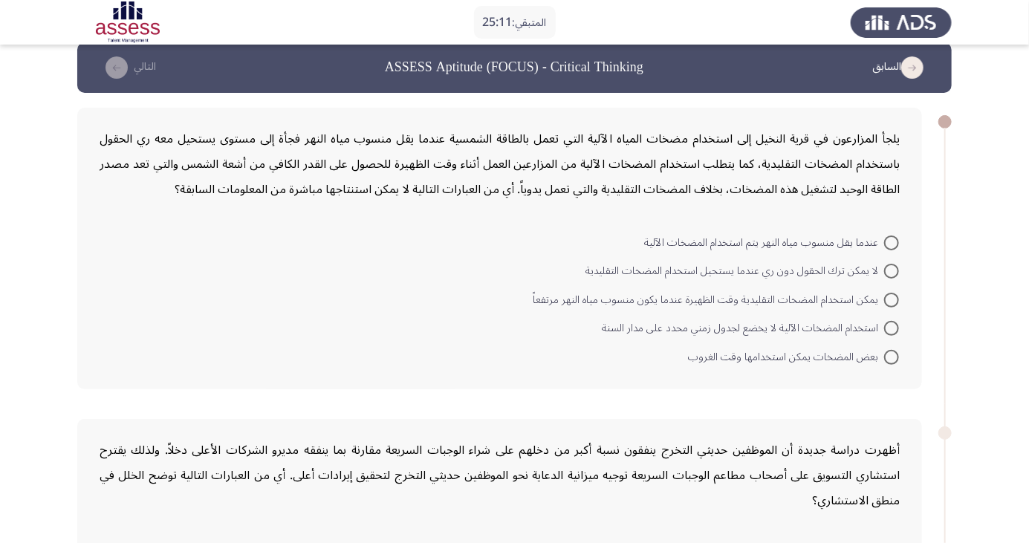
scroll to position [51, 0]
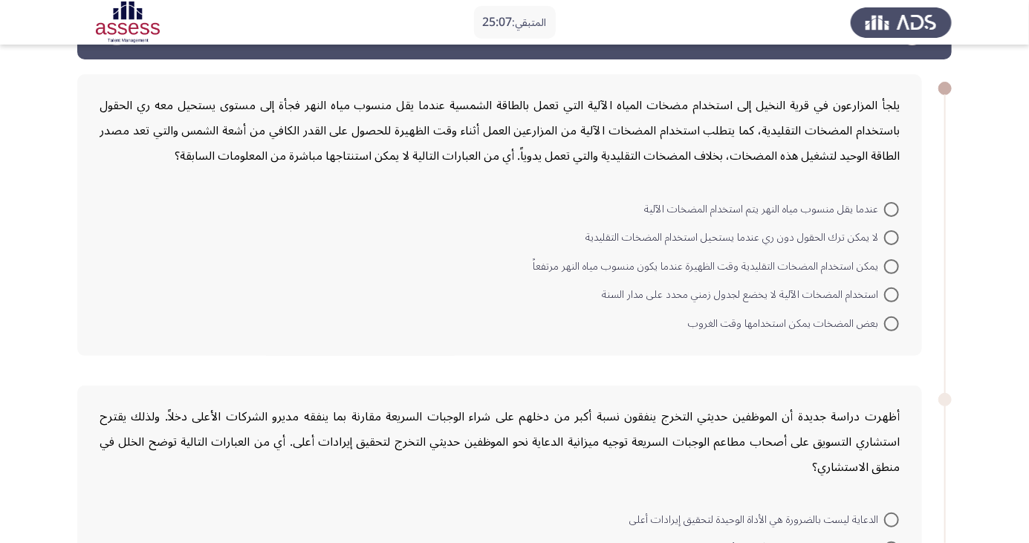
click at [892, 265] on span at bounding box center [891, 266] width 15 height 15
click at [892, 265] on input "يمكن استخدام المضخات التقليدية وقت الظهيرة عندما يكون منسوب مياه النهر مرتفعاً" at bounding box center [891, 266] width 15 height 15
radio input "true"
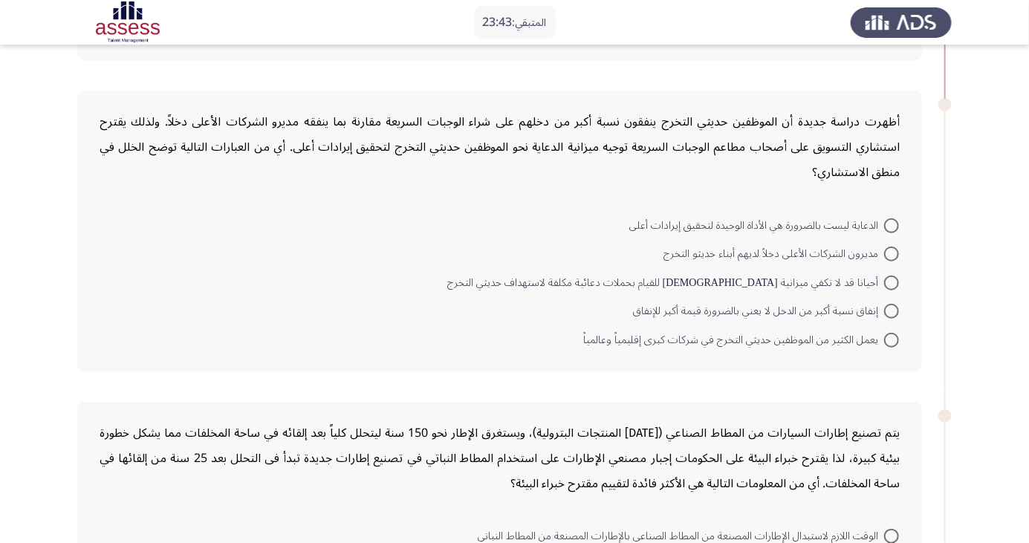
scroll to position [360, 0]
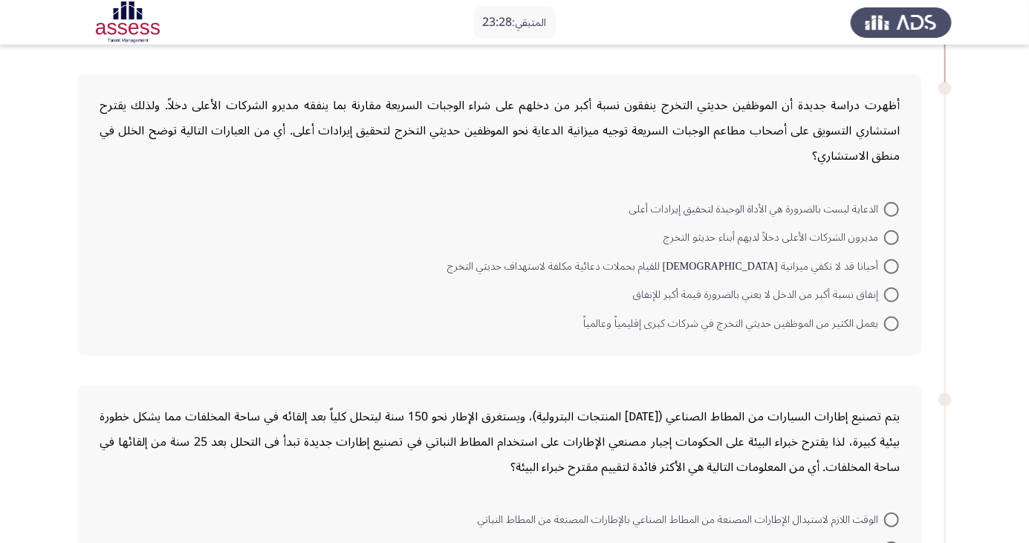
click at [892, 261] on span at bounding box center [891, 266] width 15 height 15
click at [892, 261] on input "أحيانا قد لا تكفي ميزانية [DEMOGRAPHIC_DATA] للقيام بحملات دعائية مكلفة لاستهدا…" at bounding box center [891, 266] width 15 height 15
radio input "true"
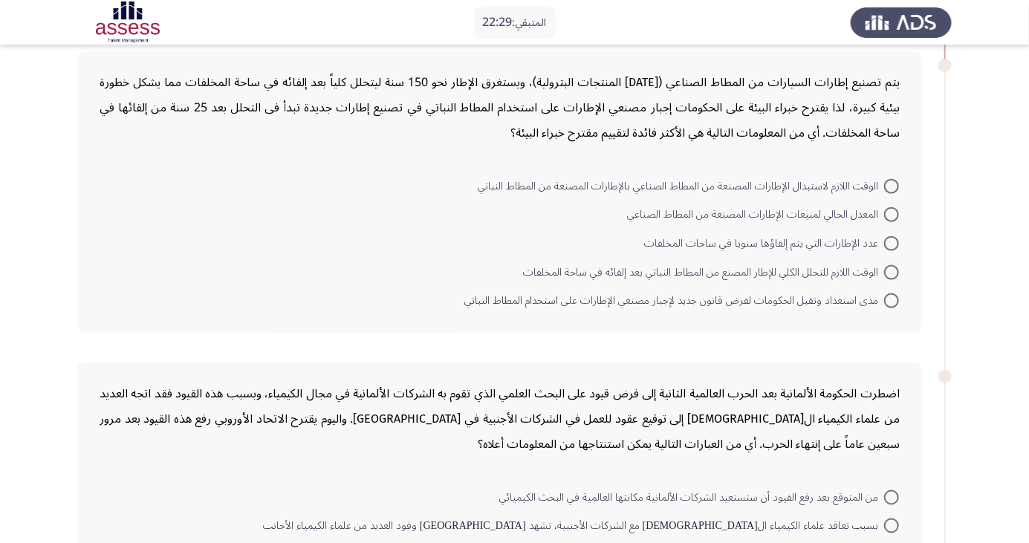
scroll to position [699, 0]
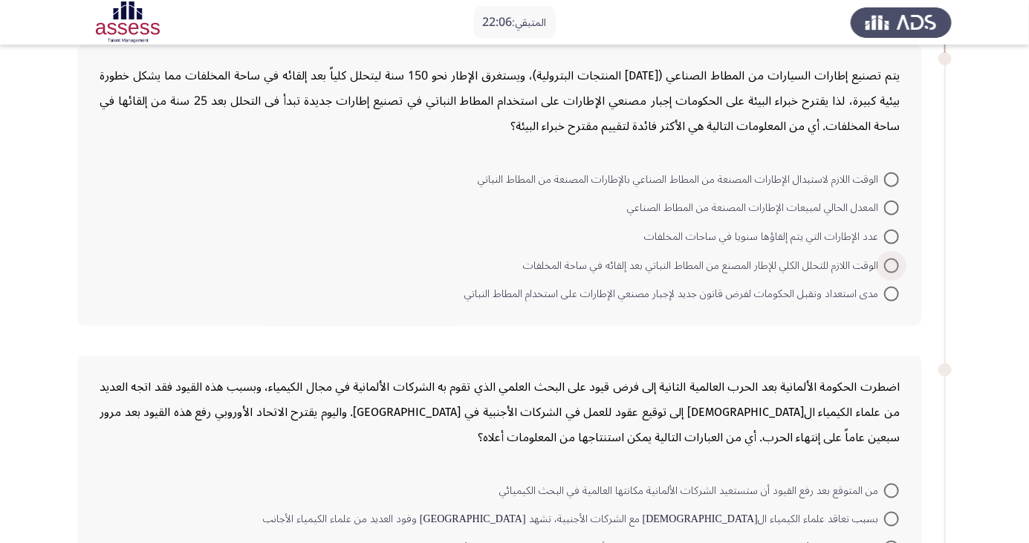
click at [892, 263] on span at bounding box center [891, 266] width 15 height 15
click at [892, 263] on input "الوقت اللازم للتحلل الكلي للإطار المصنع من المطاط النباتي بعد إلقائه في ساحة ال…" at bounding box center [891, 266] width 15 height 15
radio input "true"
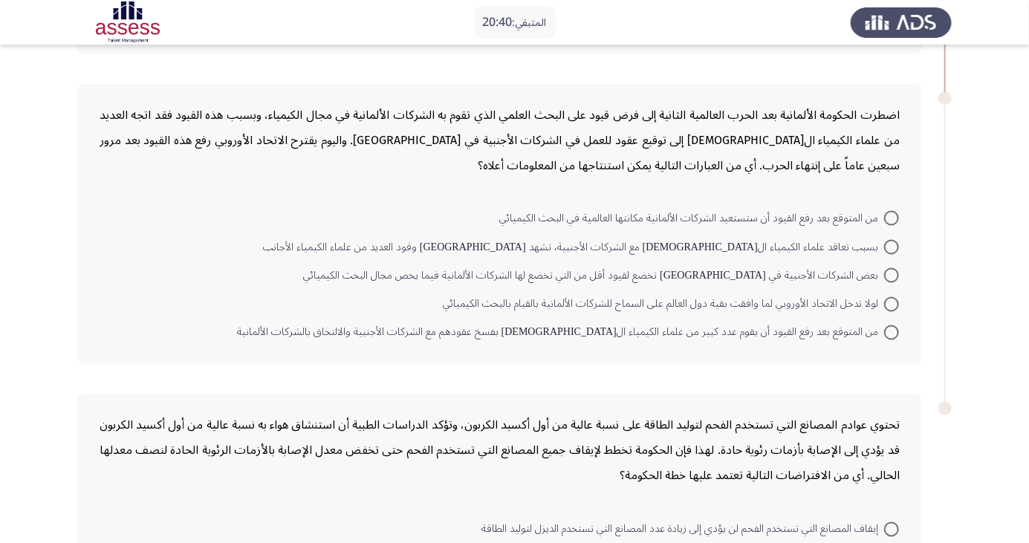
scroll to position [976, 0]
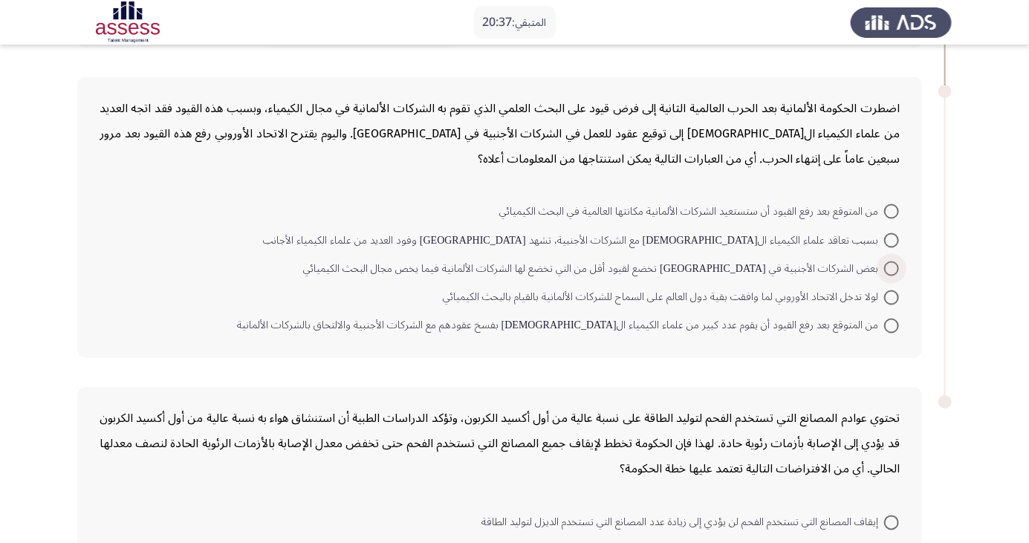
click at [892, 267] on span at bounding box center [891, 269] width 15 height 15
click at [892, 267] on input "بعض الشركات الأجنبية في [GEOGRAPHIC_DATA] تخضع لقيود أقل من التي تخضع لها الشرك…" at bounding box center [891, 269] width 15 height 15
radio input "true"
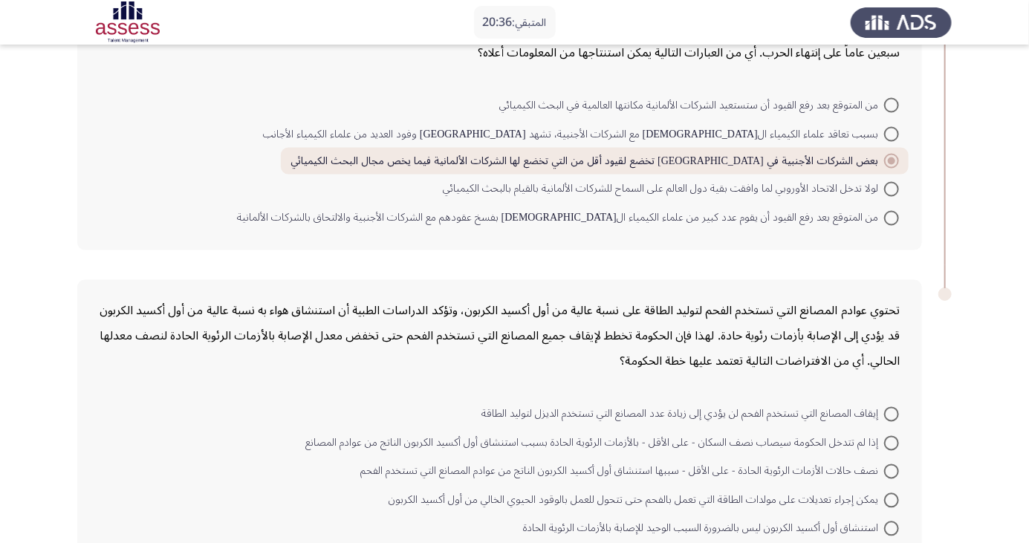
scroll to position [1100, 0]
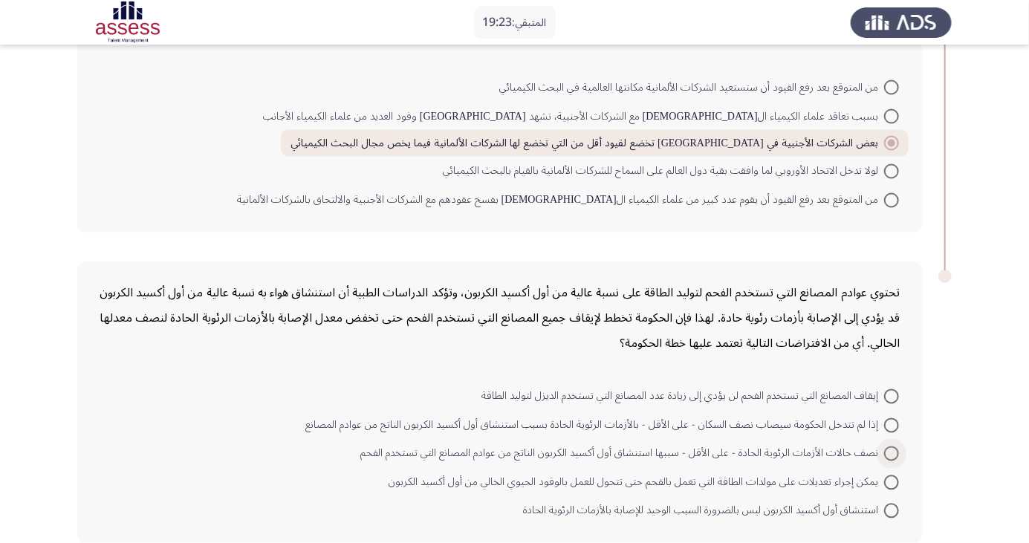
click at [892, 451] on span at bounding box center [891, 454] width 15 height 15
click at [892, 451] on input "نصف حالات الأزمات الرئوية الحادة - على الأقل - سببها استنشاق أول أكسيد الكربون …" at bounding box center [891, 454] width 15 height 15
radio input "true"
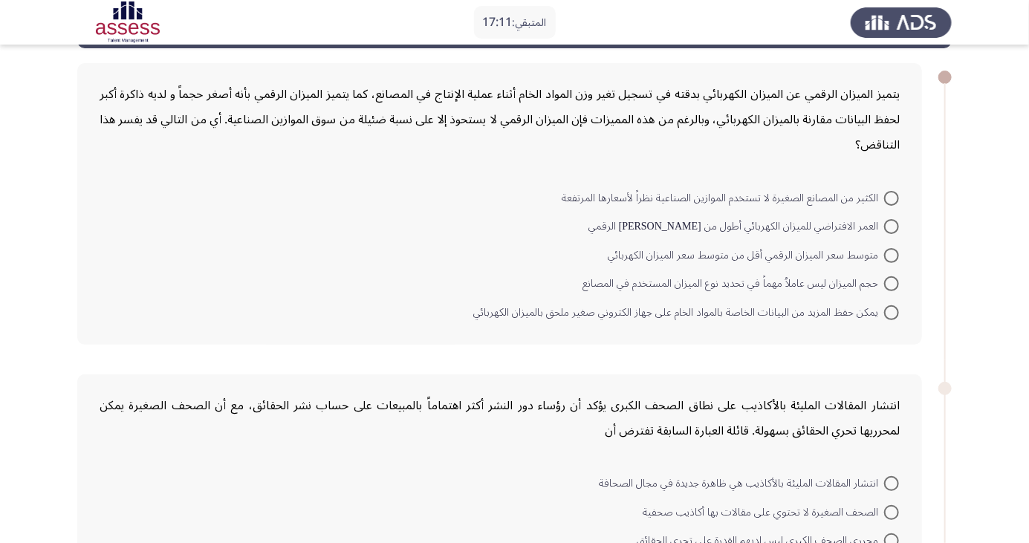
scroll to position [63, 0]
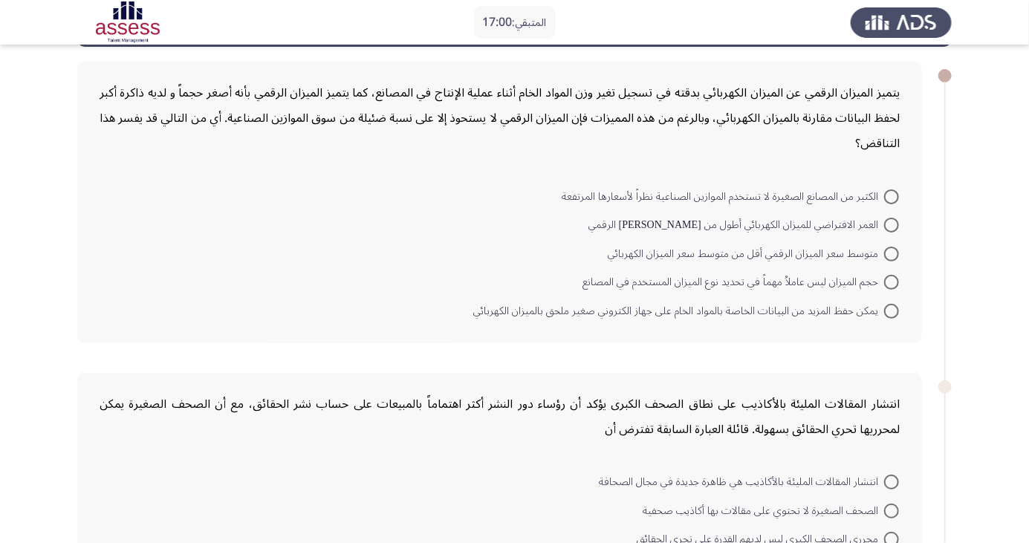
click at [892, 195] on span at bounding box center [891, 197] width 15 height 15
click at [892, 195] on input "الكثير من المصانع الصغيرة لا تستخدم الموازين الصناعية نظراً لأسعارها المرتفعة" at bounding box center [891, 197] width 15 height 15
radio input "true"
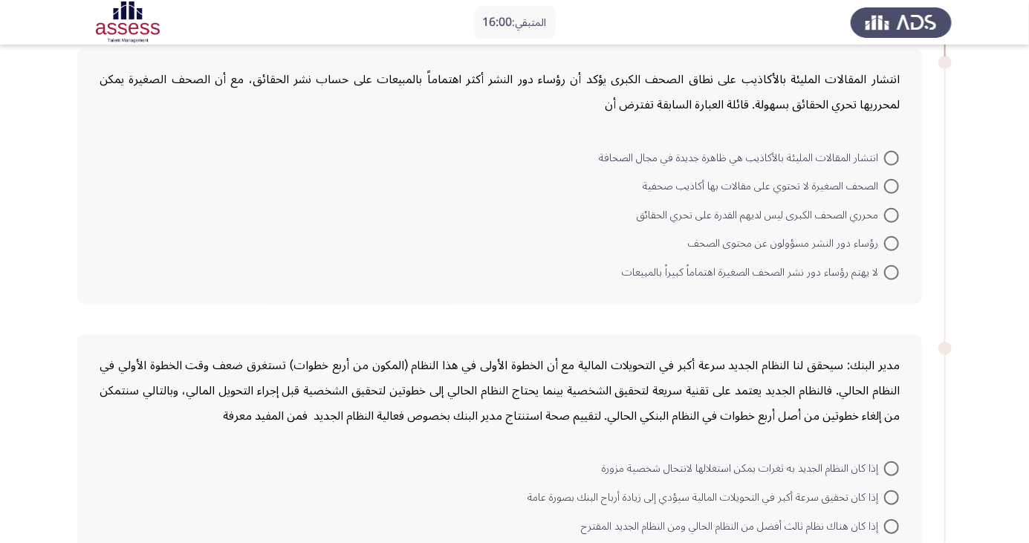
scroll to position [385, 0]
click at [892, 215] on span at bounding box center [891, 216] width 15 height 15
click at [892, 215] on input "محرري الصحف الكبرى ليس لديهم القدرة على تحري الحقائق" at bounding box center [891, 216] width 15 height 15
radio input "true"
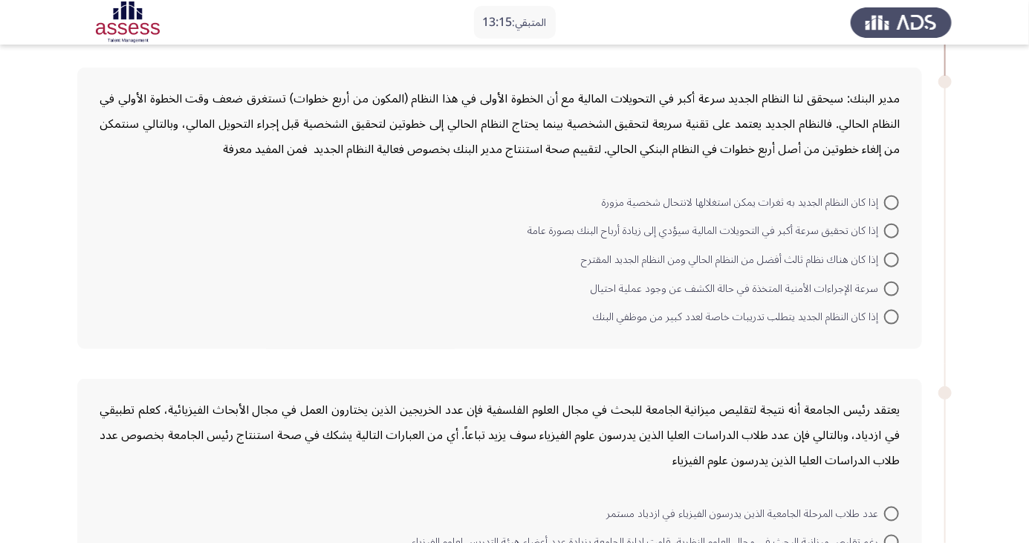
scroll to position [664, 0]
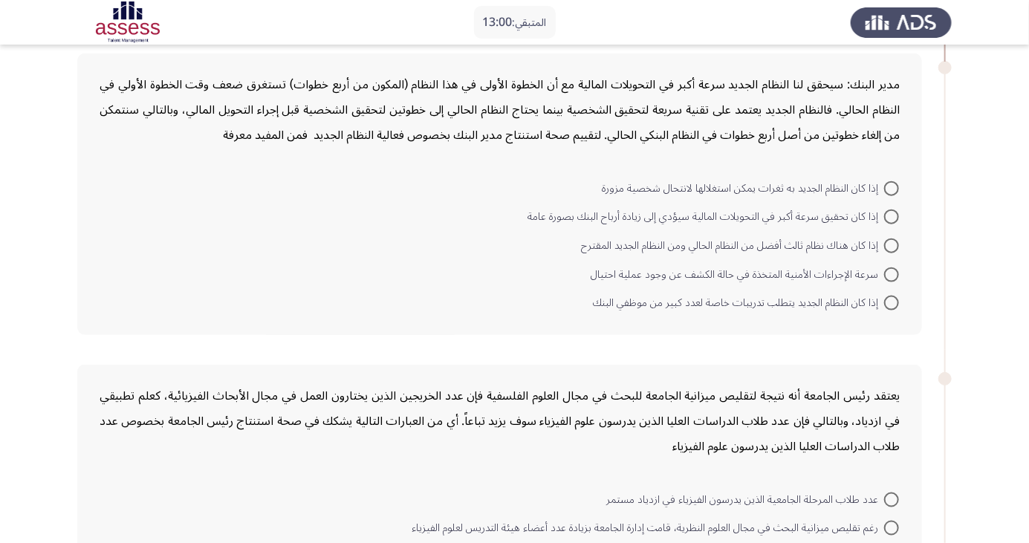
click at [896, 184] on span at bounding box center [891, 188] width 15 height 15
click at [896, 184] on input "إذا كان النظام الجديد به ثغرات يمكن استغلالها لانتحال شخصية مزورة" at bounding box center [891, 188] width 15 height 15
radio input "true"
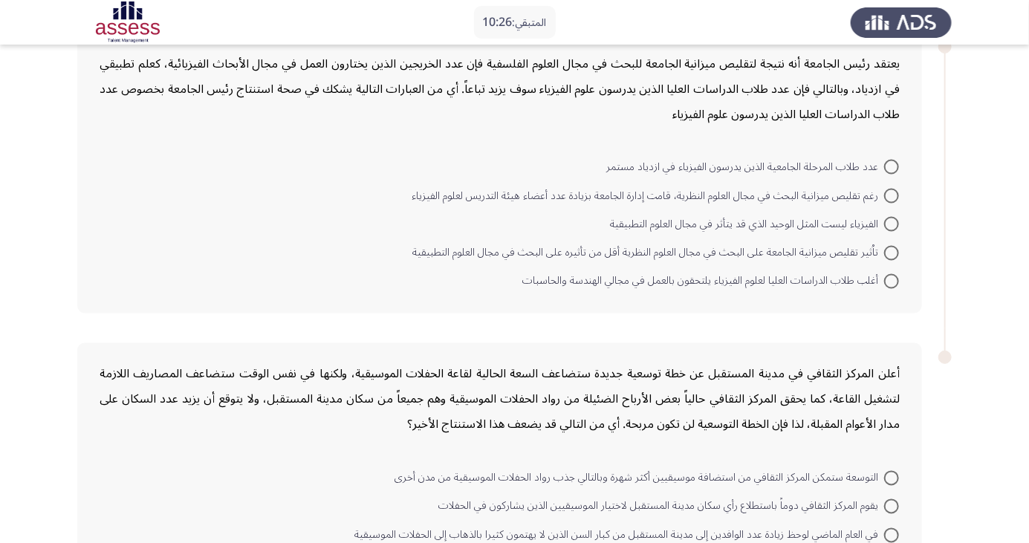
scroll to position [998, 0]
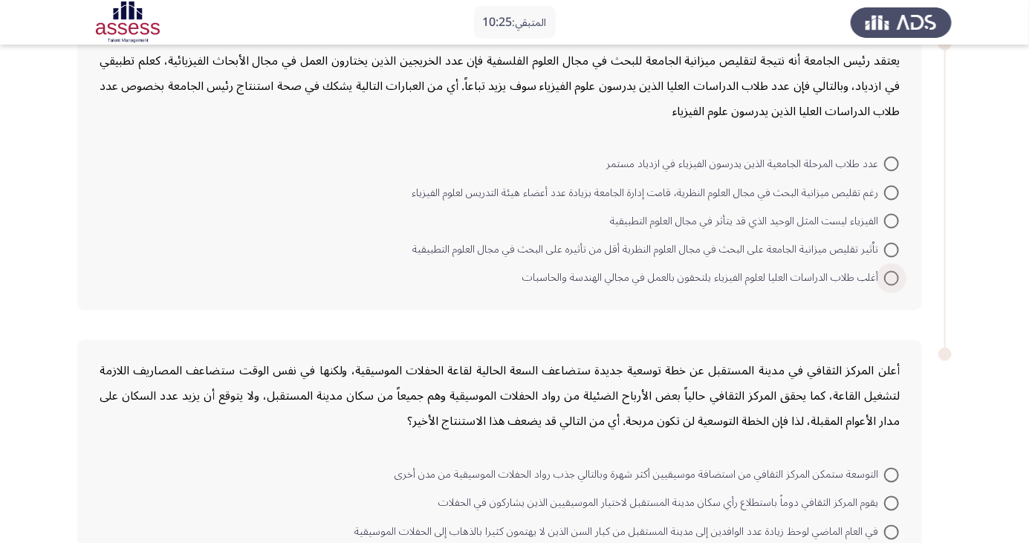
click at [892, 276] on span at bounding box center [891, 278] width 15 height 15
click at [892, 276] on input "أغلب طلاب الدراسات العليا لعلوم الفيزياء يلتحقون بالعمل في مجالي الهندسة والحاس…" at bounding box center [891, 278] width 15 height 15
radio input "true"
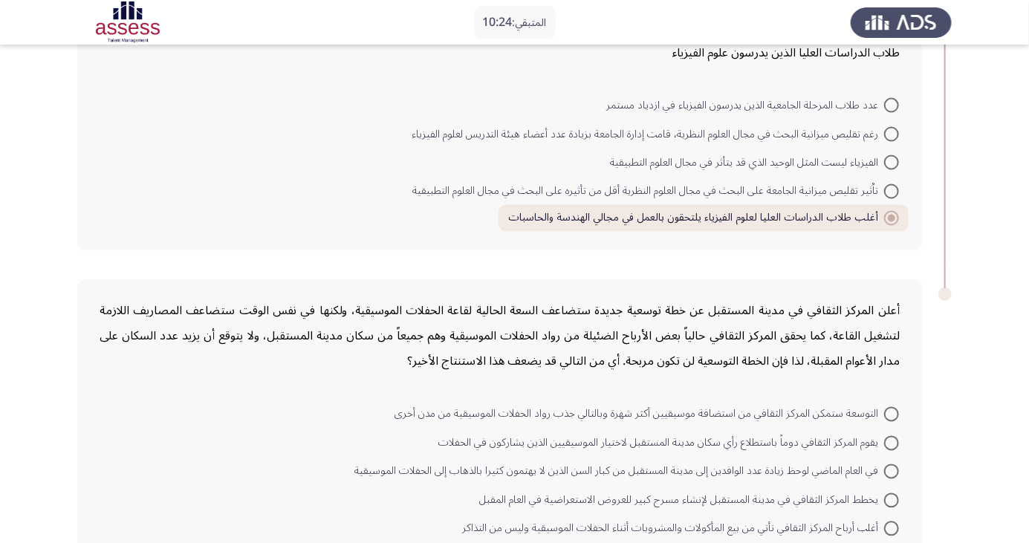
scroll to position [1075, 0]
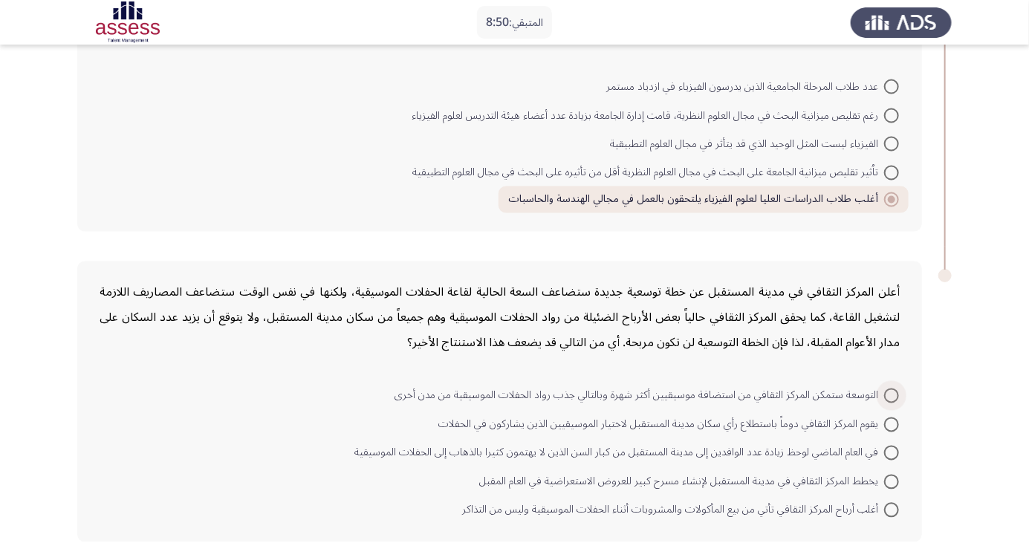
click at [892, 393] on span at bounding box center [891, 396] width 15 height 15
click at [892, 393] on input "التوسعة ستمكن المركز الثقافي من استضافة موسيقيين أكثر شهرة وبالتالي جذب رواد ال…" at bounding box center [891, 396] width 15 height 15
radio input "true"
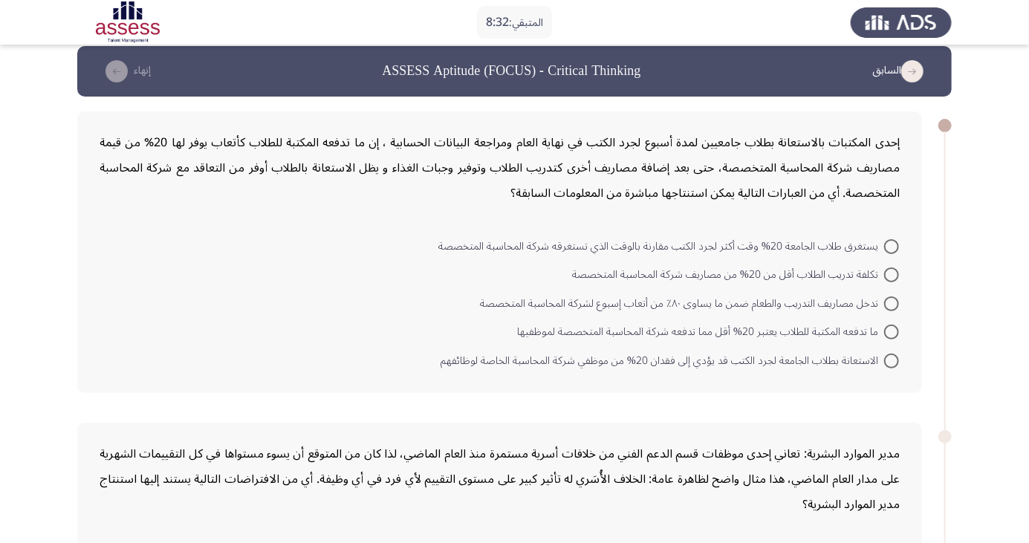
scroll to position [13, 0]
click at [816, 141] on div "إحدى المكتبات بالاستعانة بطلاب جامعيين لمدة أسبوع لجرد الكتب في نهاية العام ومر…" at bounding box center [500, 169] width 800 height 76
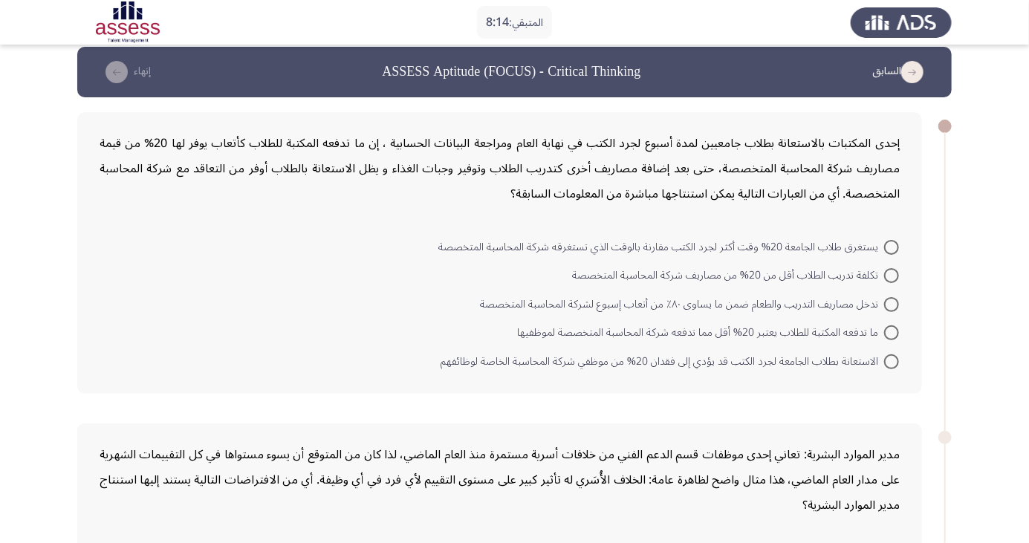
click at [816, 141] on div "إحدى المكتبات بالاستعانة بطلاب جامعيين لمدة أسبوع لجرد الكتب في نهاية العام ومر…" at bounding box center [500, 169] width 800 height 76
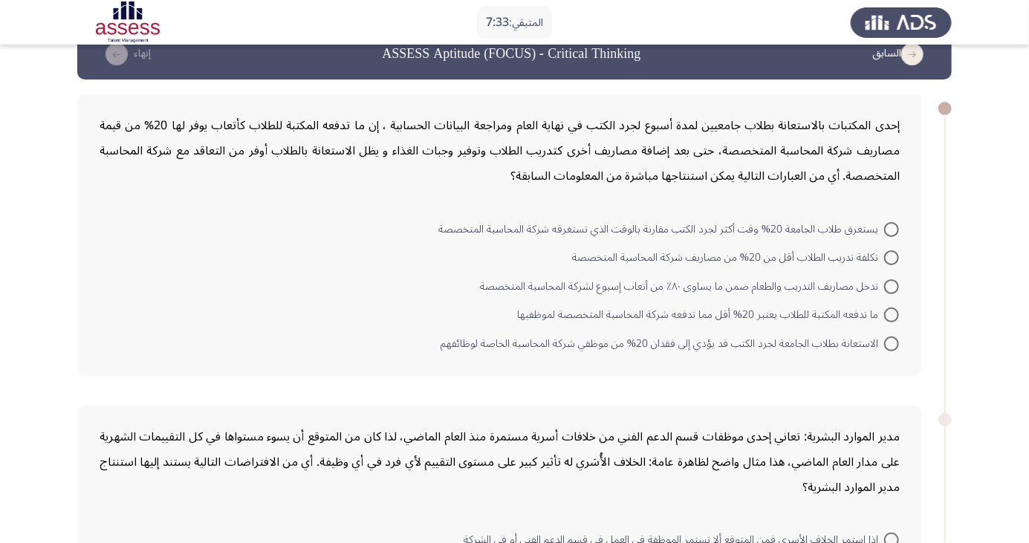
scroll to position [33, 0]
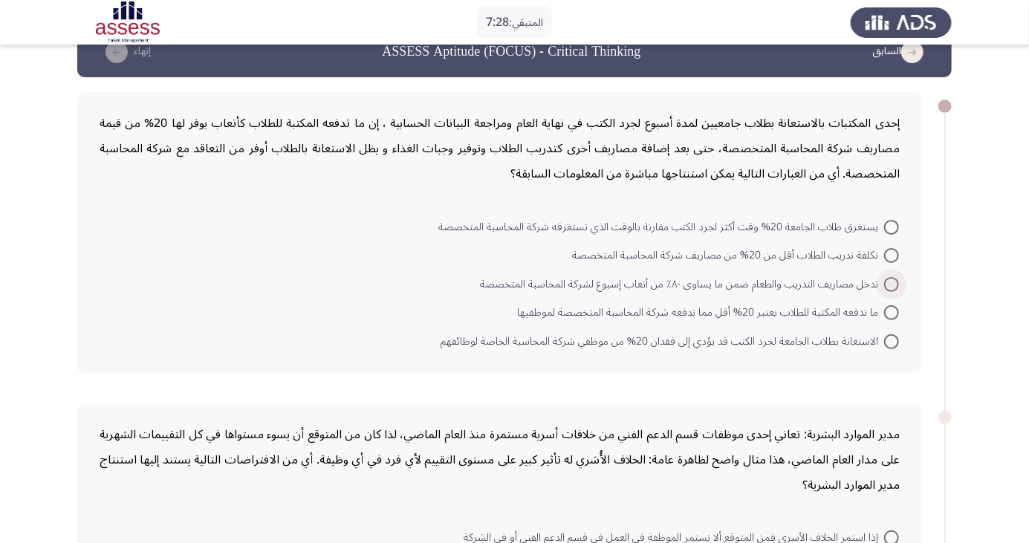
click at [892, 283] on span at bounding box center [891, 284] width 15 height 15
click at [892, 283] on input "تدخل مصاريف التدريب والطعام ضمن ما يساوى ٨٠٪ من أتعاب إسبوع لشركة المحاسبة المت…" at bounding box center [891, 284] width 15 height 15
radio input "true"
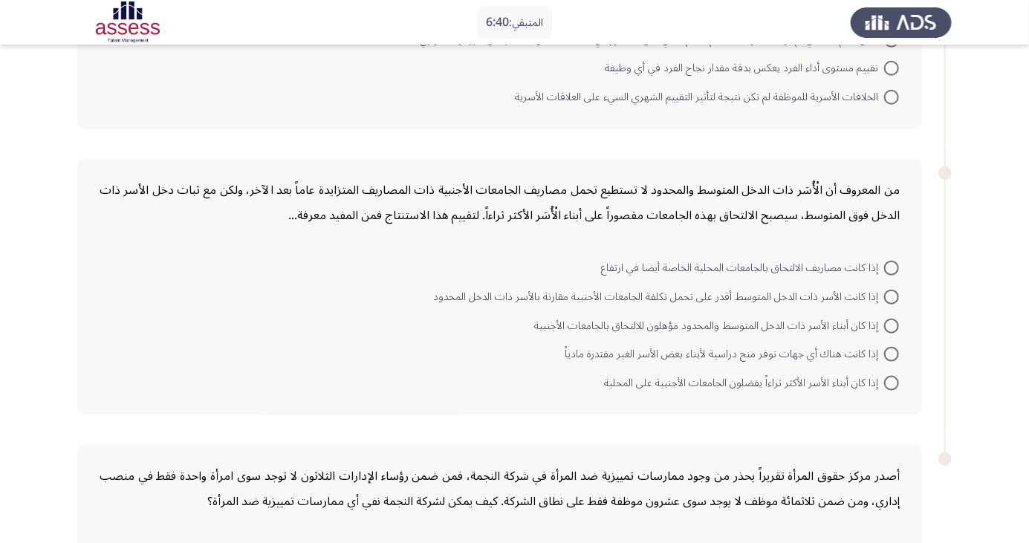
scroll to position [581, 0]
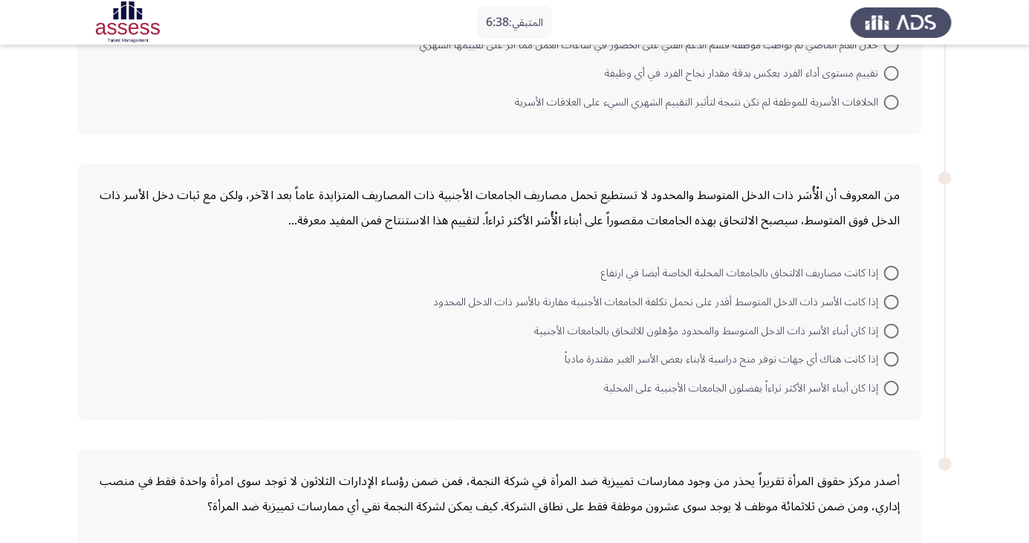
click at [728, 205] on div "من المعروف أن الْأُسَر ذات الدخل المتوسط والمحدود لا تستطيع تحمل مصاريف الجامعا…" at bounding box center [500, 208] width 800 height 51
click at [728, 204] on div "من المعروف أن الْأُسَر ذات الدخل المتوسط والمحدود لا تستطيع تحمل مصاريف الجامعا…" at bounding box center [500, 208] width 800 height 51
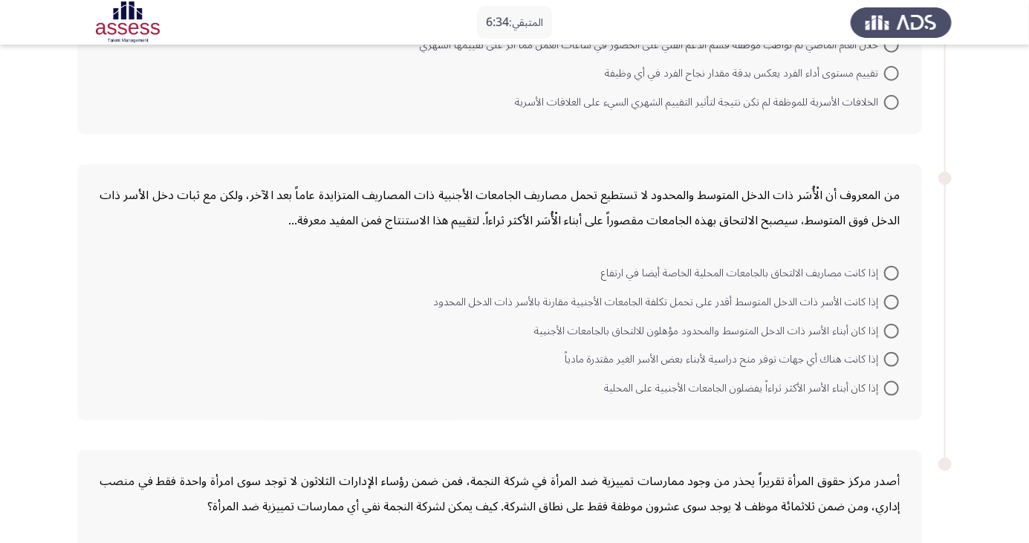
click at [909, 92] on mat-radio-button "الخلافات الأسرية للموظفة لم تكن نتيجة لتأثير التقييم الشهري السيء على العلاقات …" at bounding box center [707, 101] width 404 height 29
click at [897, 97] on span at bounding box center [891, 102] width 15 height 15
click at [897, 97] on input "الخلافات الأسرية للموظفة لم تكن نتيجة لتأثير التقييم الشهري السيء على العلاقات …" at bounding box center [891, 102] width 15 height 15
radio input "true"
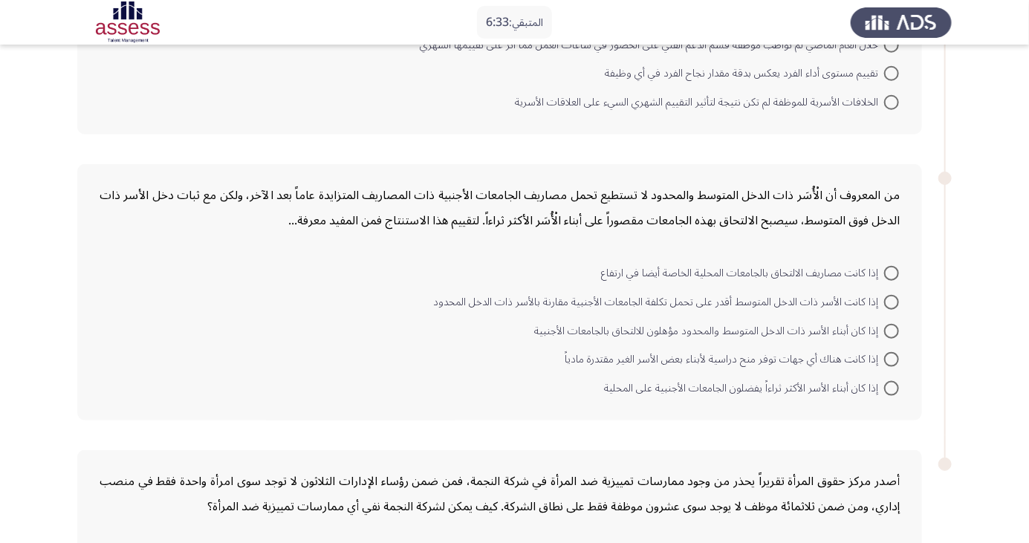
click at [897, 95] on span at bounding box center [891, 102] width 15 height 15
click at [897, 95] on input "الخلافات الأسرية للموظفة لم تكن نتيجة لتأثير التقييم الشهري السيء على العلاقات …" at bounding box center [891, 102] width 15 height 15
click at [897, 95] on span at bounding box center [891, 102] width 15 height 15
click at [897, 95] on input "الخلافات الأسرية للموظفة لم تكن نتيجة لتأثير التقييم الشهري السيء على العلاقات …" at bounding box center [891, 102] width 15 height 15
click at [897, 95] on span at bounding box center [891, 102] width 15 height 15
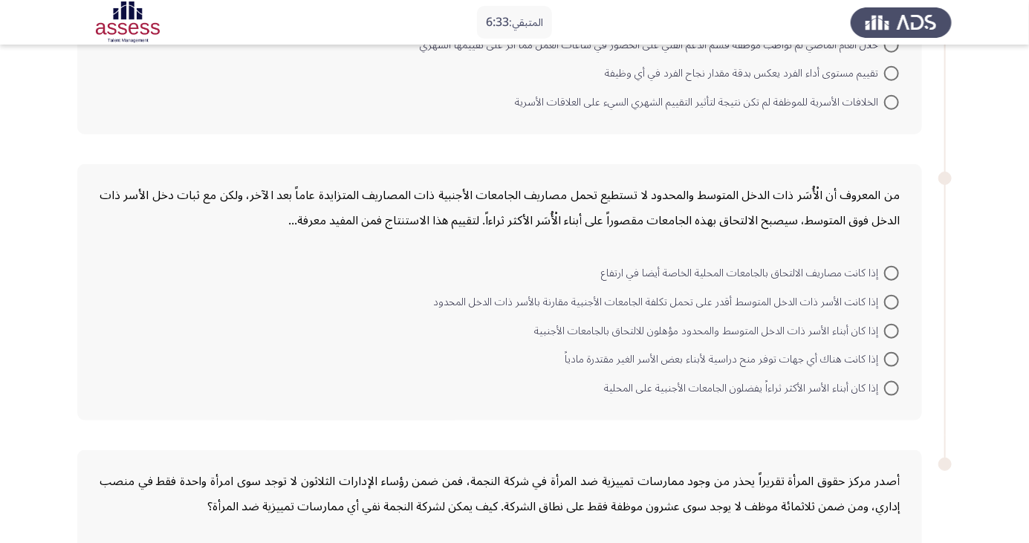
click at [897, 95] on input "الخلافات الأسرية للموظفة لم تكن نتيجة لتأثير التقييم الشهري السيء على العلاقات …" at bounding box center [891, 102] width 15 height 15
click at [896, 95] on span at bounding box center [891, 102] width 15 height 15
click at [896, 95] on input "الخلافات الأسرية للموظفة لم تكن نتيجة لتأثير التقييم الشهري السيء على العلاقات …" at bounding box center [891, 102] width 15 height 15
click at [896, 95] on span at bounding box center [891, 102] width 15 height 15
click at [896, 95] on input "الخلافات الأسرية للموظفة لم تكن نتيجة لتأثير التقييم الشهري السيء على العلاقات …" at bounding box center [891, 102] width 15 height 15
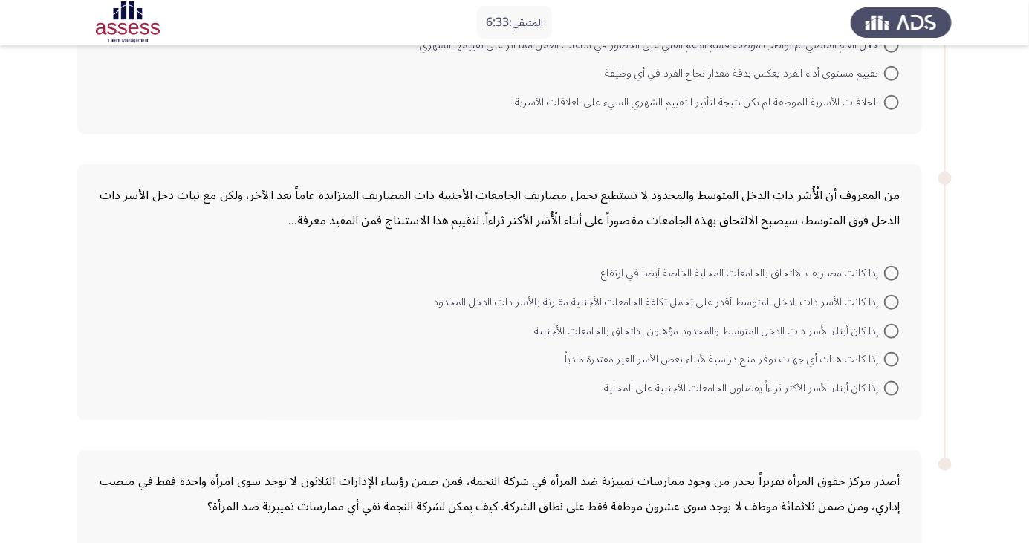
click at [896, 95] on span at bounding box center [891, 102] width 15 height 15
click at [896, 95] on input "الخلافات الأسرية للموظفة لم تكن نتيجة لتأثير التقييم الشهري السيء على العلاقات …" at bounding box center [891, 102] width 15 height 15
click at [896, 95] on span at bounding box center [891, 102] width 15 height 15
click at [896, 95] on input "الخلافات الأسرية للموظفة لم تكن نتيجة لتأثير التقييم الشهري السيء على العلاقات …" at bounding box center [891, 102] width 15 height 15
click at [896, 95] on span at bounding box center [891, 102] width 15 height 15
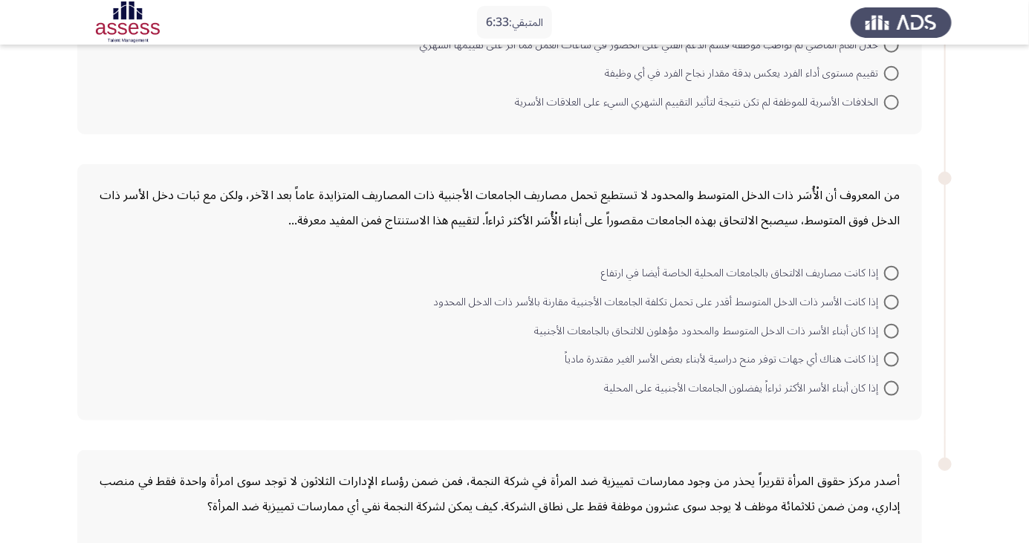
click at [896, 95] on input "الخلافات الأسرية للموظفة لم تكن نتيجة لتأثير التقييم الشهري السيء على العلاقات …" at bounding box center [891, 102] width 15 height 15
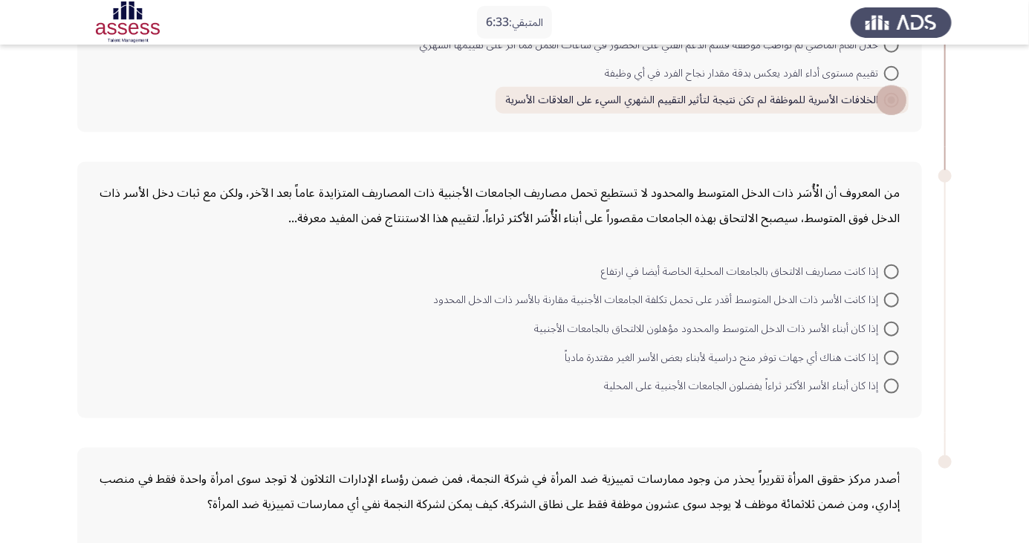
click at [896, 103] on span at bounding box center [891, 100] width 15 height 15
click at [896, 103] on input "الخلافات الأسرية للموظفة لم تكن نتيجة لتأثير التقييم الشهري السيء على العلاقات …" at bounding box center [891, 100] width 15 height 15
click at [896, 102] on span at bounding box center [891, 100] width 15 height 15
click at [896, 102] on input "الخلافات الأسرية للموظفة لم تكن نتيجة لتأثير التقييم الشهري السيء على العلاقات …" at bounding box center [891, 100] width 15 height 15
click at [896, 103] on span at bounding box center [891, 100] width 15 height 15
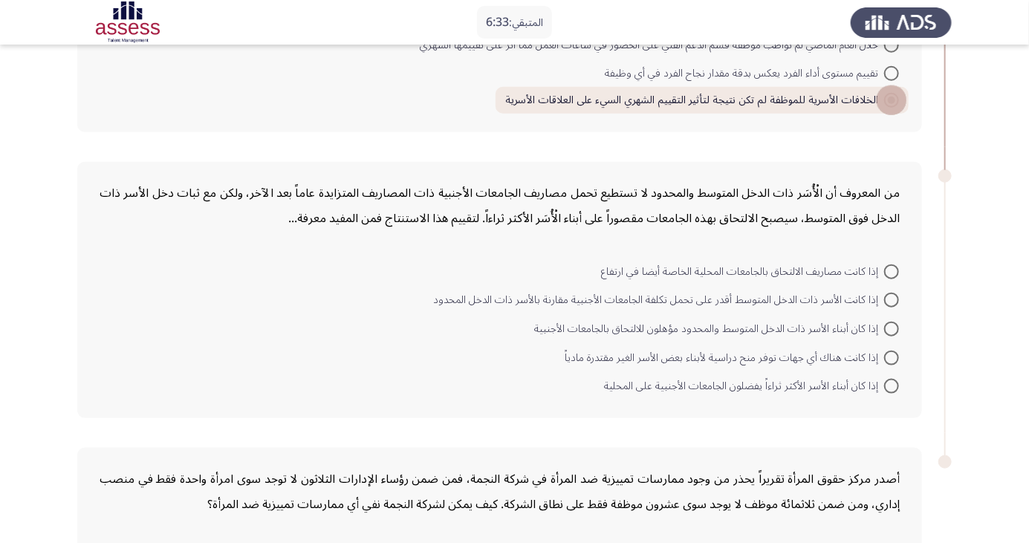
click at [896, 103] on input "الخلافات الأسرية للموظفة لم تكن نتيجة لتأثير التقييم الشهري السيء على العلاقات …" at bounding box center [891, 100] width 15 height 15
click at [896, 103] on span at bounding box center [891, 100] width 15 height 15
click at [896, 103] on input "الخلافات الأسرية للموظفة لم تكن نتيجة لتأثير التقييم الشهري السيء على العلاقات …" at bounding box center [891, 100] width 15 height 15
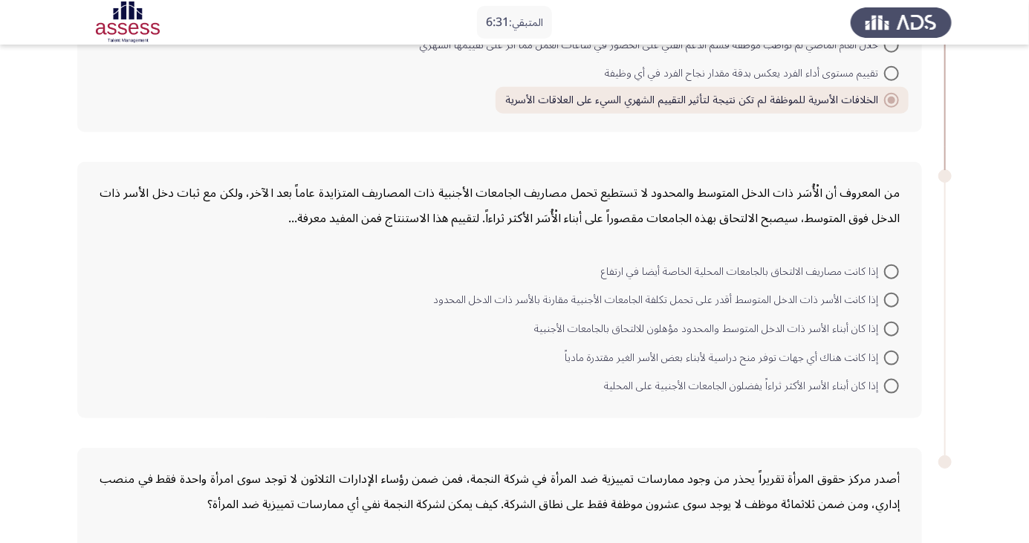
click at [833, 155] on div "من المعروف أن الْأُسَر ذات الدخل المتوسط والمحدود لا تستطيع تحمل مصاريف الجامعا…" at bounding box center [514, 290] width 875 height 286
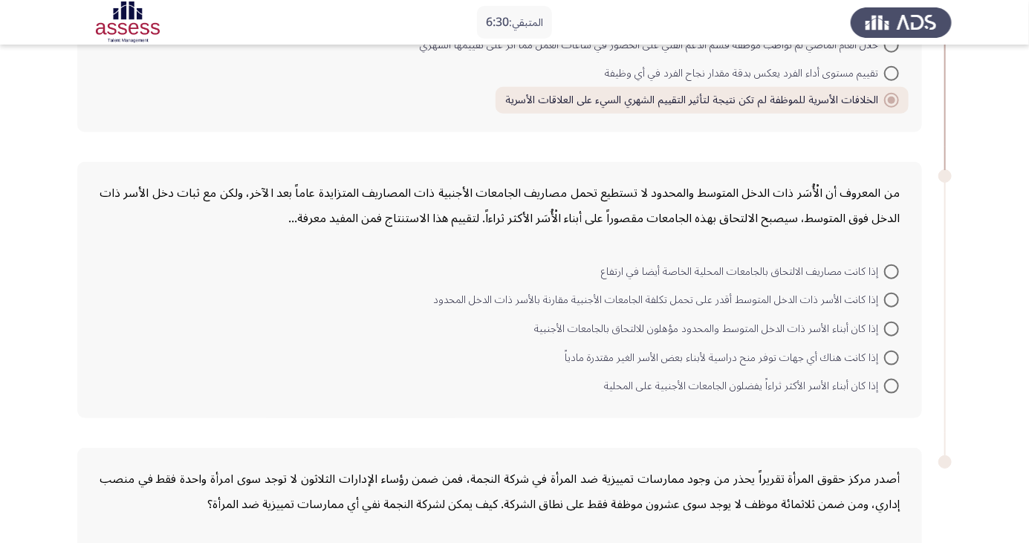
click at [816, 173] on div "من المعروف أن الْأُسَر ذات الدخل المتوسط والمحدود لا تستطيع تحمل مصاريف الجامعا…" at bounding box center [499, 290] width 845 height 256
click at [817, 188] on div "من المعروف أن الْأُسَر ذات الدخل المتوسط والمحدود لا تستطيع تحمل مصاريف الجامعا…" at bounding box center [500, 206] width 800 height 51
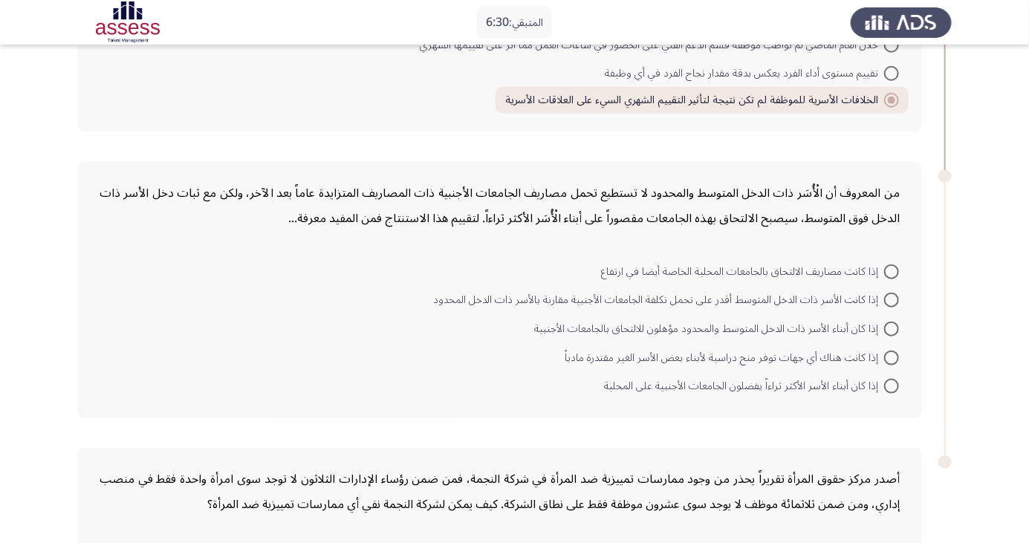
click at [817, 188] on div "من المعروف أن الْأُسَر ذات الدخل المتوسط والمحدود لا تستطيع تحمل مصاريف الجامعا…" at bounding box center [500, 206] width 800 height 51
click at [816, 188] on div "من المعروف أن الْأُسَر ذات الدخل المتوسط والمحدود لا تستطيع تحمل مصاريف الجامعا…" at bounding box center [500, 206] width 800 height 51
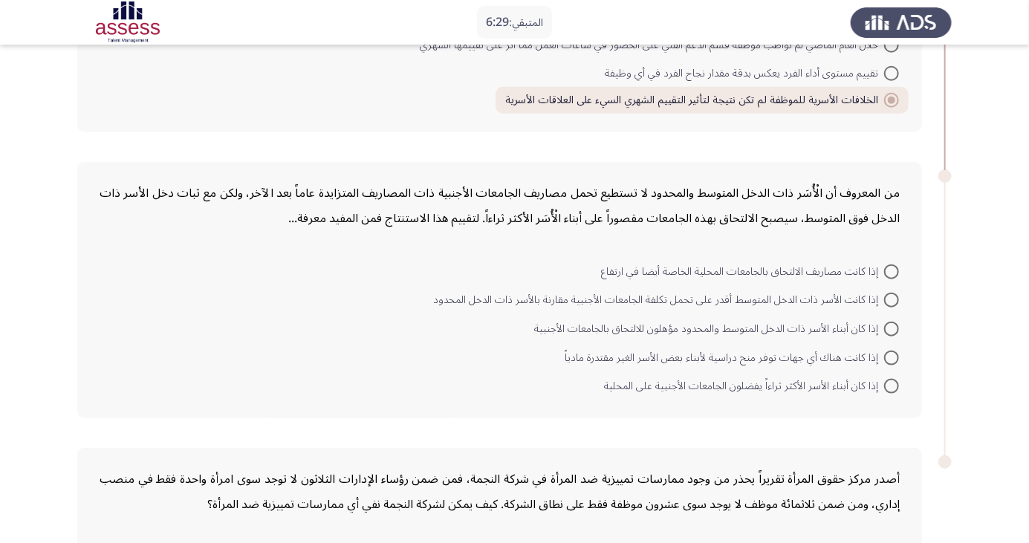
click at [815, 188] on div "من المعروف أن الْأُسَر ذات الدخل المتوسط والمحدود لا تستطيع تحمل مصاريف الجامعا…" at bounding box center [500, 206] width 800 height 51
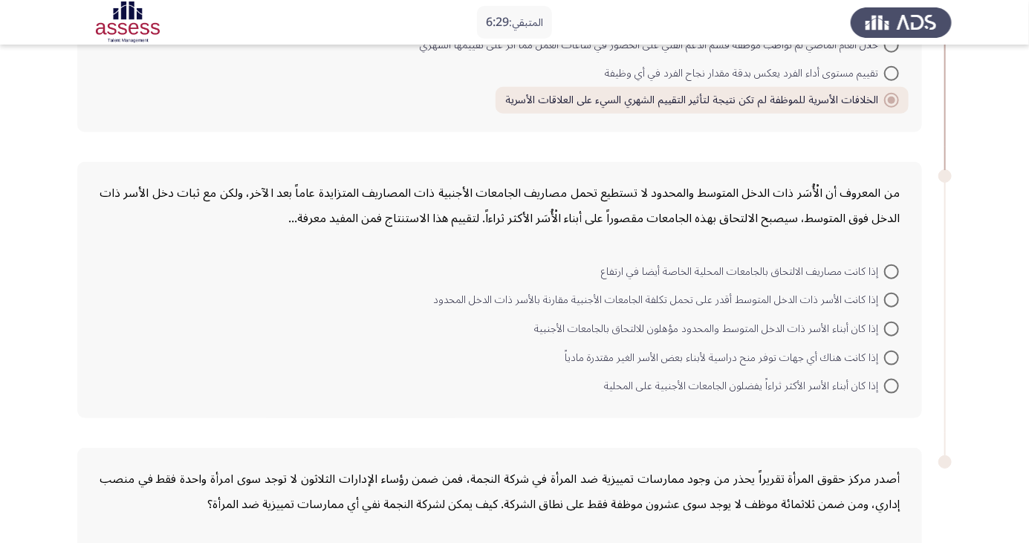
click at [815, 188] on div "من المعروف أن الْأُسَر ذات الدخل المتوسط والمحدود لا تستطيع تحمل مصاريف الجامعا…" at bounding box center [500, 206] width 800 height 51
click at [814, 188] on div "من المعروف أن الْأُسَر ذات الدخل المتوسط والمحدود لا تستطيع تحمل مصاريف الجامعا…" at bounding box center [500, 206] width 800 height 51
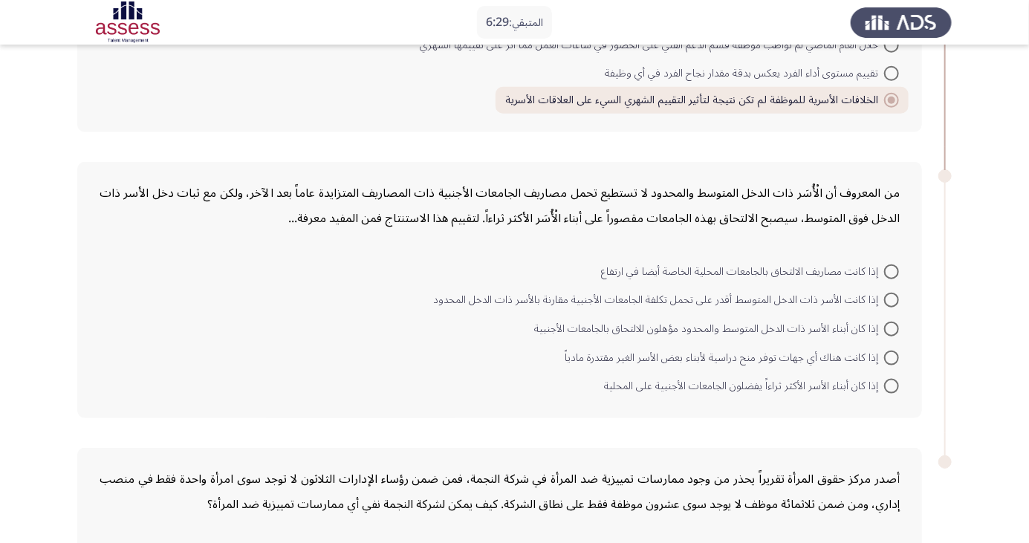
click at [814, 188] on div "من المعروف أن الْأُسَر ذات الدخل المتوسط والمحدود لا تستطيع تحمل مصاريف الجامعا…" at bounding box center [500, 206] width 800 height 51
click at [798, 188] on div "من المعروف أن الْأُسَر ذات الدخل المتوسط والمحدود لا تستطيع تحمل مصاريف الجامعا…" at bounding box center [500, 206] width 800 height 51
click at [780, 187] on div "من المعروف أن الْأُسَر ذات الدخل المتوسط والمحدود لا تستطيع تحمل مصاريف الجامعا…" at bounding box center [500, 206] width 800 height 51
click at [781, 187] on div "من المعروف أن الْأُسَر ذات الدخل المتوسط والمحدود لا تستطيع تحمل مصاريف الجامعا…" at bounding box center [500, 206] width 800 height 51
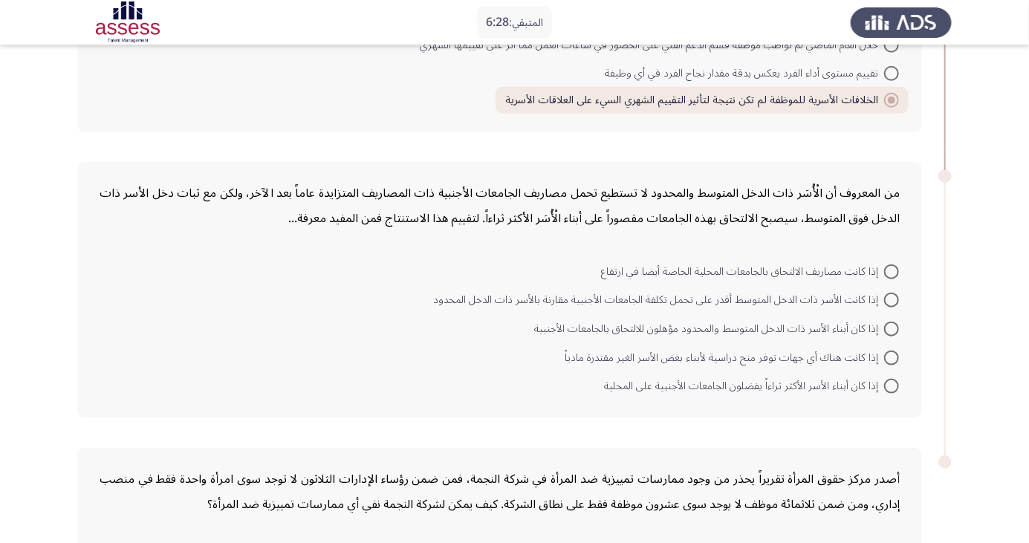
click at [781, 187] on div "من المعروف أن الْأُسَر ذات الدخل المتوسط والمحدود لا تستطيع تحمل مصاريف الجامعا…" at bounding box center [500, 206] width 800 height 51
click at [780, 172] on div "من المعروف أن الْأُسَر ذات الدخل المتوسط والمحدود لا تستطيع تحمل مصاريف الجامعا…" at bounding box center [499, 290] width 845 height 256
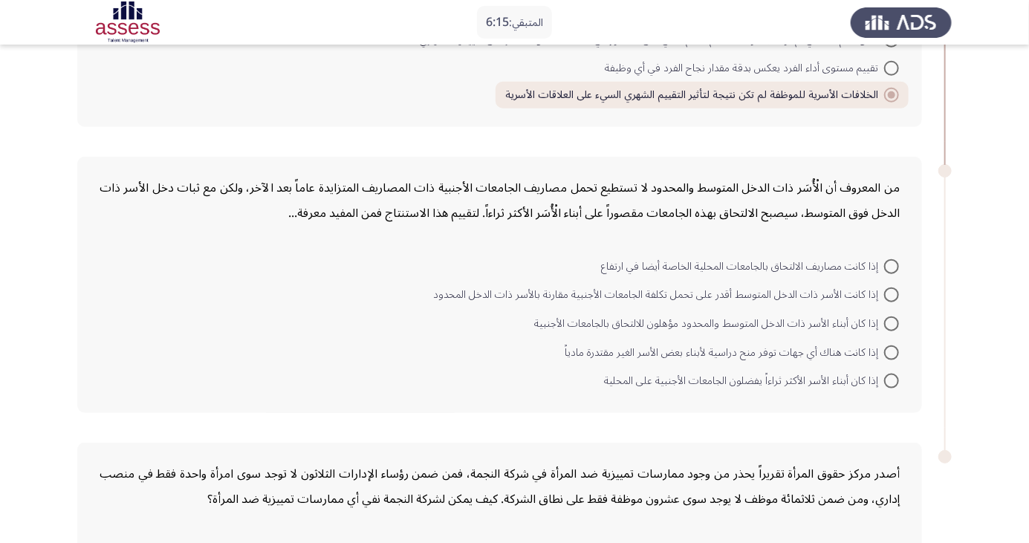
scroll to position [586, 0]
click at [896, 380] on span at bounding box center [891, 382] width 15 height 15
click at [896, 380] on input "إذا كان أبناء الأسر الأكثر ثراءاً يفضلون الجامعات الأجنبية على المحلية" at bounding box center [891, 382] width 15 height 15
radio input "true"
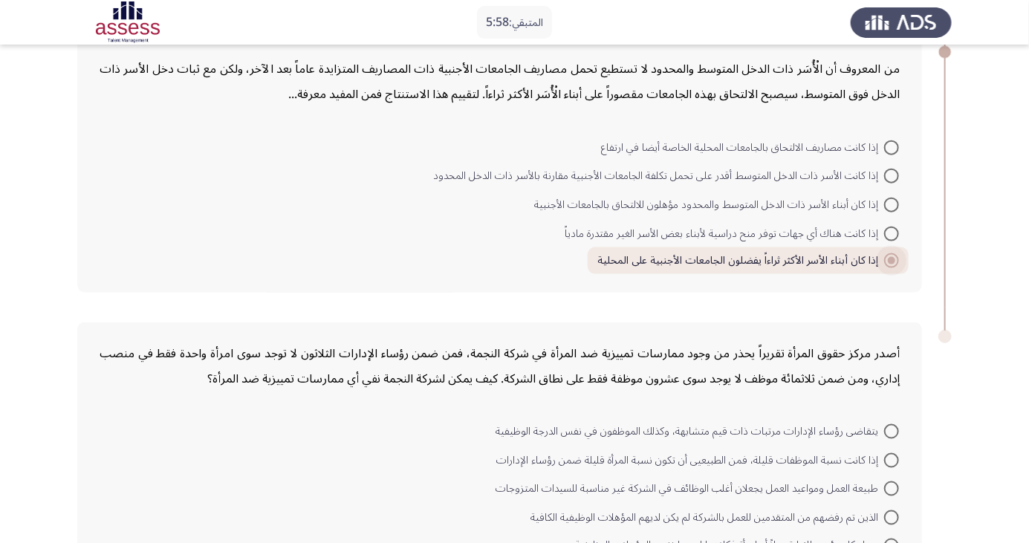
scroll to position [742, 0]
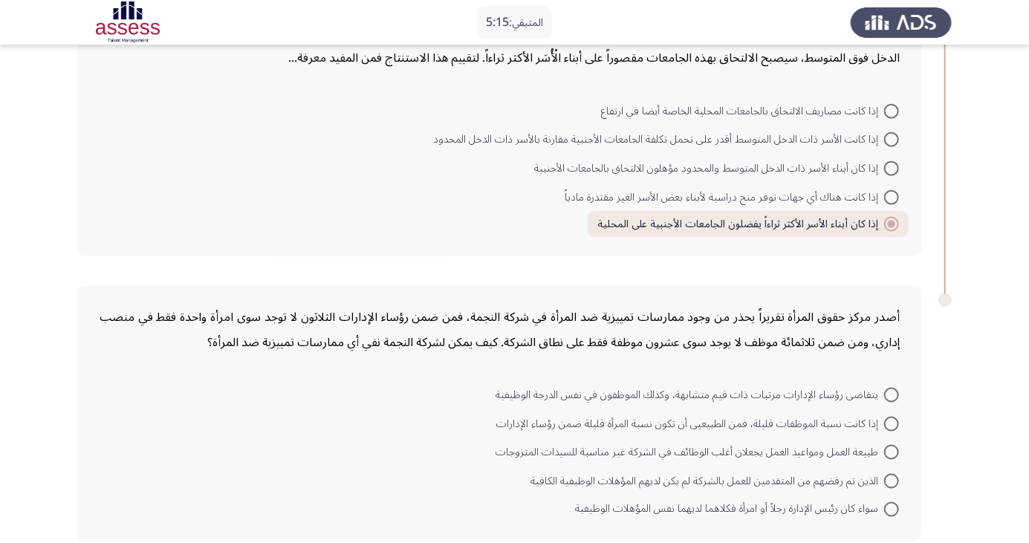
click at [164, 283] on div "أصدر مركز حقوق المرأة تقريراً يحذر من وجود ممارسات تمييزية ضد المرأة في شركة ال…" at bounding box center [514, 414] width 875 height 286
click at [104, 298] on div "أصدر مركز حقوق المرأة تقريراً يحذر من وجود ممارسات تمييزية ضد المرأة في شركة ال…" at bounding box center [499, 414] width 845 height 256
click at [87, 300] on div "أصدر مركز حقوق المرأة تقريراً يحذر من وجود ممارسات تمييزية ضد المرأة في شركة ال…" at bounding box center [499, 414] width 845 height 256
click at [95, 299] on div "أصدر مركز حقوق المرأة تقريراً يحذر من وجود ممارسات تمييزية ضد المرأة في شركة ال…" at bounding box center [499, 414] width 845 height 256
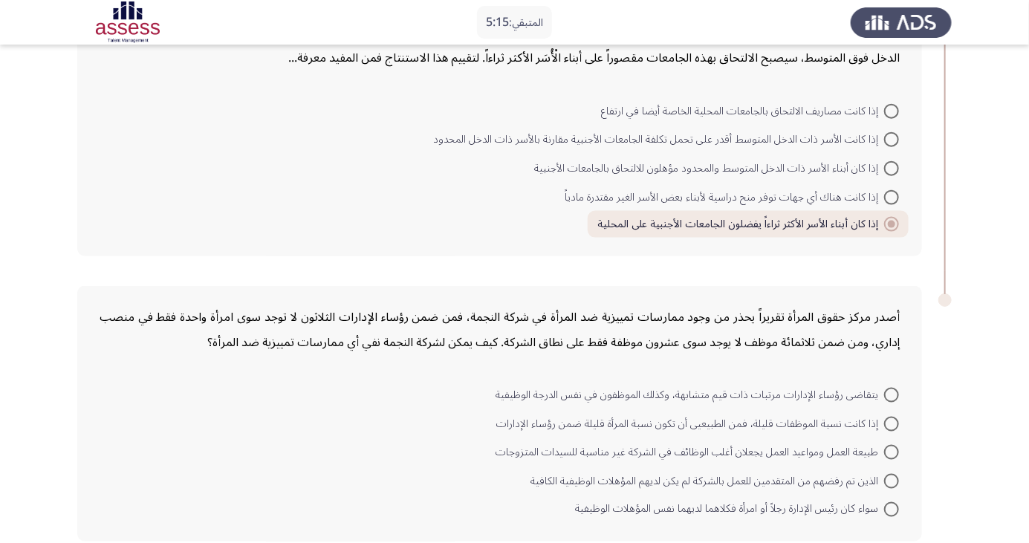
click at [95, 299] on div "أصدر مركز حقوق المرأة تقريراً يحذر من وجود ممارسات تمييزية ضد المرأة في شركة ال…" at bounding box center [499, 414] width 845 height 256
click at [103, 299] on div "أصدر مركز حقوق المرأة تقريراً يحذر من وجود ممارسات تمييزية ضد المرأة في شركة ال…" at bounding box center [499, 414] width 845 height 256
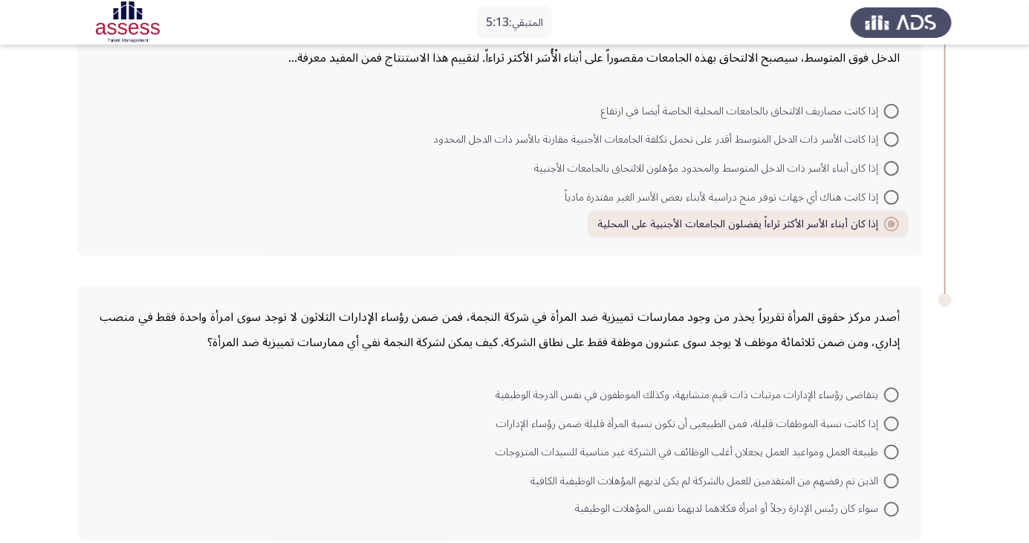
click at [95, 268] on div "من المعروف أن الْأُسَر ذات الدخل المتوسط والمحدود لا تستطيع تحمل مصاريف الجامعا…" at bounding box center [514, 129] width 875 height 284
click at [95, 252] on div "من المعروف أن الْأُسَر ذات الدخل المتوسط والمحدود لا تستطيع تحمل مصاريف الجامعا…" at bounding box center [499, 128] width 845 height 254
click at [95, 235] on div "من المعروف أن الْأُسَر ذات الدخل المتوسط والمحدود لا تستطيع تحمل مصاريف الجامعا…" at bounding box center [499, 128] width 845 height 254
click at [129, 219] on form "إذا كانت مصاريف الالتحاق بالجامعات المحلية الخاصة أيضا في ارتفاع إذا كانت الأسر…" at bounding box center [500, 166] width 800 height 141
click at [78, 187] on div "من المعروف أن الْأُسَر ذات الدخل المتوسط والمحدود لا تستطيع تحمل مصاريف الجامعا…" at bounding box center [499, 128] width 845 height 254
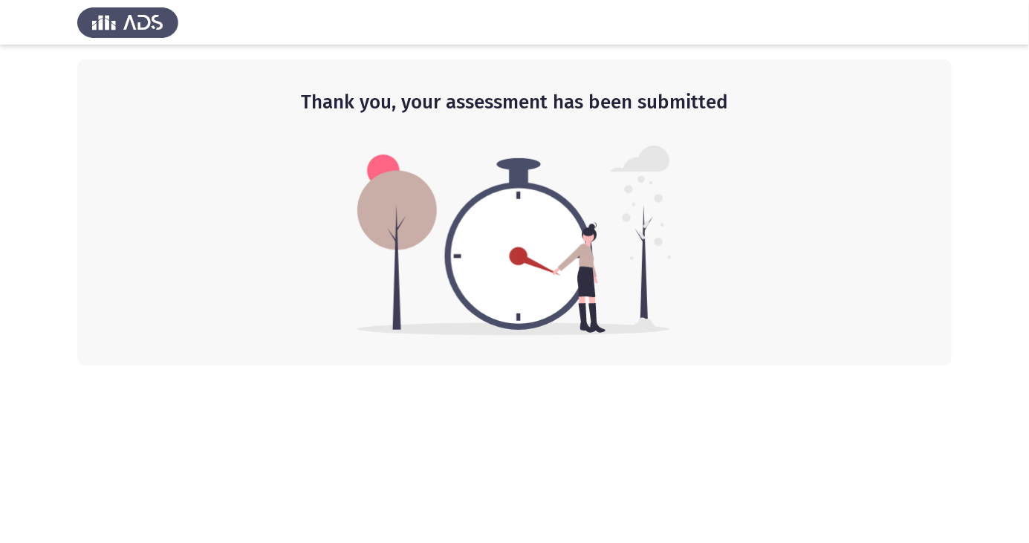
click at [439, 366] on html "Thank you, your assessment has been submitted" at bounding box center [514, 183] width 1029 height 366
